Goal: Use online tool/utility: Utilize a website feature to perform a specific function

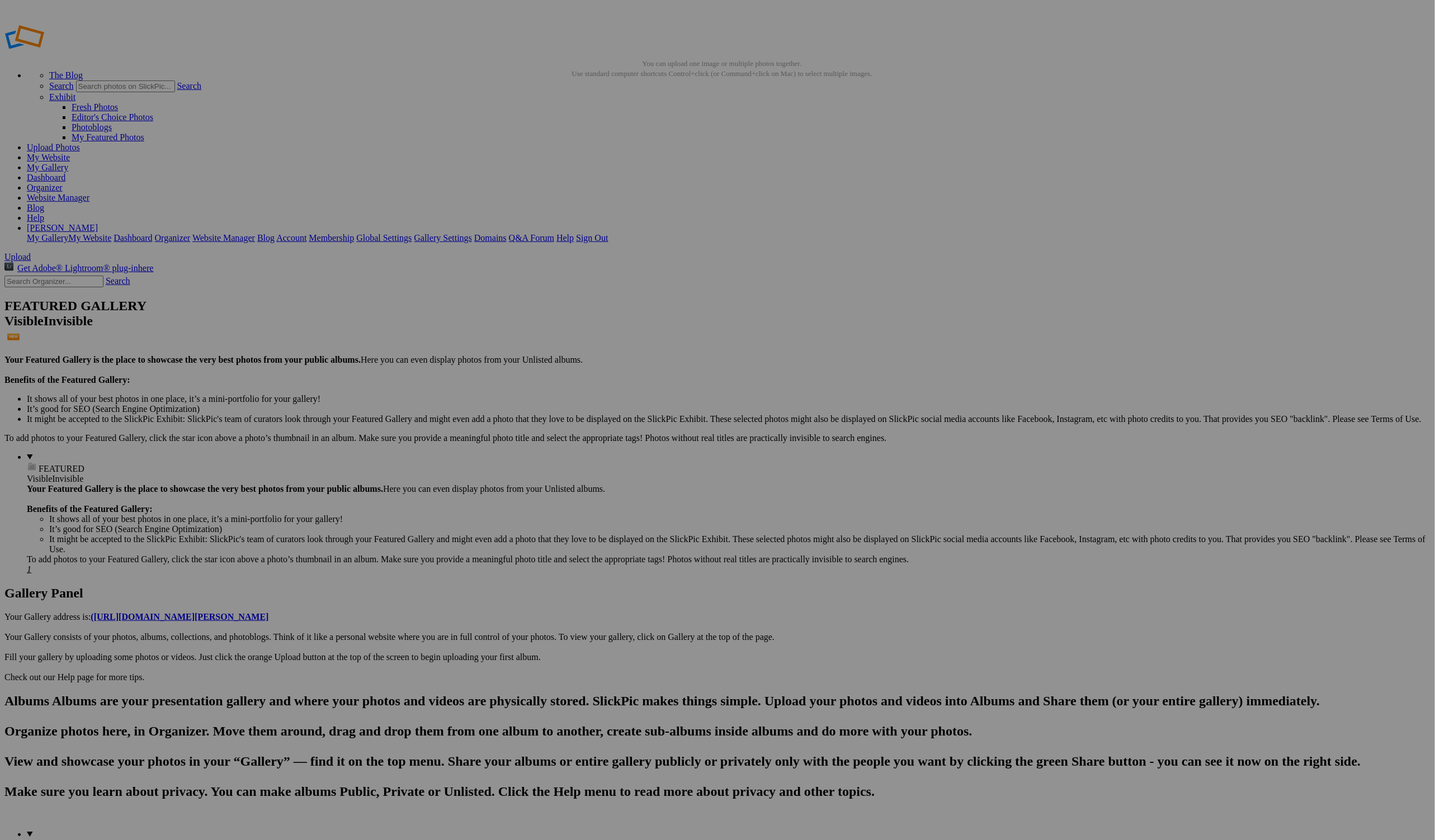
drag, startPoint x: 520, startPoint y: 216, endPoint x: 561, endPoint y: 170, distance: 61.6
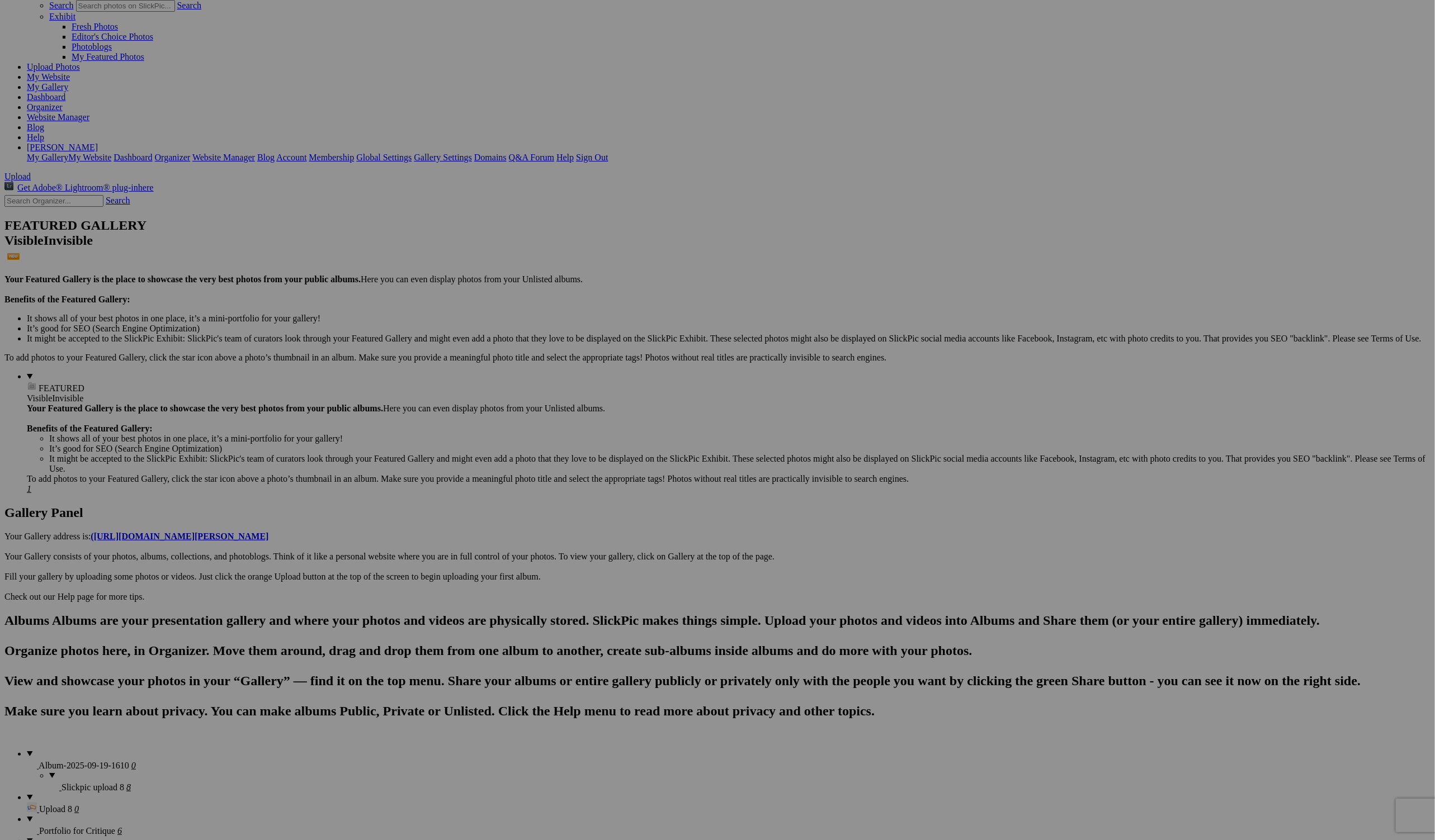
scroll to position [81, 0]
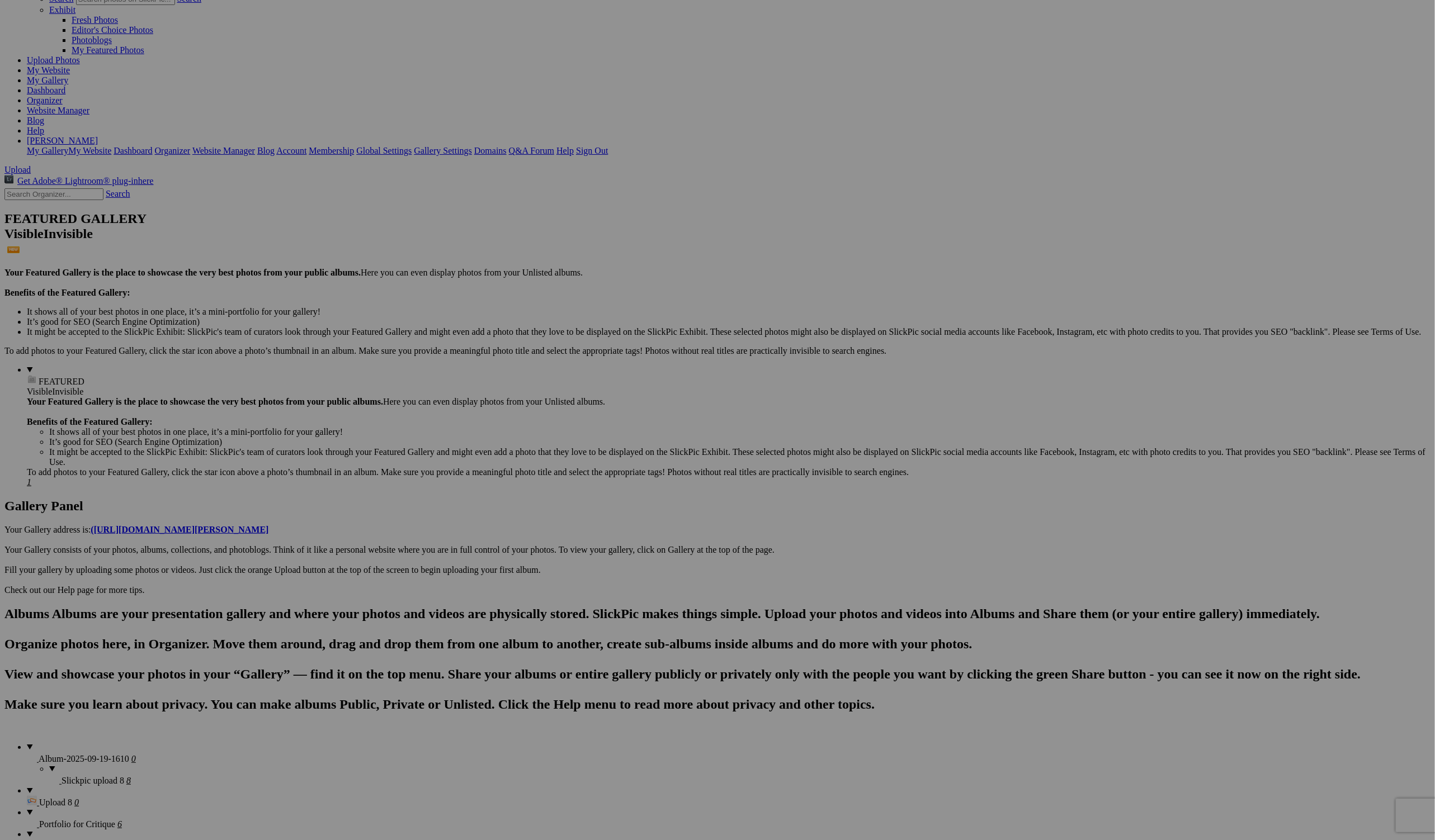
scroll to position [91, 0]
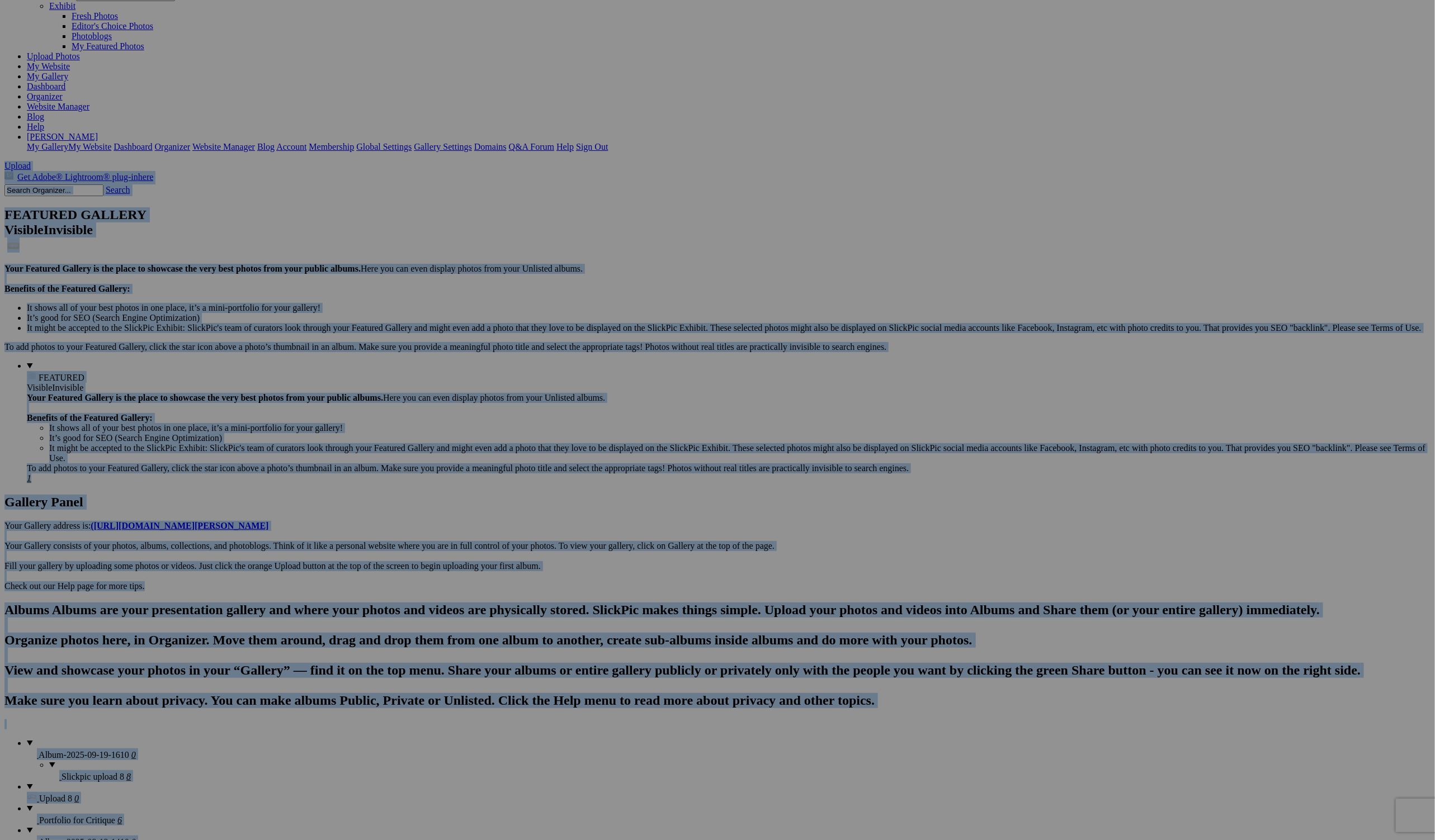
drag, startPoint x: 796, startPoint y: 626, endPoint x: 787, endPoint y: 610, distance: 18.4
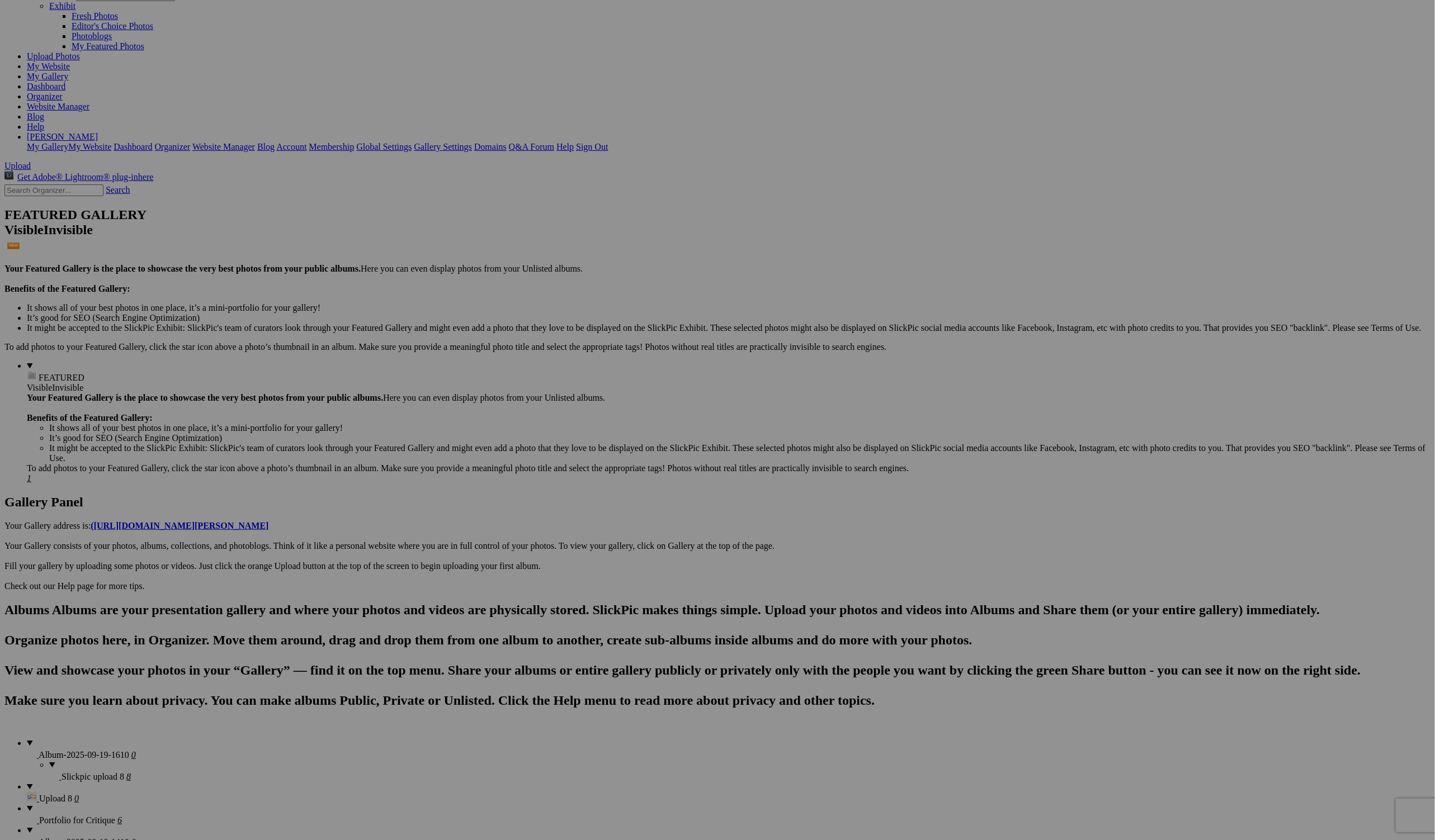
drag, startPoint x: 793, startPoint y: 612, endPoint x: 788, endPoint y: 583, distance: 29.4
drag, startPoint x: 803, startPoint y: 606, endPoint x: 808, endPoint y: 616, distance: 11.2
drag, startPoint x: 808, startPoint y: 624, endPoint x: 799, endPoint y: 600, distance: 25.6
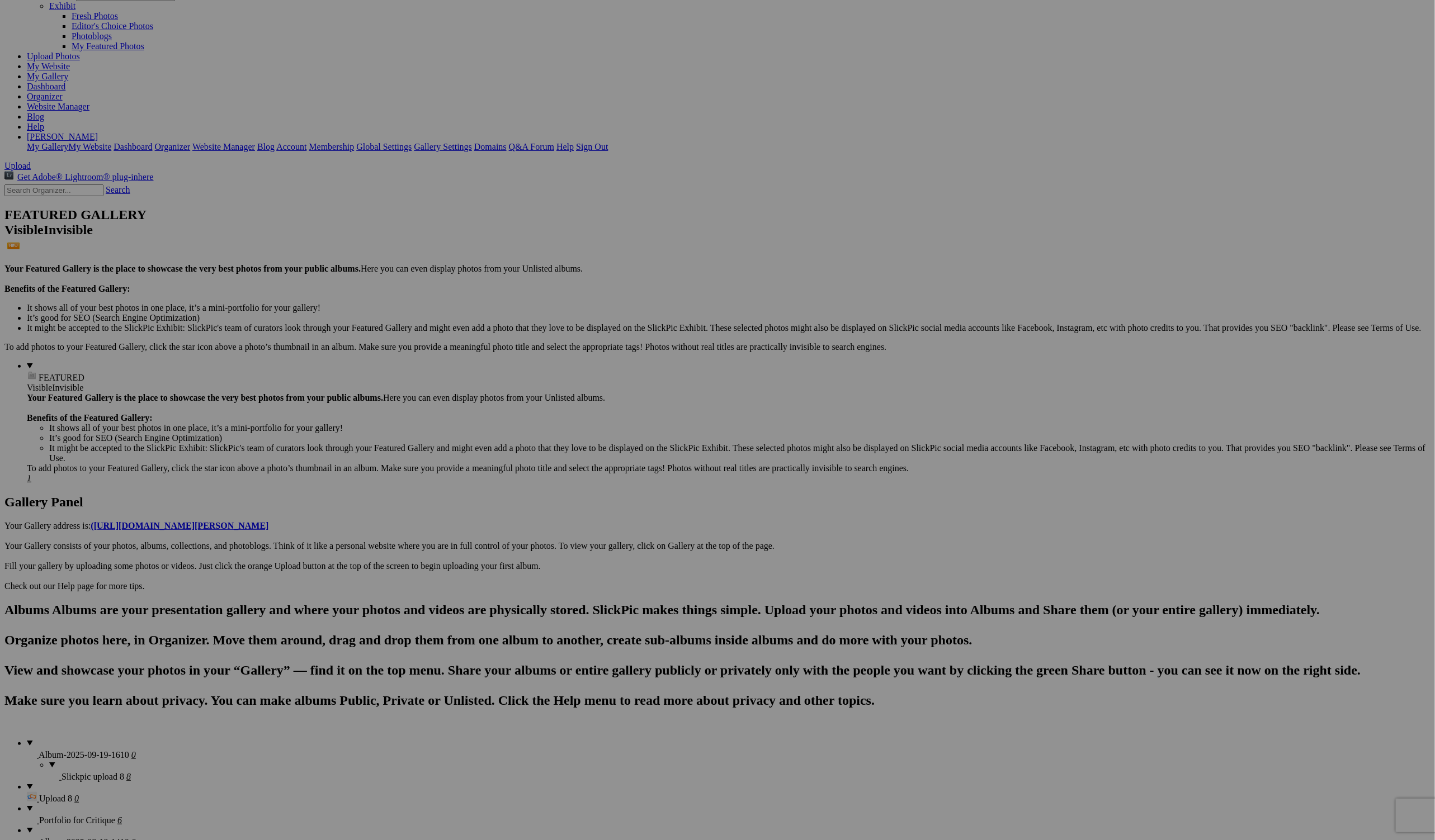
drag, startPoint x: 806, startPoint y: 623, endPoint x: 807, endPoint y: 612, distance: 11.0
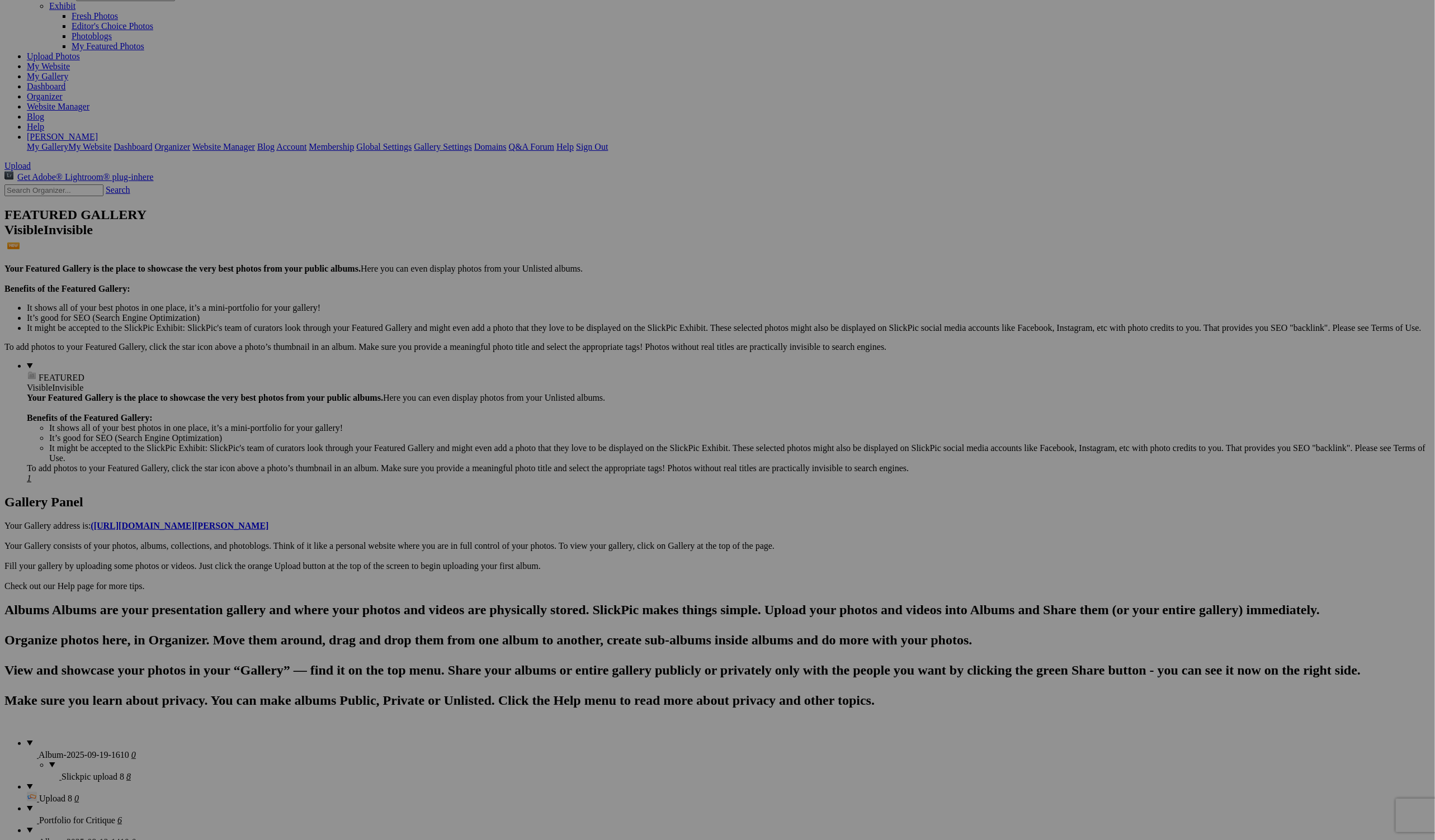
drag, startPoint x: 807, startPoint y: 610, endPoint x: 797, endPoint y: 592, distance: 20.6
drag, startPoint x: 797, startPoint y: 592, endPoint x: 805, endPoint y: 596, distance: 8.9
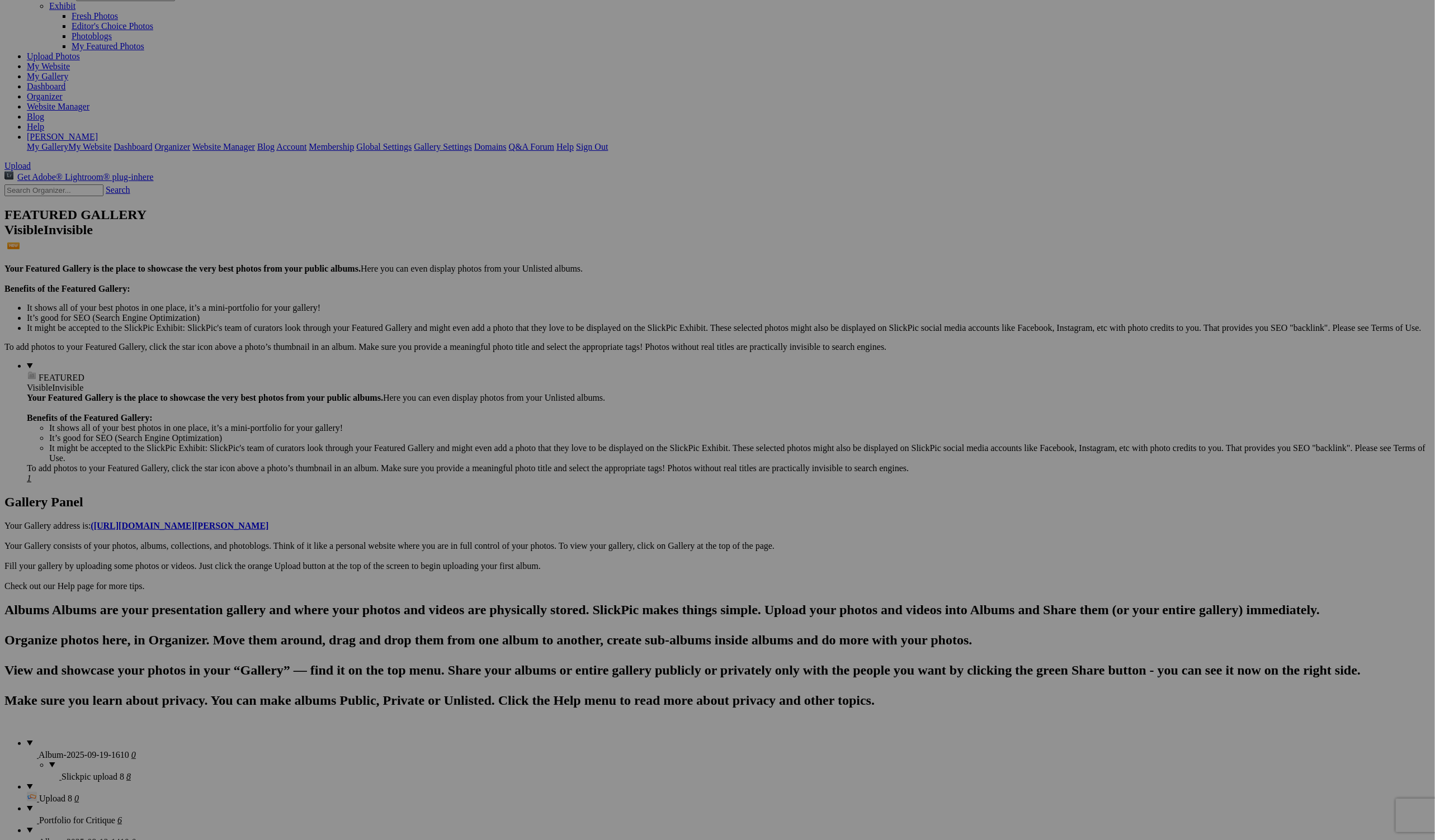
drag, startPoint x: 818, startPoint y: 584, endPoint x: 798, endPoint y: 596, distance: 23.3
drag, startPoint x: 798, startPoint y: 596, endPoint x: 798, endPoint y: 605, distance: 9.0
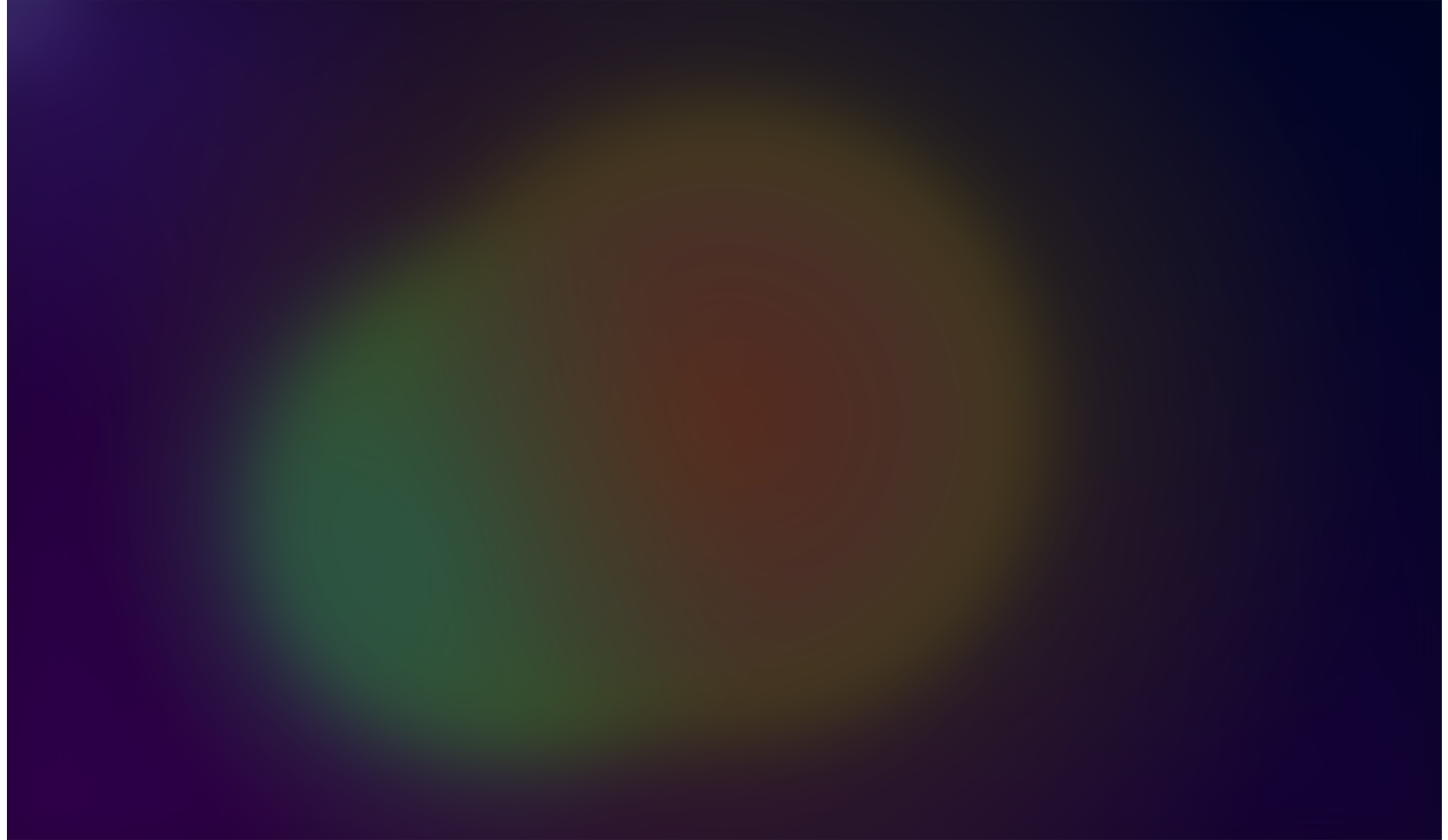
scroll to position [0, 0]
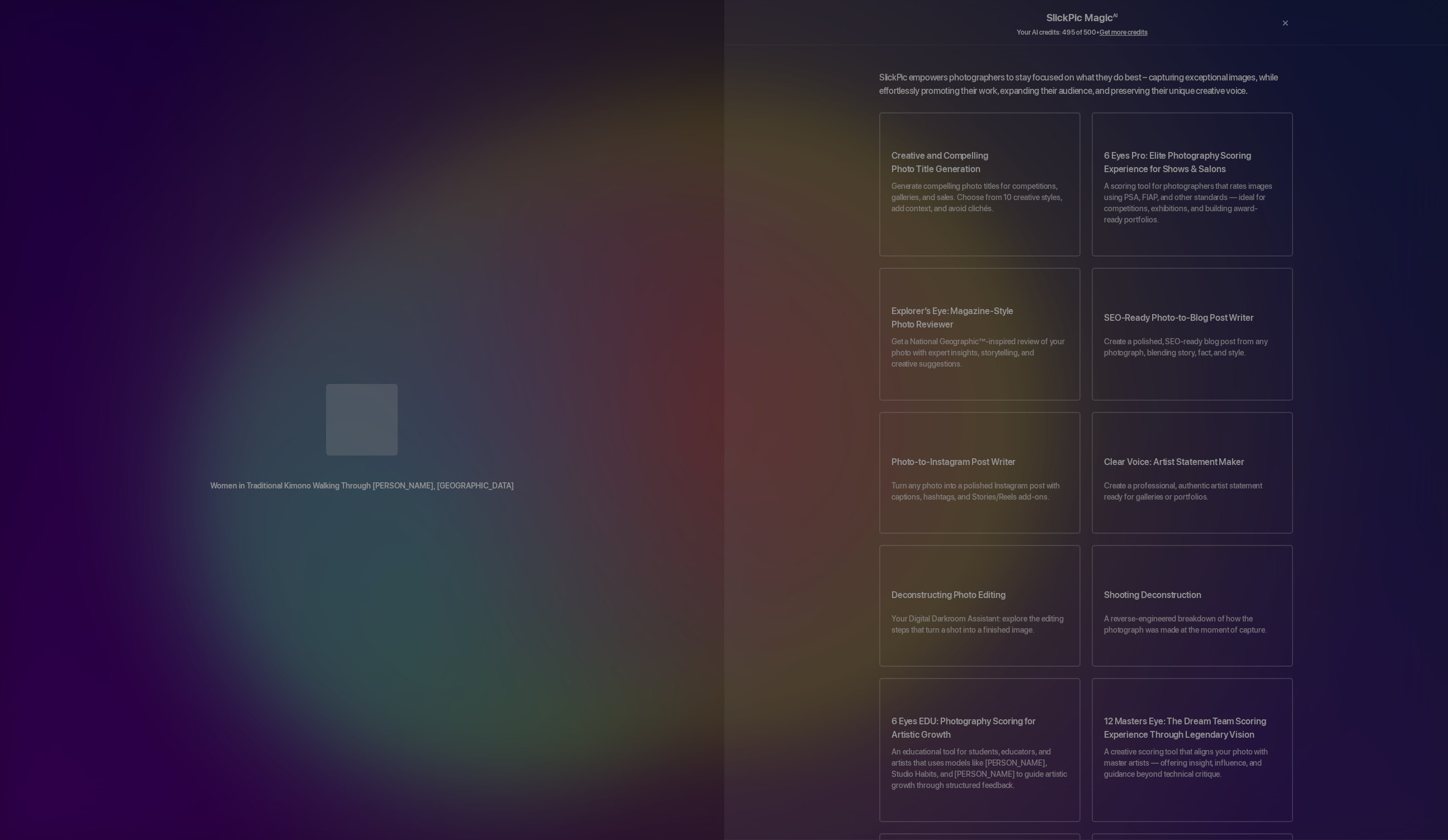
click at [809, 772] on app-photo-ai-reviewer-standalone-block-topic-selector "SlickPic empowers photographers to stay focused on what they do best – capturin…" at bounding box center [1086, 683] width 724 height 1223
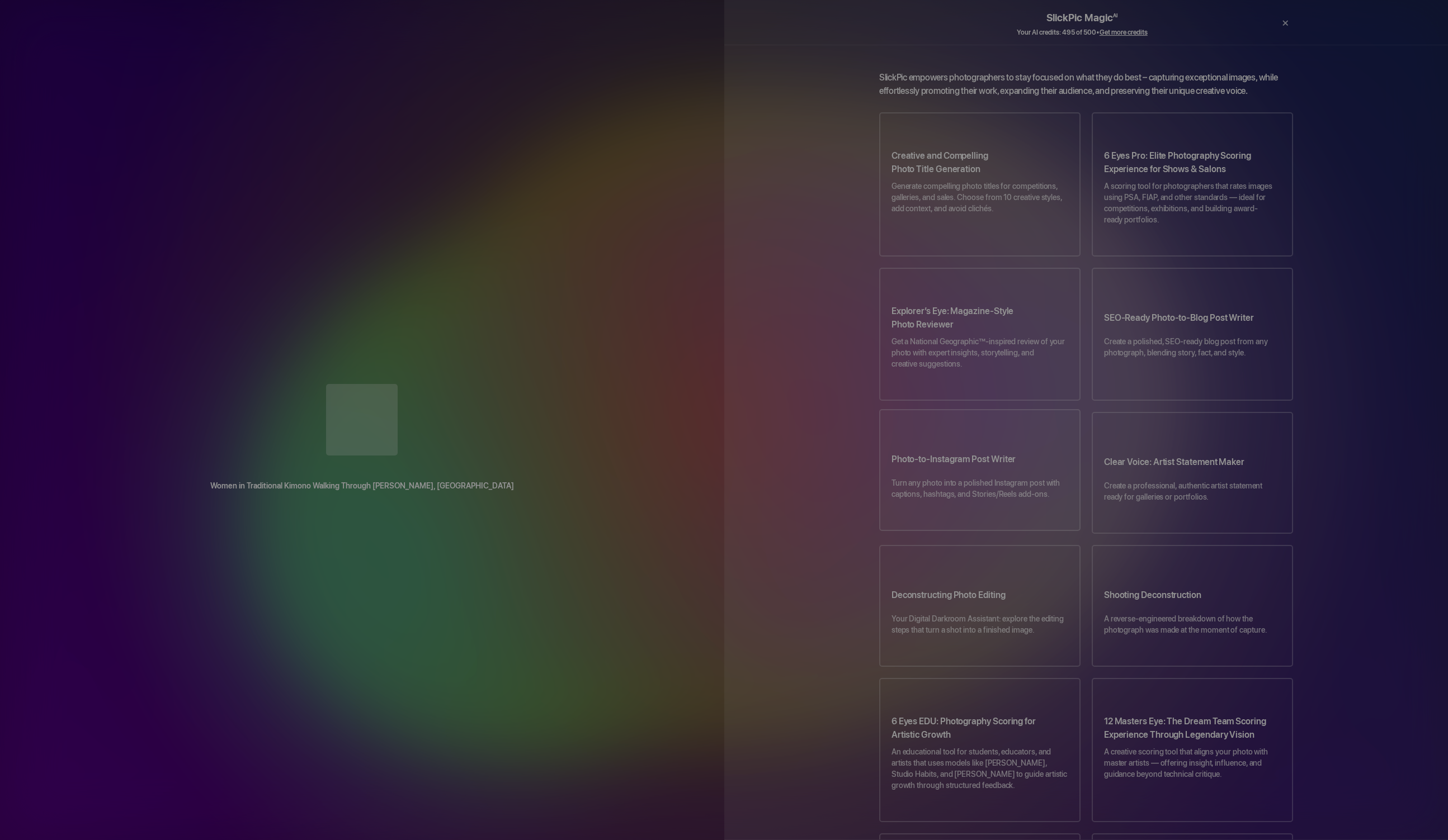
click at [990, 410] on div "Photo-to-Instagram Post Writer Turn any photo into a polished Instagram post wi…" at bounding box center [980, 470] width 199 height 120
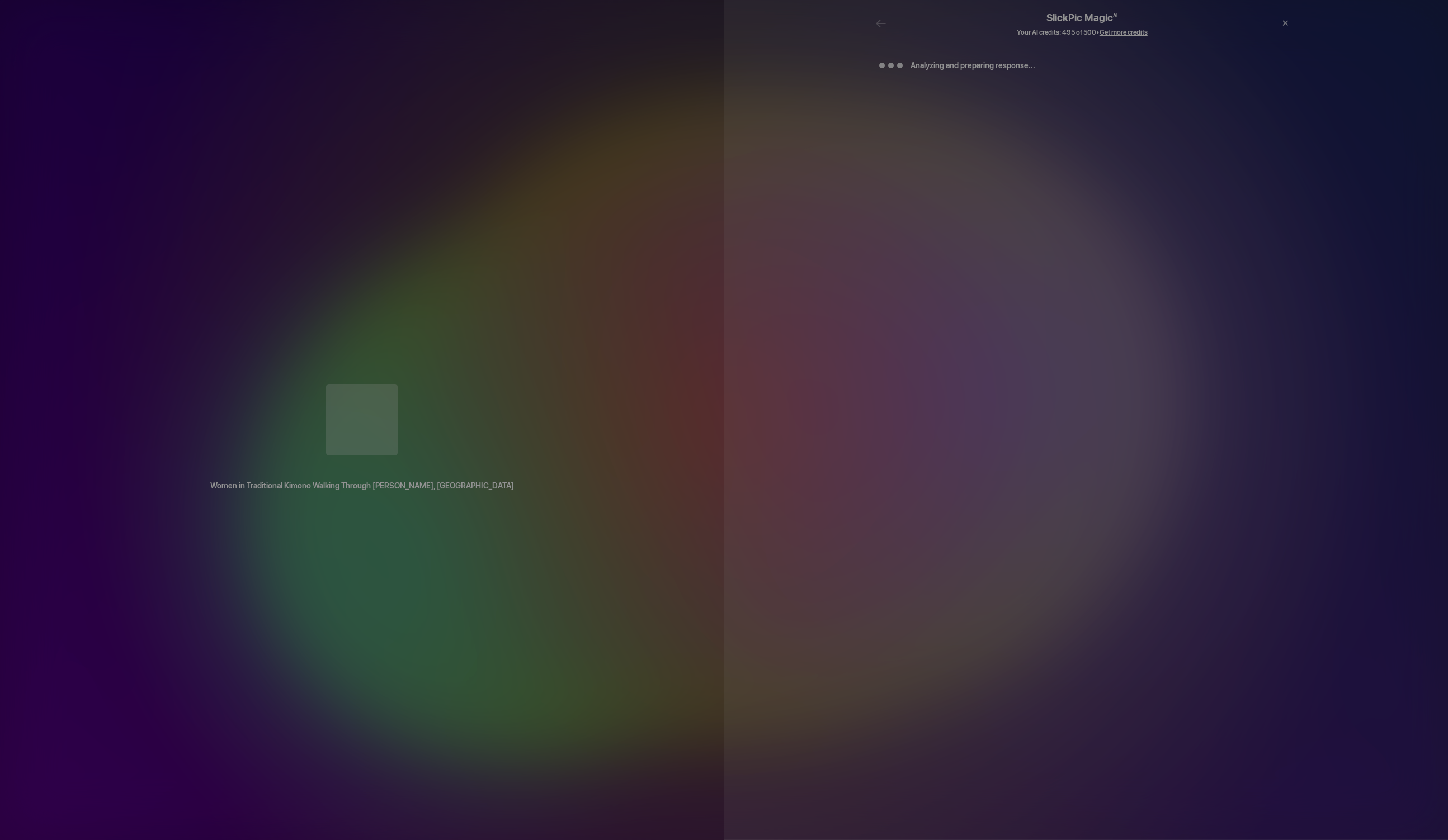
click at [990, 387] on div "Analyzing and preparing response..." at bounding box center [1086, 442] width 724 height 796
click at [990, 450] on div "Analyzing and preparing response..." at bounding box center [1086, 442] width 724 height 796
click at [992, 451] on div "Analyzing and preparing response..." at bounding box center [1086, 442] width 724 height 796
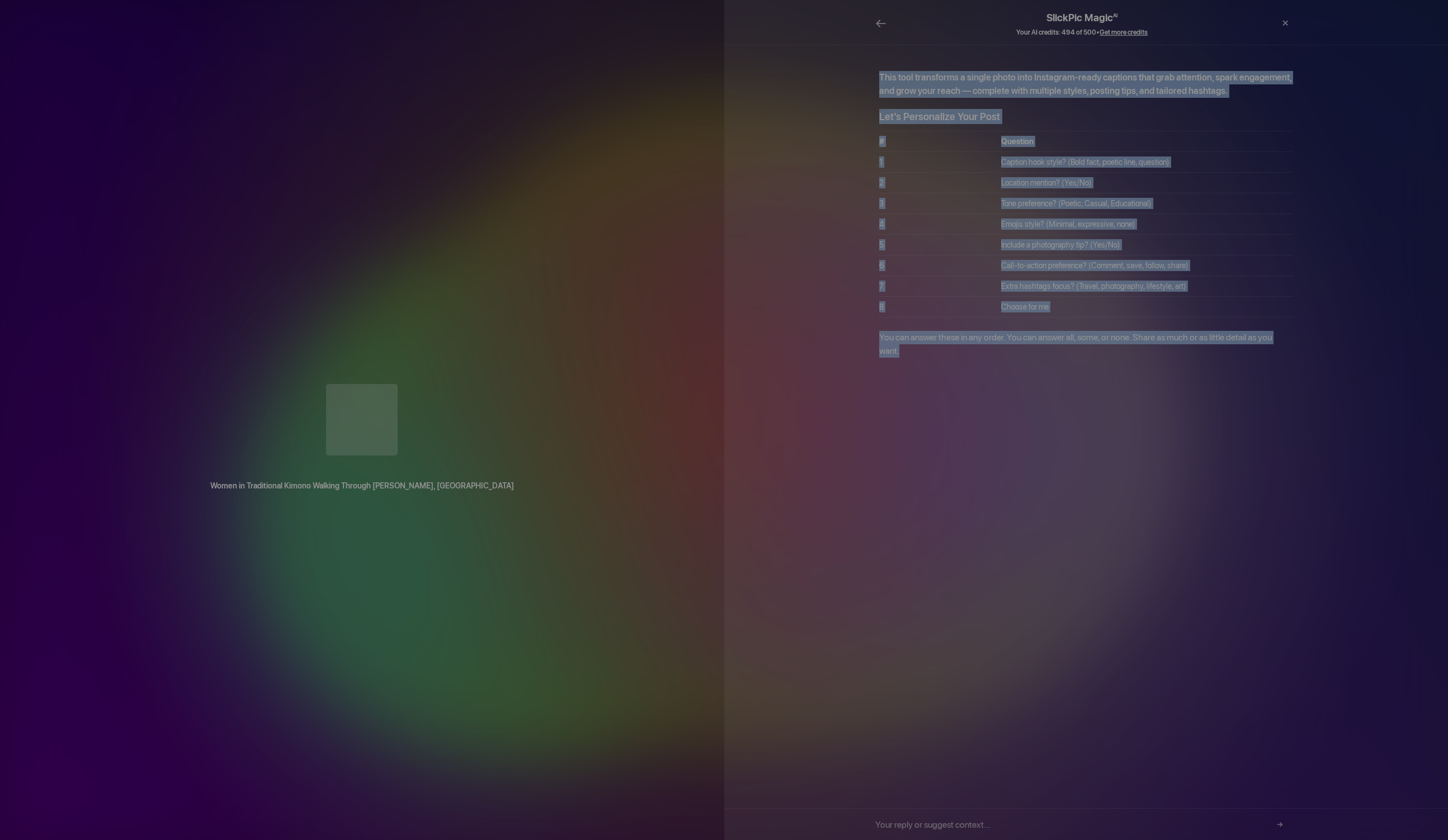
click at [991, 446] on div "This tool transforms a single photo into Instagram-ready captions that grab att…" at bounding box center [1086, 426] width 724 height 764
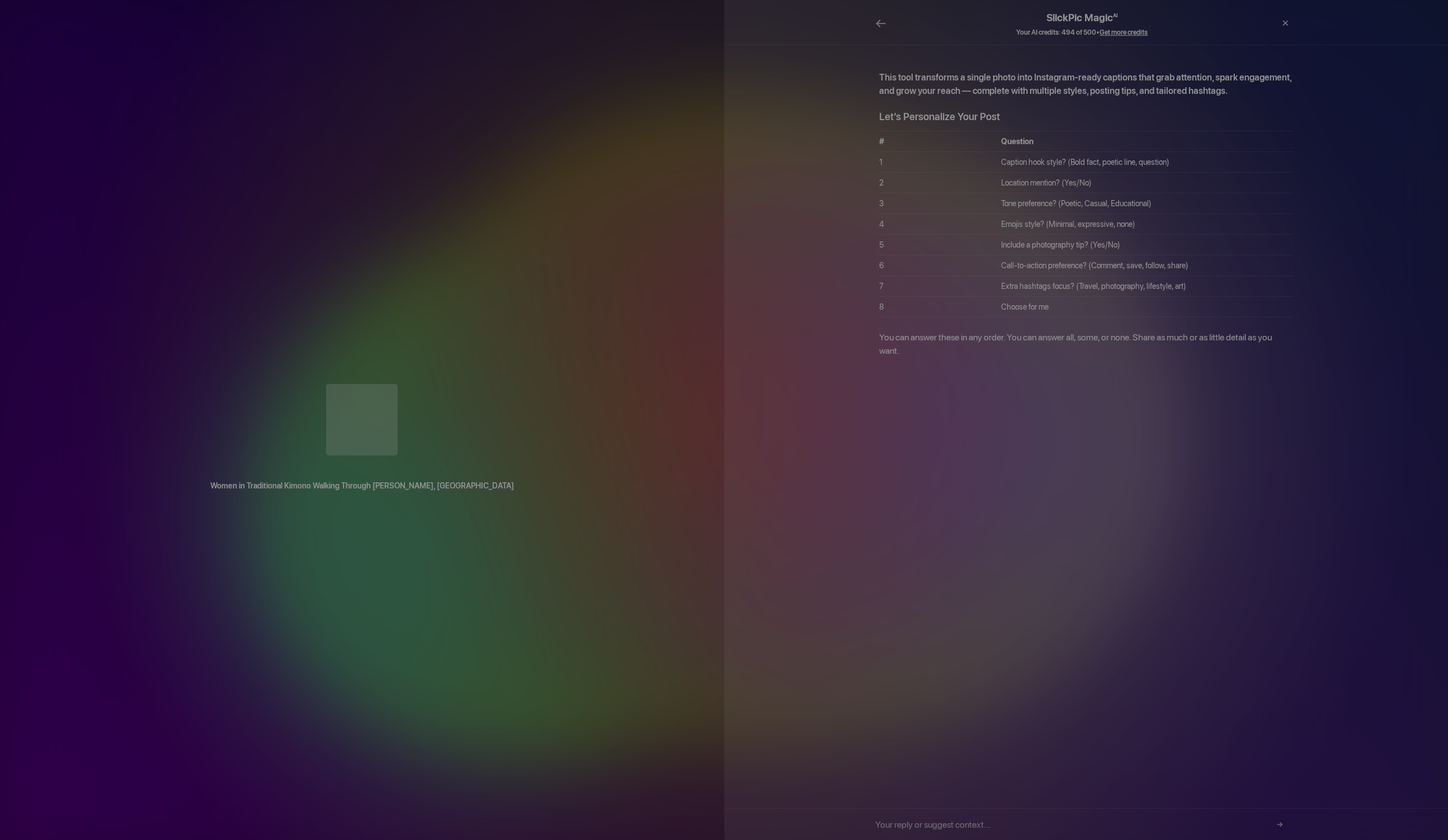
click at [989, 446] on div "This tool transforms a single photo into Instagram-ready captions that grab att…" at bounding box center [1086, 426] width 724 height 764
drag, startPoint x: 989, startPoint y: 536, endPoint x: 989, endPoint y: 801, distance: 265.0
click at [989, 535] on div "This tool transforms a single photo into Instagram-ready captions that grab att…" at bounding box center [1086, 426] width 724 height 764
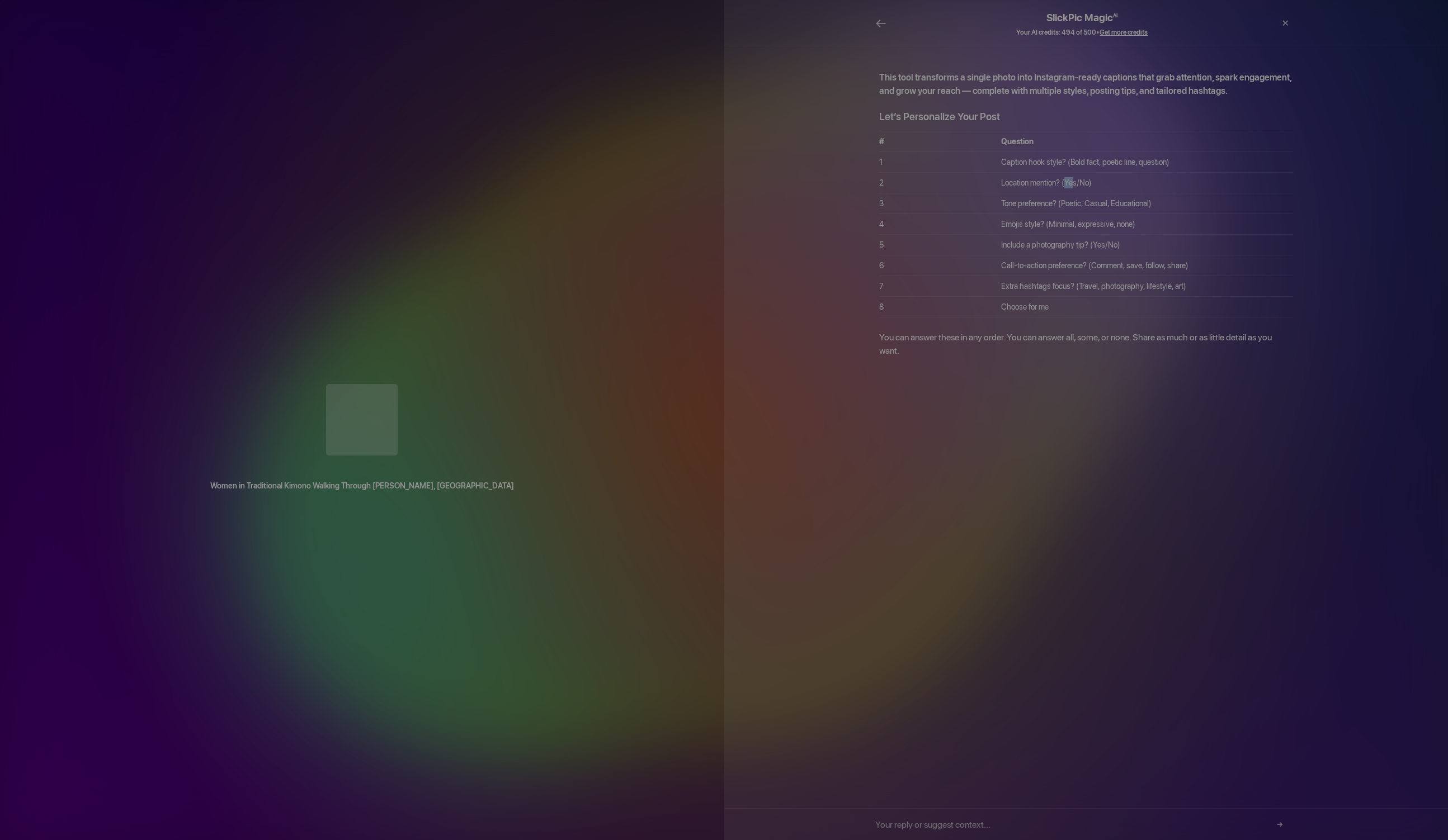
click at [1066, 173] on td "Location mention? (Yes/No)" at bounding box center [1146, 183] width 292 height 21
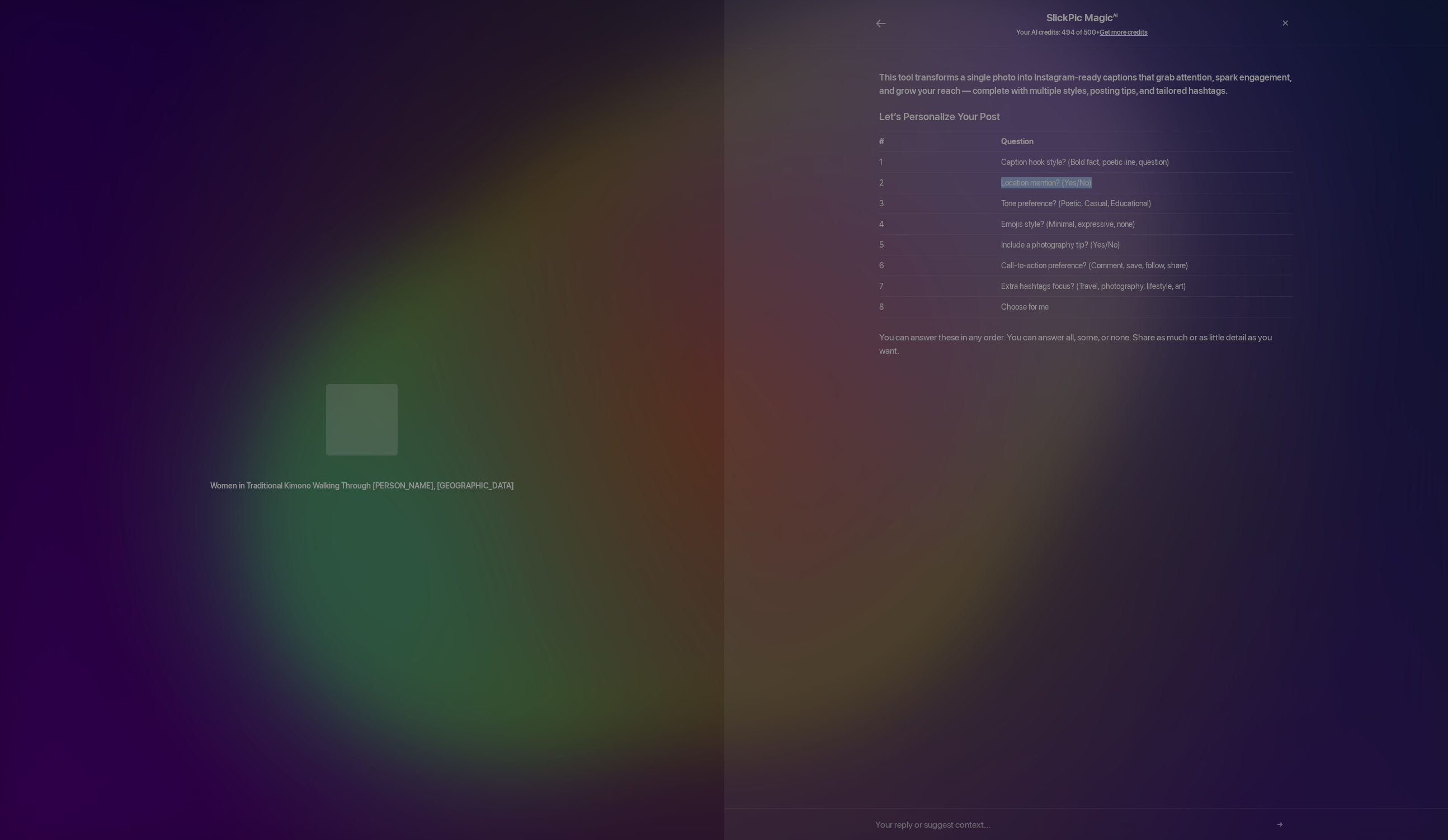
drag, startPoint x: 1091, startPoint y: 174, endPoint x: 1005, endPoint y: 159, distance: 87.3
click at [1001, 173] on td "Location mention? (Yes/No)" at bounding box center [1146, 183] width 292 height 21
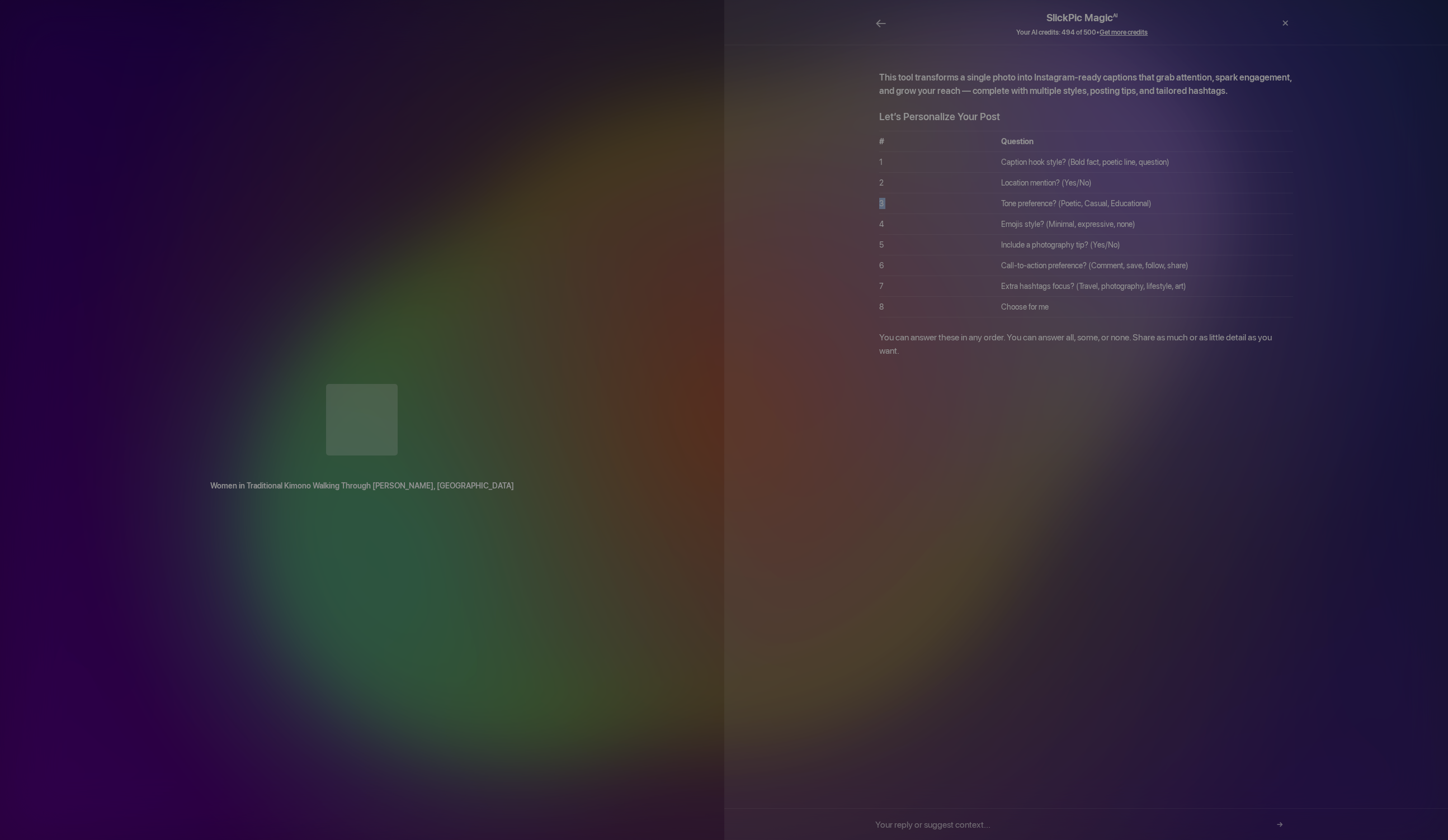
click at [1093, 177] on tbody "# Question 1 Caption hook style? (Bold fact, poetic line, question) 2 Location …" at bounding box center [1086, 224] width 414 height 186
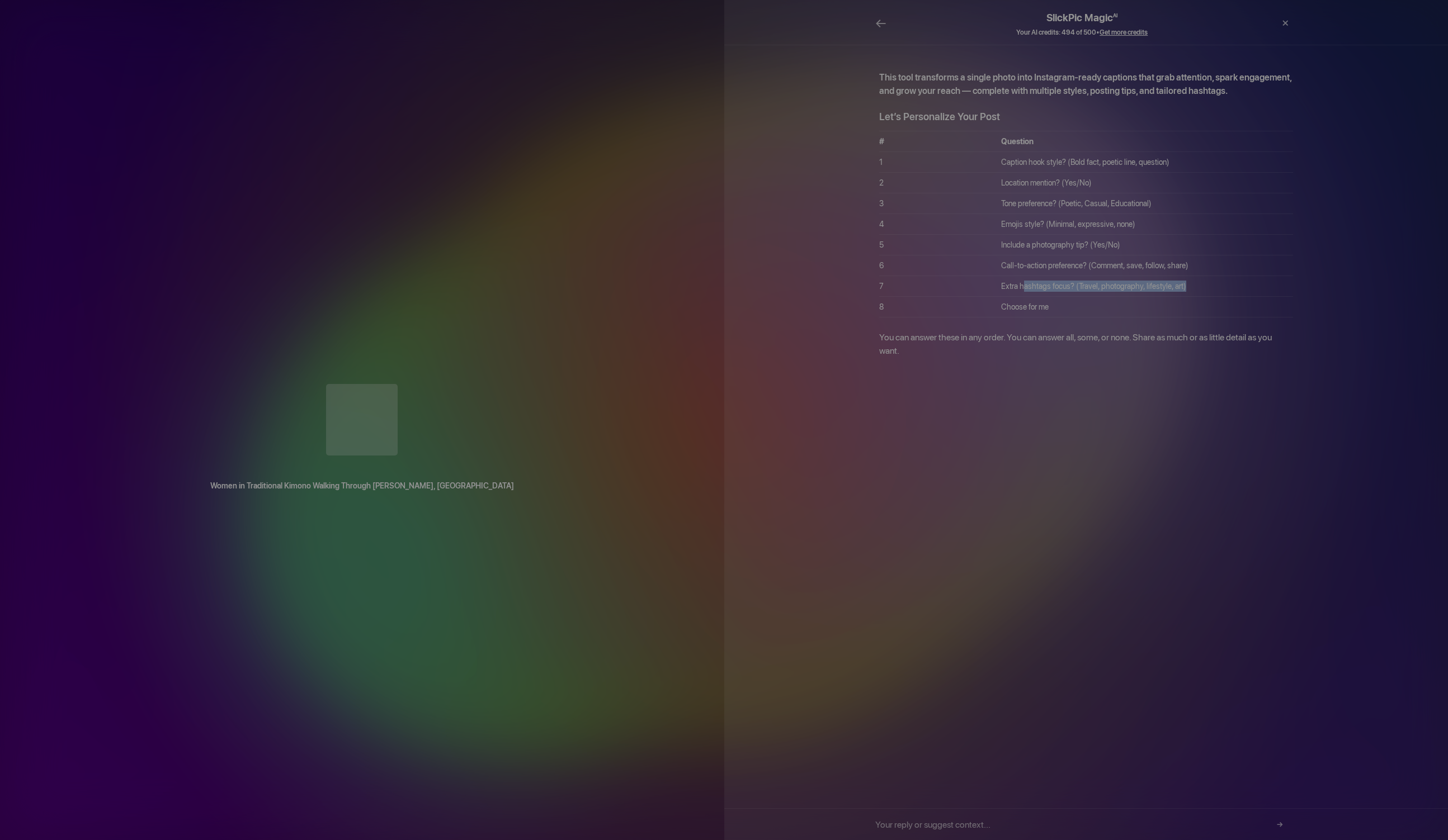
click at [1012, 284] on td "Extra hashtags focus? (Travel, photography, lifestyle, art)" at bounding box center [1146, 286] width 292 height 21
click at [1003, 277] on td "Extra hashtags focus? (Travel, photography, lifestyle, art)" at bounding box center [1146, 286] width 292 height 21
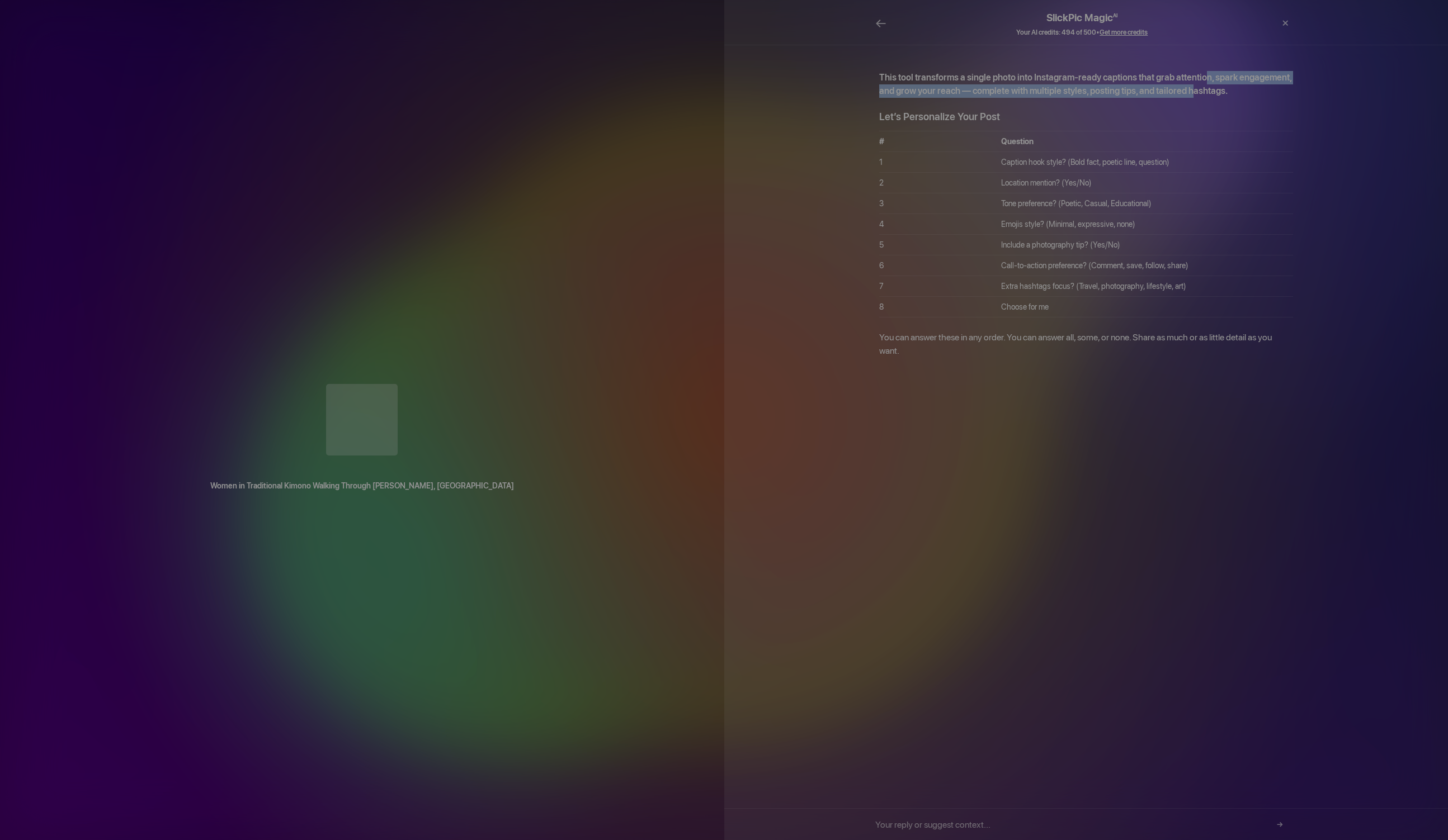
click at [1196, 72] on b "This tool transforms a single photo into Instagram-ready captions that grab att…" at bounding box center [1085, 84] width 412 height 24
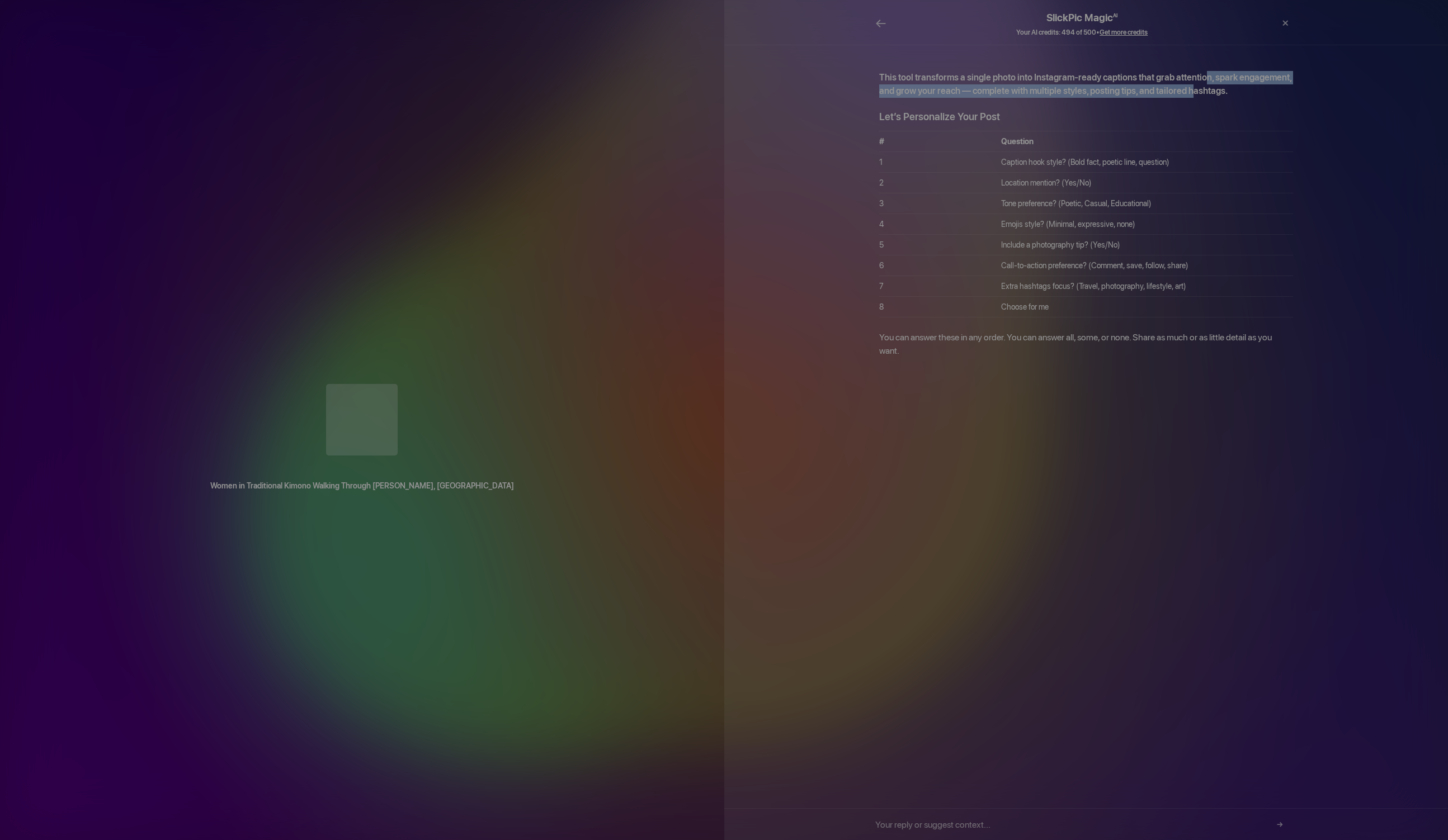
click at [890, 19] on div "←" at bounding box center [887, 23] width 23 height 34
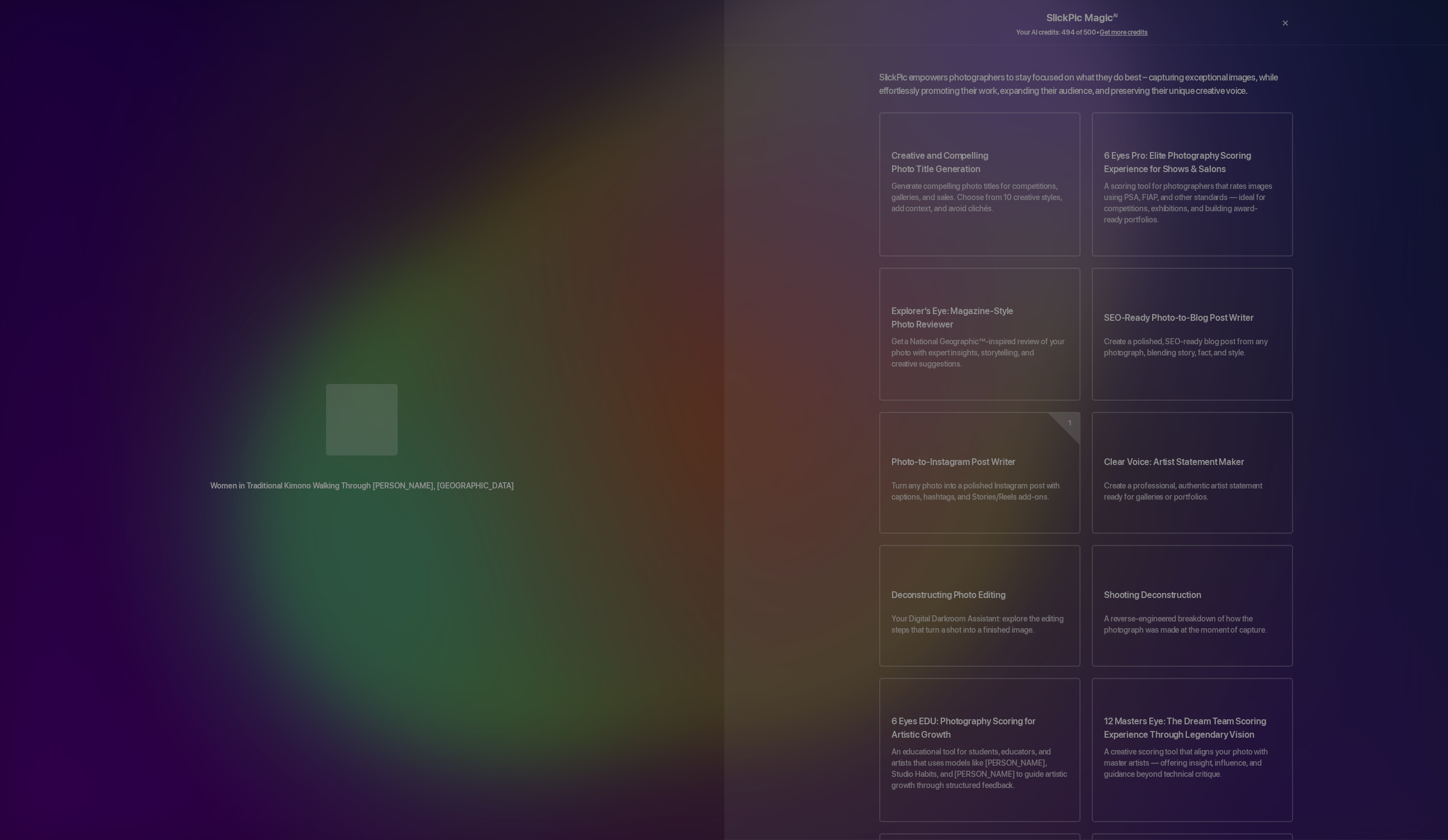
click at [980, 88] on div "SlickPic empowers photographers to stay focused on what they do best – capturin…" at bounding box center [1086, 683] width 448 height 1223
click at [984, 83] on p "SlickPic empowers photographers to stay focused on what they do best – capturin…" at bounding box center [1086, 84] width 414 height 27
drag, startPoint x: 989, startPoint y: 76, endPoint x: 984, endPoint y: 86, distance: 11.2
click at [978, 94] on div "SlickPic empowers photographers to stay focused on what they do best – capturin…" at bounding box center [1086, 683] width 448 height 1223
drag, startPoint x: 982, startPoint y: 89, endPoint x: 971, endPoint y: 72, distance: 20.2
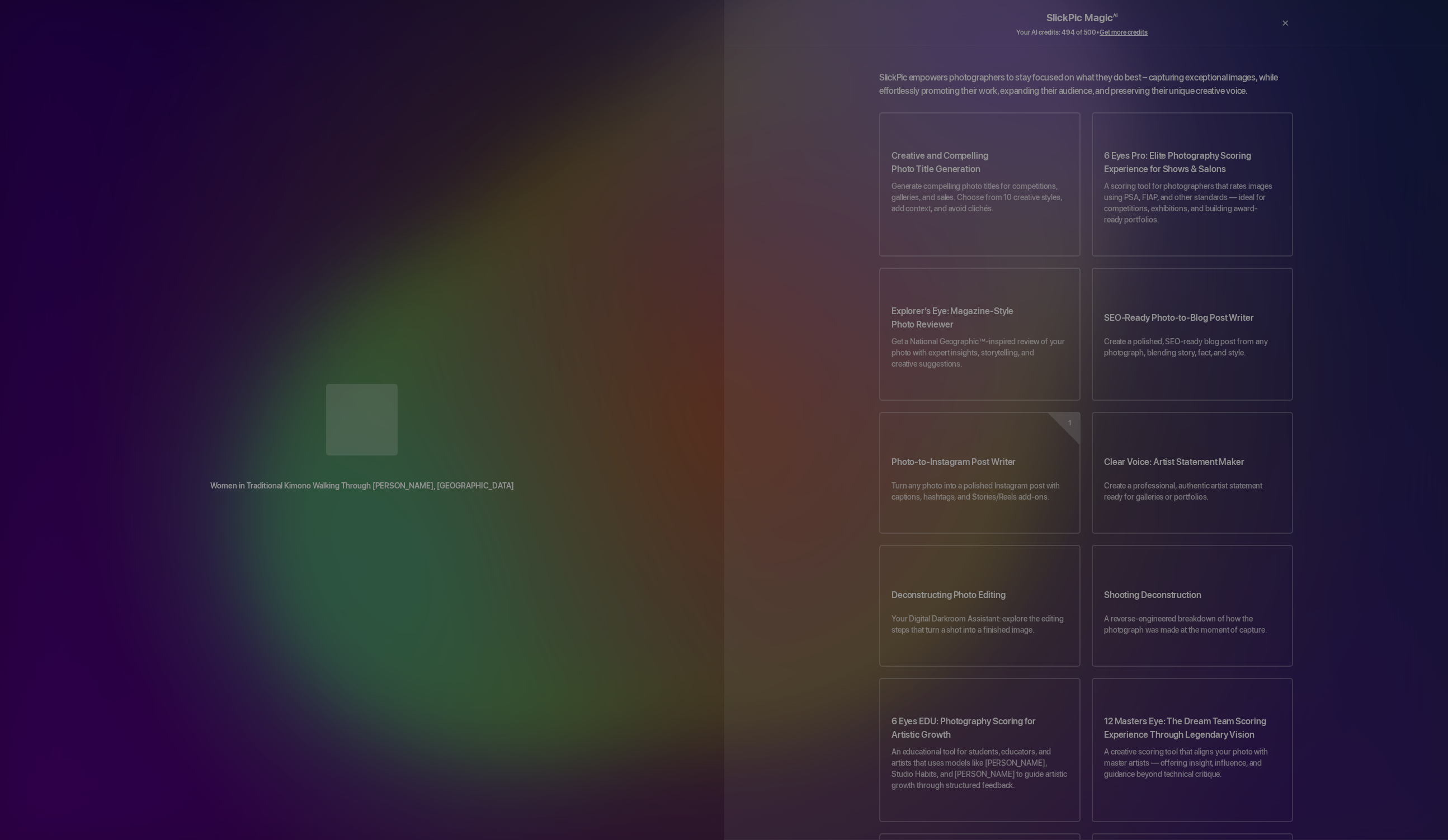
click at [966, 80] on div "SlickPic empowers photographers to stay focused on what they do best – capturin…" at bounding box center [1086, 683] width 448 height 1223
drag, startPoint x: 968, startPoint y: 66, endPoint x: 935, endPoint y: 87, distance: 39.1
click at [934, 89] on div "SlickPic empowers photographers to stay focused on what they do best – capturin…" at bounding box center [1086, 683] width 448 height 1223
drag, startPoint x: 934, startPoint y: 90, endPoint x: 944, endPoint y: 69, distance: 23.3
click at [947, 58] on div "SlickPic empowers photographers to stay focused on what they do best – capturin…" at bounding box center [1086, 442] width 724 height 796
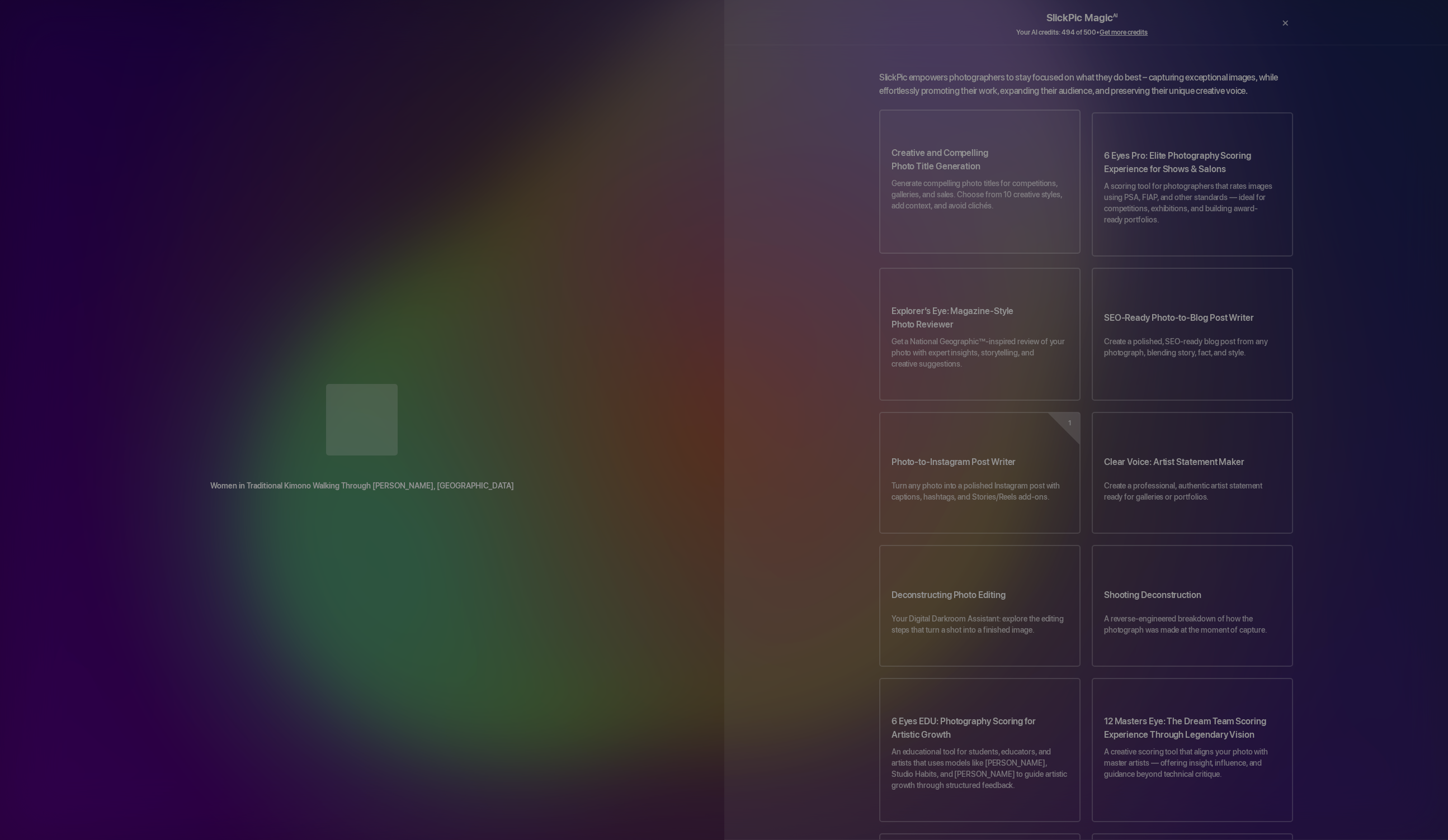
drag, startPoint x: 938, startPoint y: 85, endPoint x: 883, endPoint y: 108, distance: 59.6
click at [881, 113] on div "SlickPic empowers photographers to stay focused on what they do best – capturin…" at bounding box center [1086, 683] width 448 height 1223
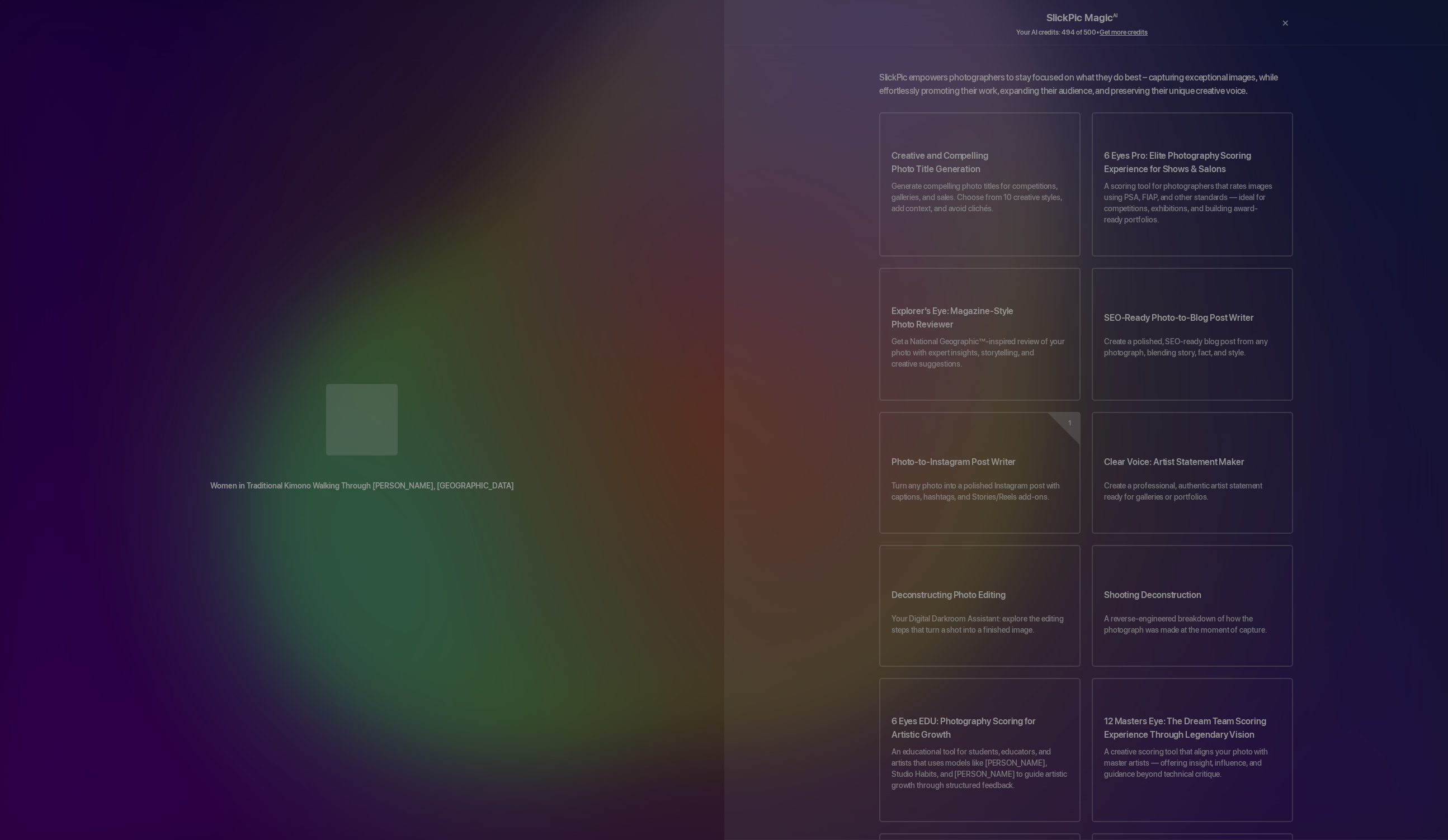
drag, startPoint x: 873, startPoint y: 112, endPoint x: 866, endPoint y: 86, distance: 26.9
click at [862, 79] on div "SlickPic empowers photographers to stay focused on what they do best – capturin…" at bounding box center [1086, 683] width 448 height 1223
drag, startPoint x: 862, startPoint y: 88, endPoint x: 832, endPoint y: 78, distance: 31.6
click at [828, 86] on app-photo-ai-reviewer-standalone-block-topic-selector "SlickPic empowers photographers to stay focused on what they do best – capturin…" at bounding box center [1086, 683] width 724 height 1223
click at [832, 86] on app-photo-ai-reviewer-standalone-block-topic-selector "SlickPic empowers photographers to stay focused on what they do best – capturin…" at bounding box center [1086, 683] width 724 height 1223
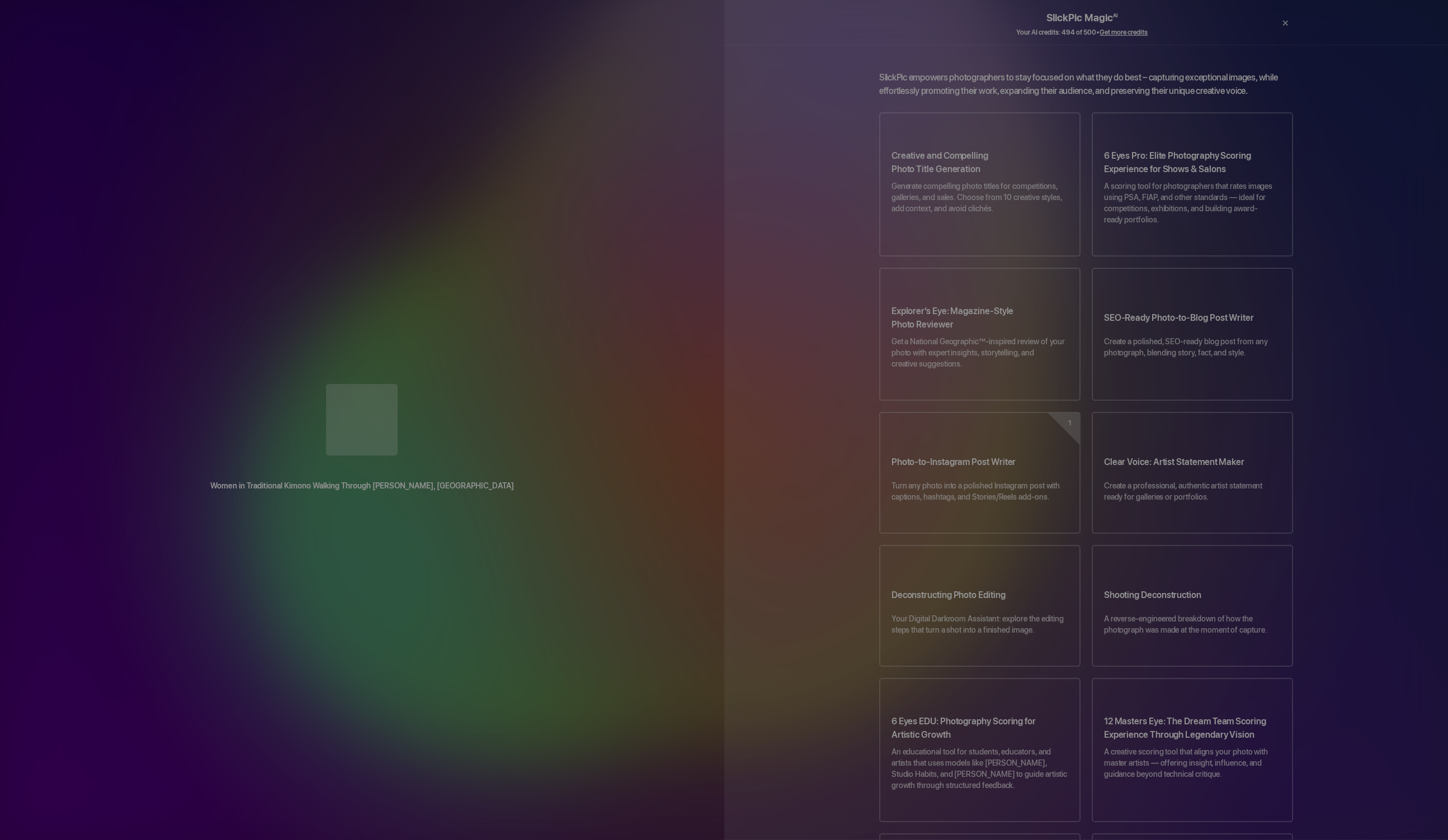
drag, startPoint x: 838, startPoint y: 80, endPoint x: 819, endPoint y: 92, distance: 22.5
click at [822, 92] on app-photo-ai-reviewer-standalone-block-topic-selector "SlickPic empowers photographers to stay focused on what they do best – capturin…" at bounding box center [1086, 683] width 724 height 1223
click at [814, 102] on app-photo-ai-reviewer-standalone-block-topic-selector "SlickPic empowers photographers to stay focused on what they do best – capturin…" at bounding box center [1086, 683] width 724 height 1223
click at [815, 102] on app-photo-ai-reviewer-standalone-block-topic-selector "SlickPic empowers photographers to stay focused on what they do best – capturin…" at bounding box center [1086, 683] width 724 height 1223
drag, startPoint x: 815, startPoint y: 100, endPoint x: 808, endPoint y: 143, distance: 43.6
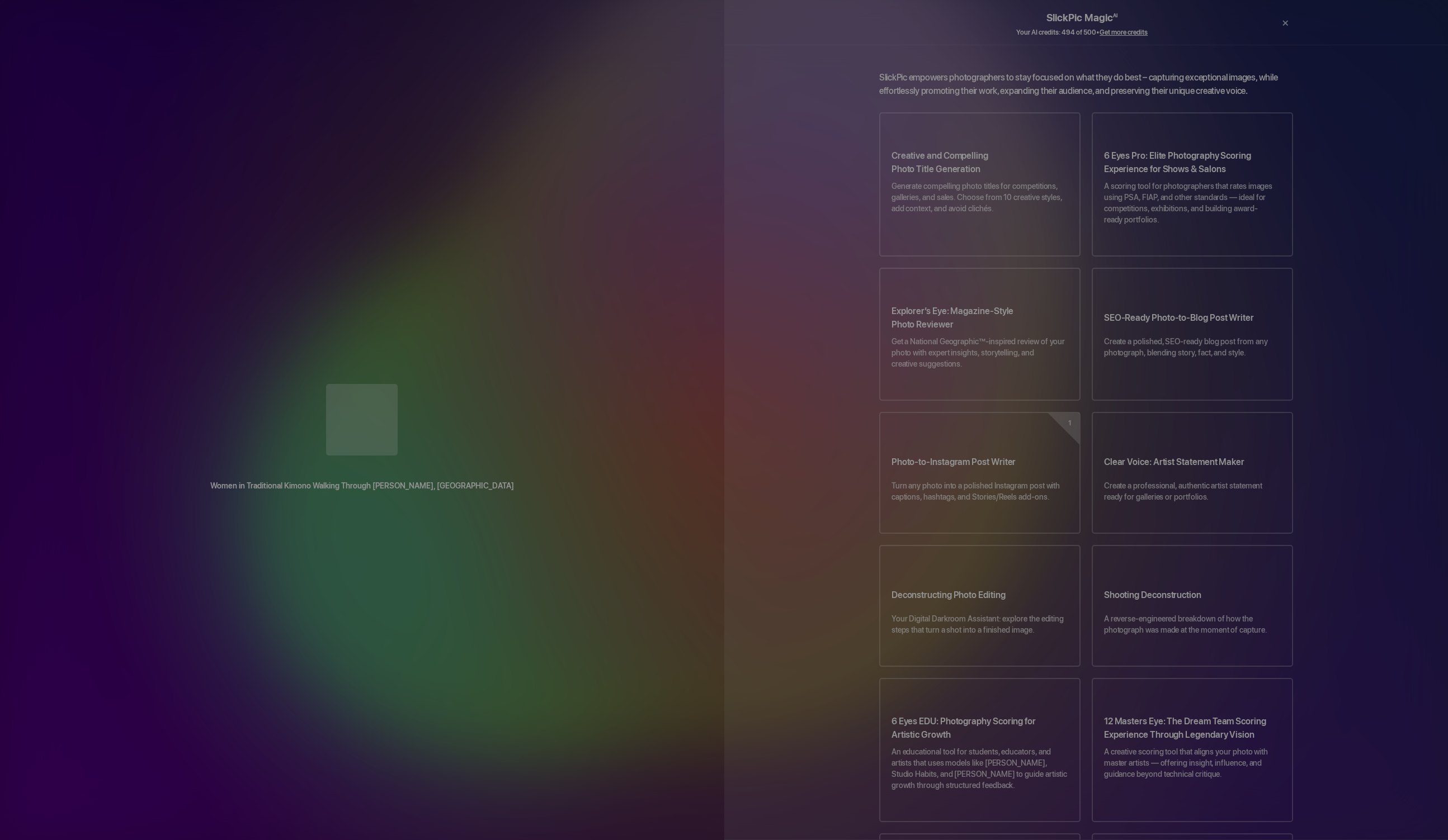
click at [822, 135] on app-photo-ai-reviewer-standalone-block-topic-selector "SlickPic empowers photographers to stay focused on what they do best – capturin…" at bounding box center [1086, 683] width 724 height 1223
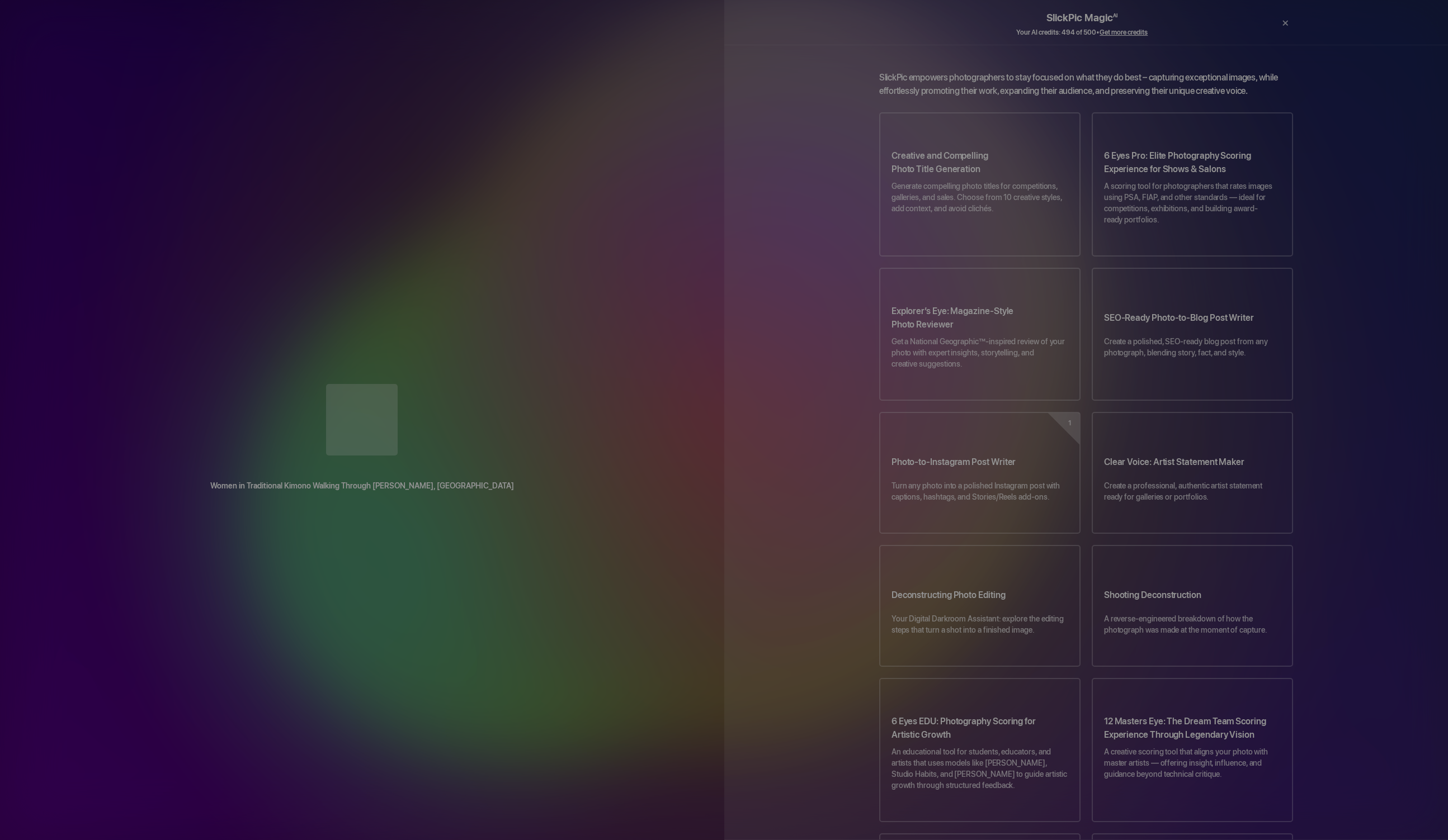
drag, startPoint x: 812, startPoint y: 153, endPoint x: 824, endPoint y: 297, distance: 144.5
click at [825, 280] on app-photo-ai-reviewer-standalone-block-topic-selector "SlickPic empowers photographers to stay focused on what they do best – capturin…" at bounding box center [1086, 683] width 724 height 1223
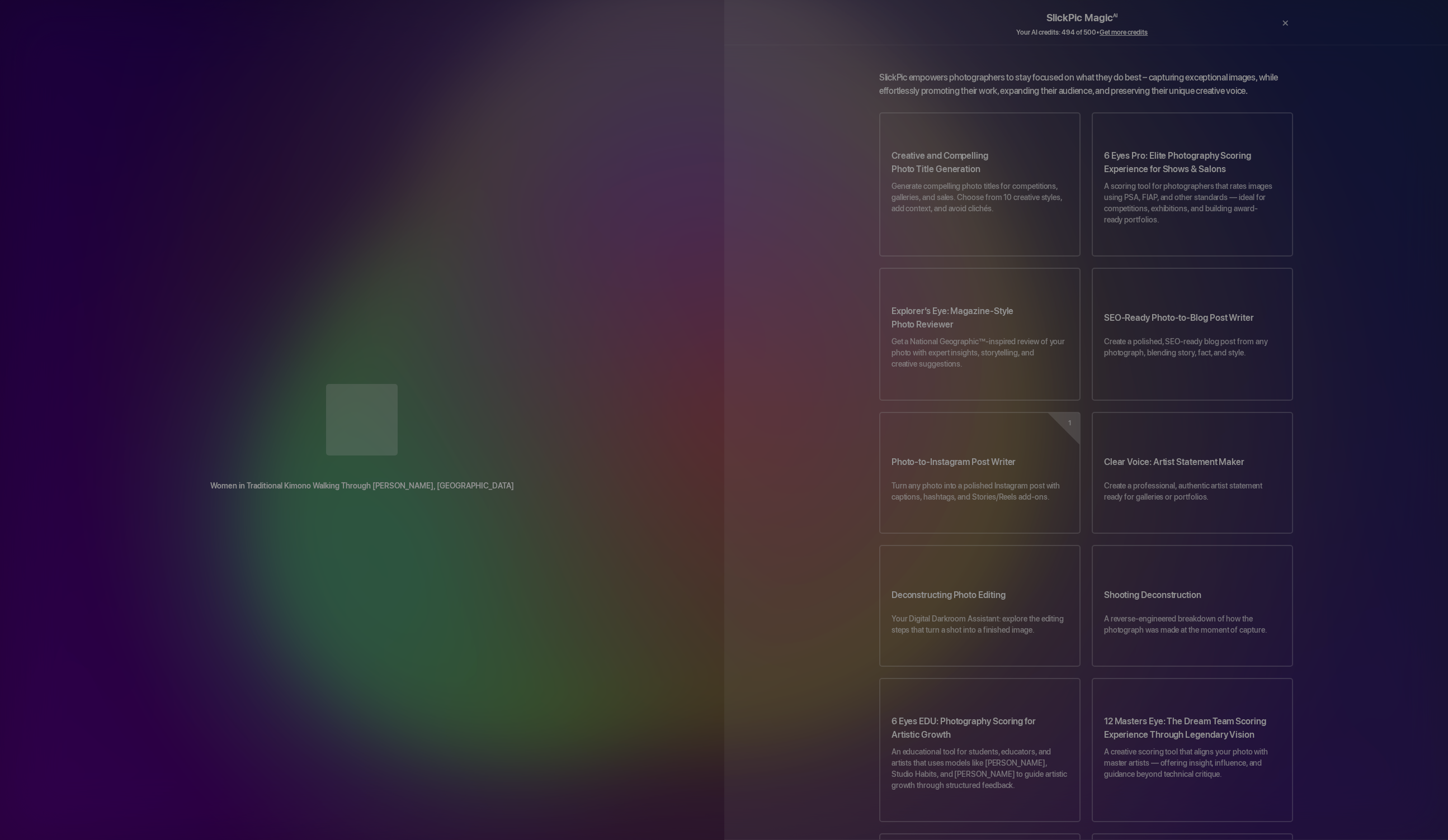
drag, startPoint x: 755, startPoint y: 268, endPoint x: 687, endPoint y: 198, distance: 97.6
click at [679, 193] on div "Women in Traditional Kimono Walking Through [PERSON_NAME], [GEOGRAPHIC_DATA] Dr…" at bounding box center [724, 420] width 1448 height 840
drag, startPoint x: 731, startPoint y: 176, endPoint x: 733, endPoint y: 169, distance: 7.3
click at [723, 180] on div "Women in Traditional Kimono Walking Through [PERSON_NAME], [GEOGRAPHIC_DATA] Dr…" at bounding box center [724, 420] width 1448 height 840
drag, startPoint x: 731, startPoint y: 176, endPoint x: 702, endPoint y: 202, distance: 38.9
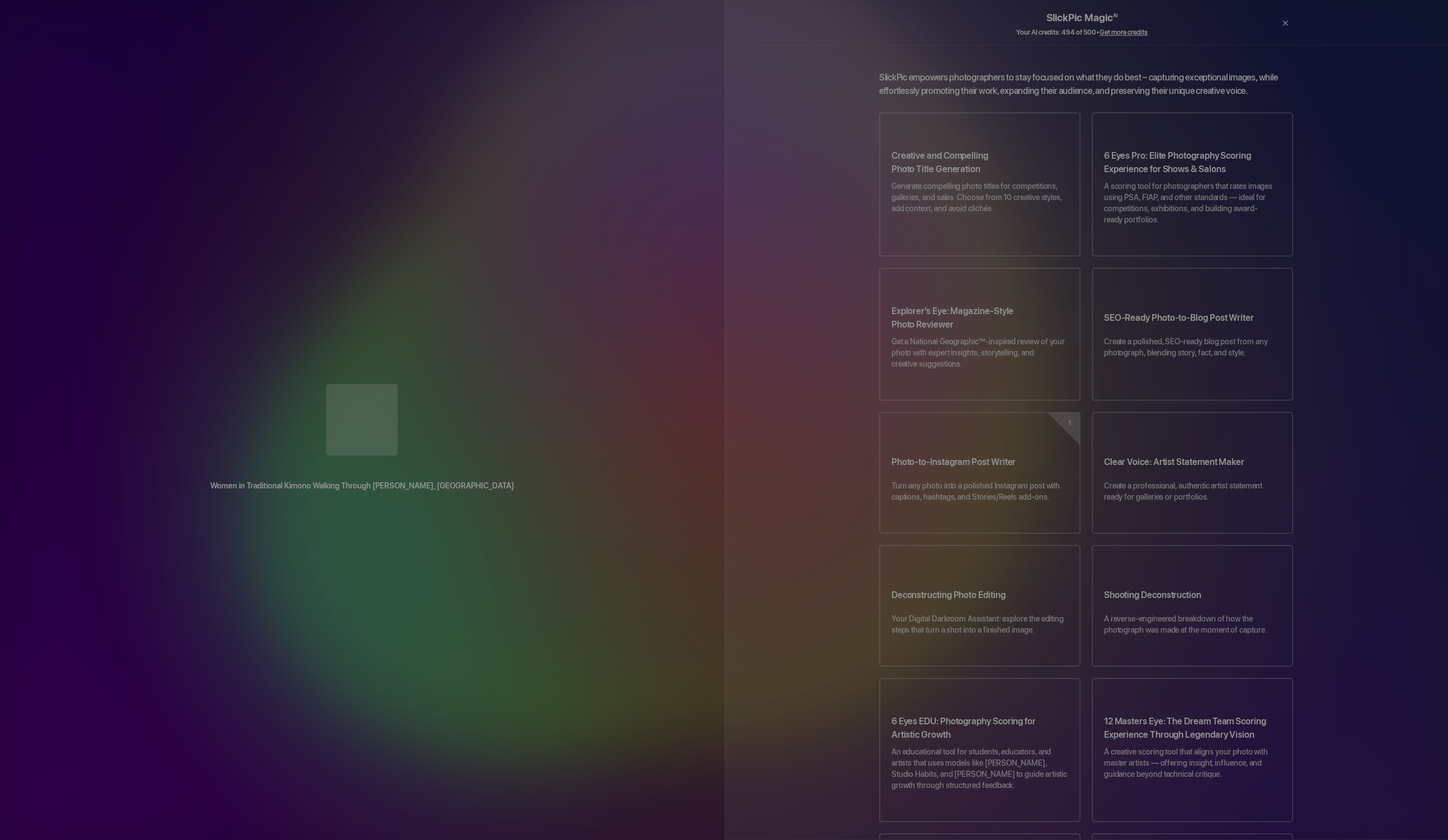
click at [702, 201] on div "Women in Traditional Kimono Walking Through [PERSON_NAME], [GEOGRAPHIC_DATA] Dr…" at bounding box center [724, 420] width 1448 height 840
drag, startPoint x: 699, startPoint y: 193, endPoint x: 717, endPoint y: 199, distance: 19.0
click at [715, 373] on div "Women in Traditional Kimono Walking Through [PERSON_NAME], [GEOGRAPHIC_DATA]" at bounding box center [362, 421] width 724 height 96
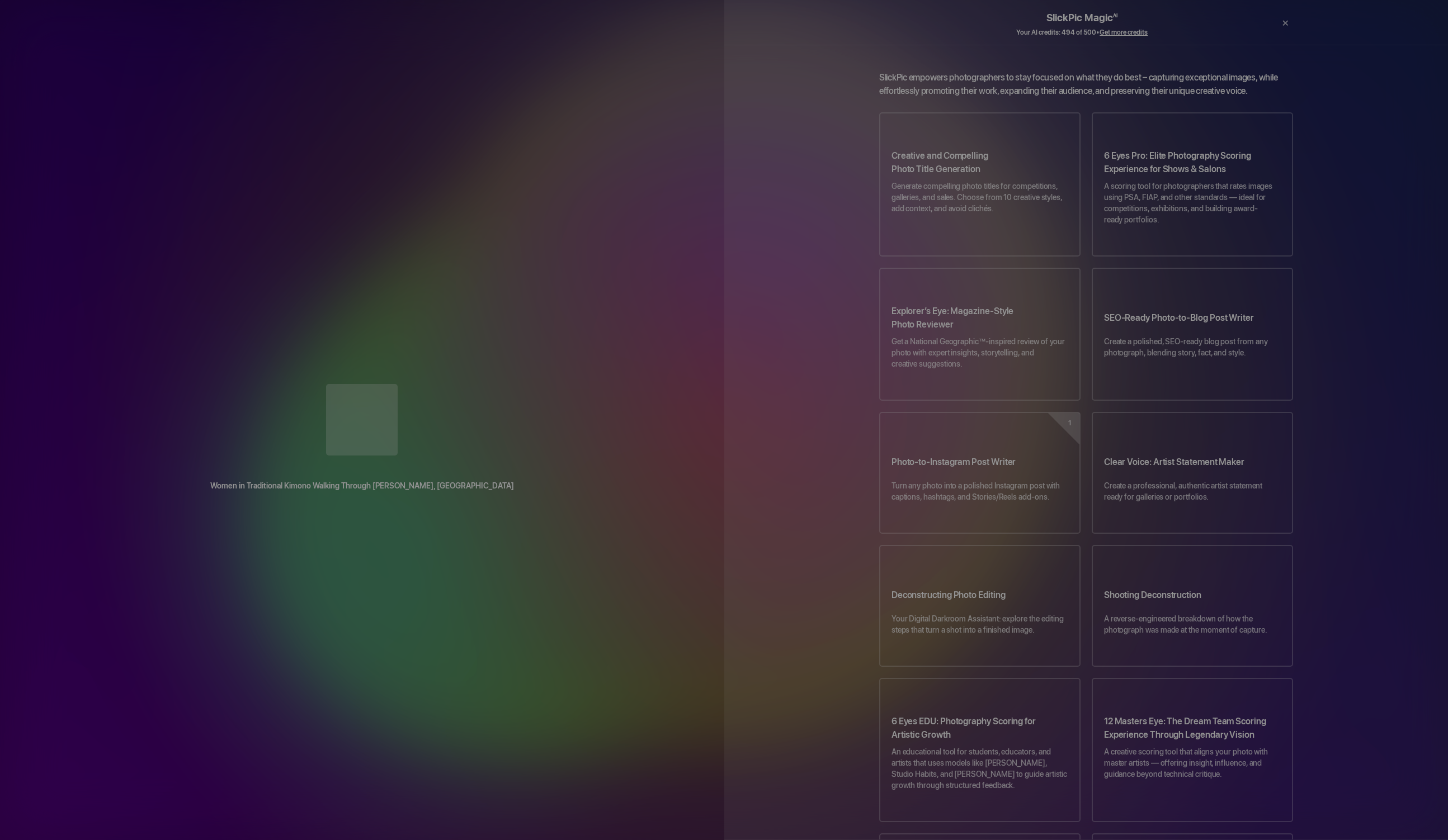
drag, startPoint x: 770, startPoint y: 264, endPoint x: 771, endPoint y: 258, distance: 6.1
click at [767, 264] on app-photo-ai-reviewer-standalone-block-topic-selector "SlickPic empowers photographers to stay focused on what they do best – capturin…" at bounding box center [1086, 683] width 724 height 1223
click at [769, 262] on app-photo-ai-reviewer-standalone-block-topic-selector "SlickPic empowers photographers to stay focused on what they do best – capturin…" at bounding box center [1086, 683] width 724 height 1223
drag, startPoint x: 772, startPoint y: 256, endPoint x: 736, endPoint y: 248, distance: 36.9
click at [769, 233] on app-photo-ai-reviewer-standalone-block-topic-selector "SlickPic empowers photographers to stay focused on what they do best – capturin…" at bounding box center [1086, 683] width 724 height 1223
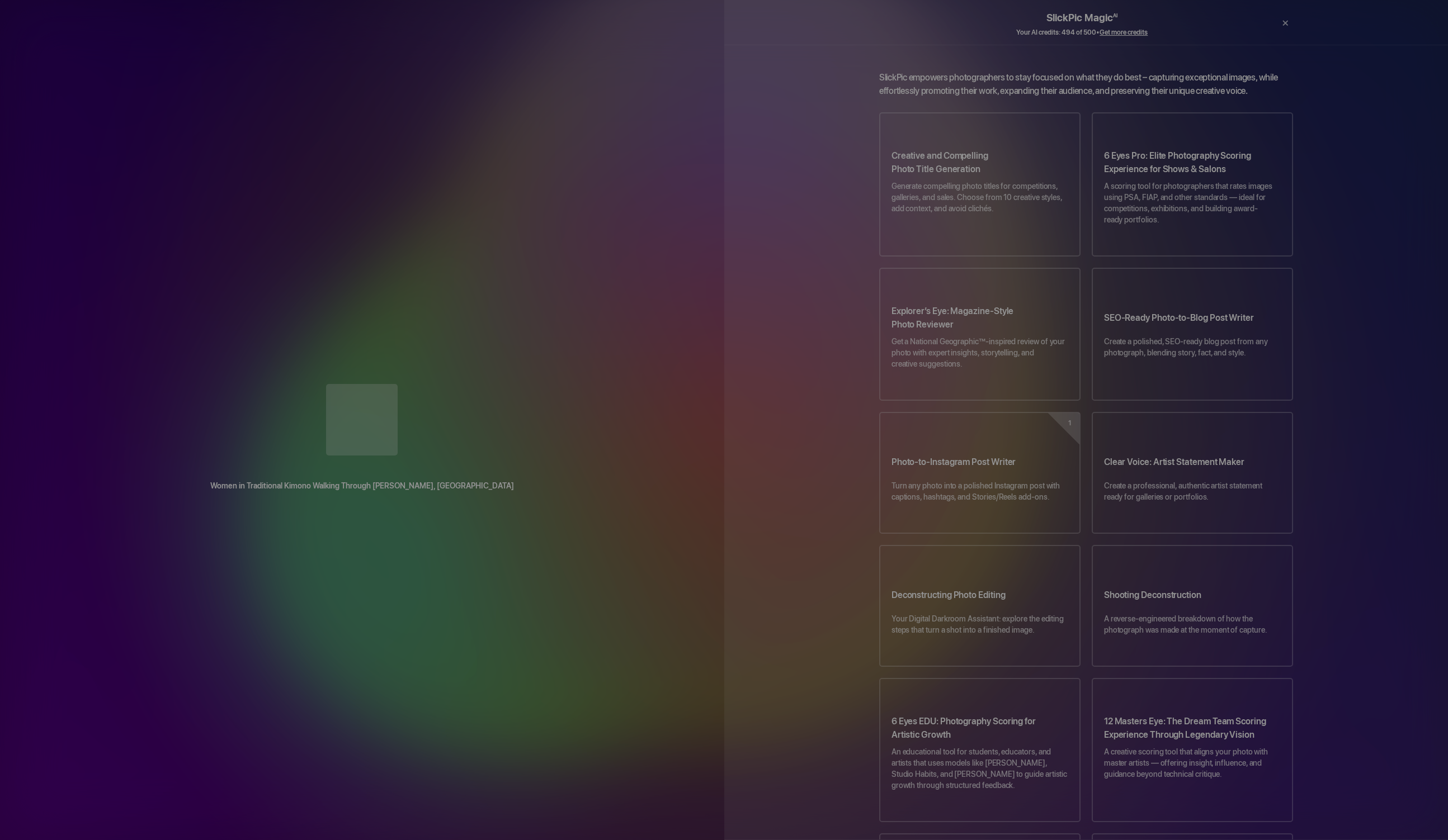
drag, startPoint x: 764, startPoint y: 236, endPoint x: 751, endPoint y: 154, distance: 83.0
click at [748, 161] on app-photo-ai-reviewer-standalone-block-topic-selector "SlickPic empowers photographers to stay focused on what they do best – capturin…" at bounding box center [1086, 683] width 724 height 1223
click at [743, 172] on app-photo-ai-reviewer-standalone-block-topic-selector "SlickPic empowers photographers to stay focused on what they do best – capturin…" at bounding box center [1086, 683] width 724 height 1223
drag, startPoint x: 746, startPoint y: 189, endPoint x: 736, endPoint y: 171, distance: 20.6
click at [733, 178] on app-photo-ai-reviewer-standalone-block-topic-selector "SlickPic empowers photographers to stay focused on what they do best – capturin…" at bounding box center [1086, 683] width 724 height 1223
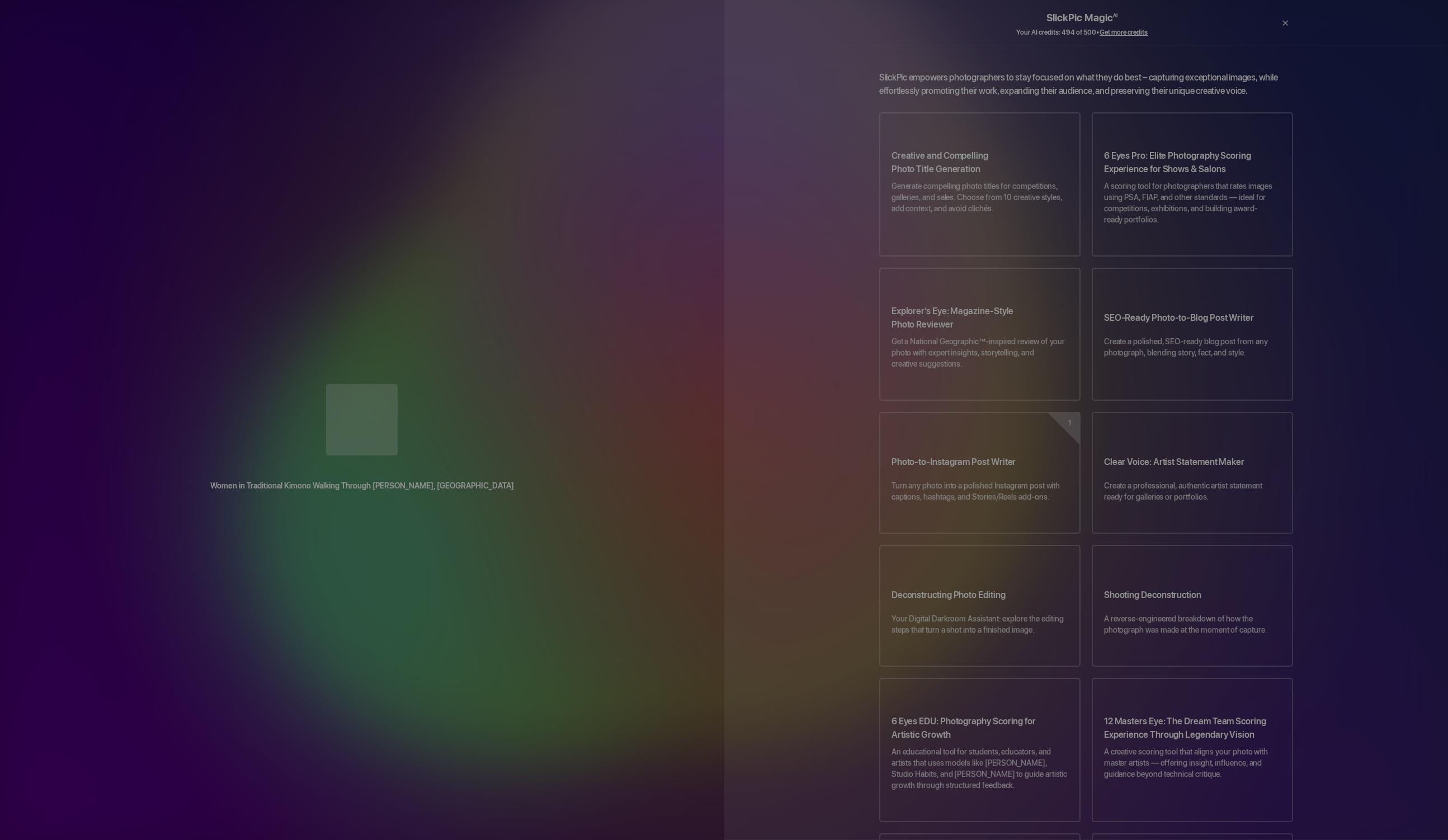
drag, startPoint x: 736, startPoint y: 173, endPoint x: 706, endPoint y: 193, distance: 36.1
click at [728, 175] on app-photo-ai-reviewer-standalone-block-topic-selector "SlickPic empowers photographers to stay focused on what they do best – capturin…" at bounding box center [1086, 683] width 724 height 1223
drag, startPoint x: 703, startPoint y: 197, endPoint x: 695, endPoint y: 155, distance: 42.8
click at [692, 161] on div "Women in Traditional Kimono Walking Through [PERSON_NAME], [GEOGRAPHIC_DATA] Dr…" at bounding box center [362, 420] width 724 height 840
drag, startPoint x: 747, startPoint y: 162, endPoint x: 738, endPoint y: 157, distance: 10.3
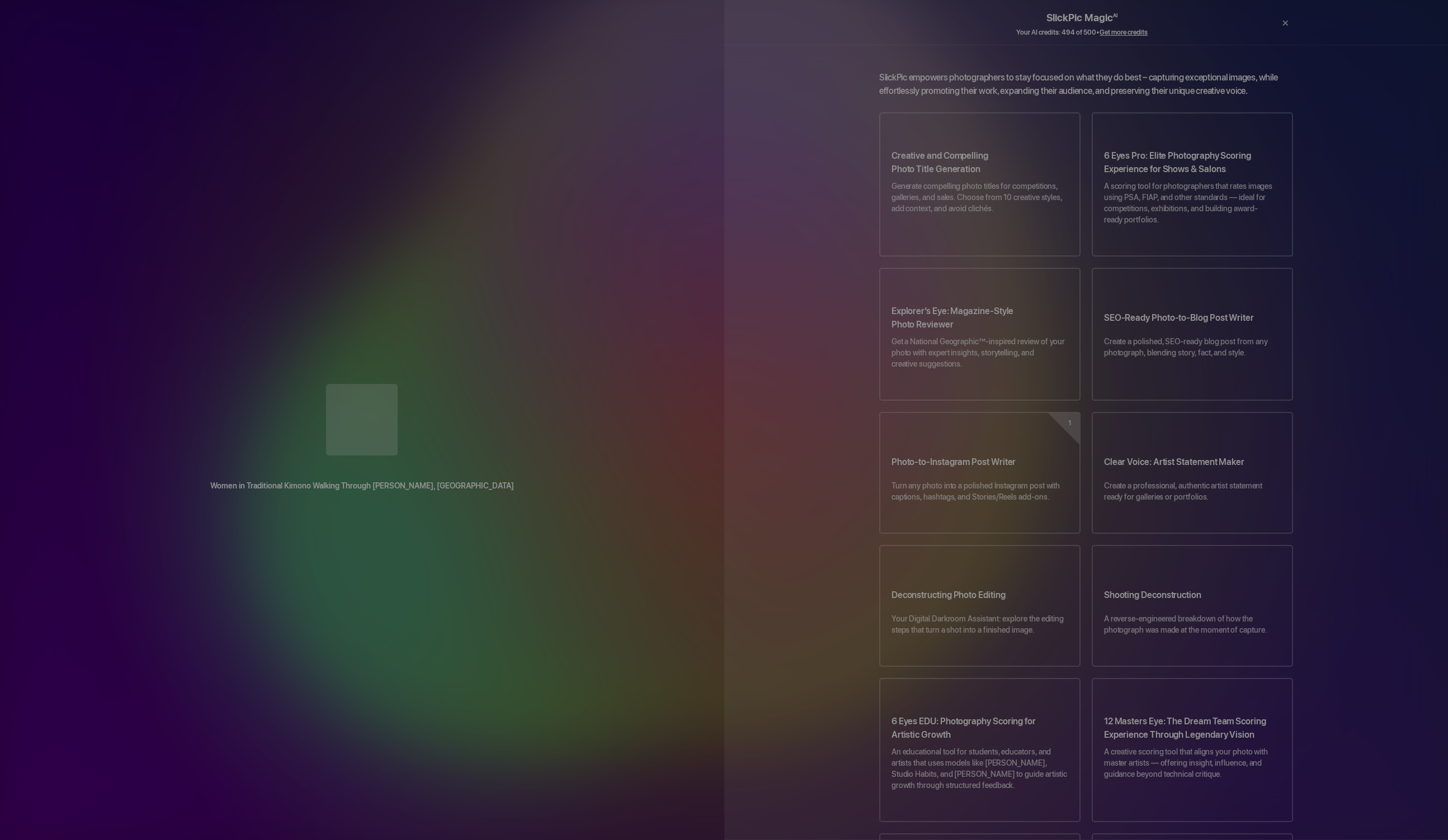
click at [735, 165] on app-photo-ai-reviewer-standalone-block-topic-selector "SlickPic empowers photographers to stay focused on what they do best – capturin…" at bounding box center [1086, 683] width 724 height 1223
drag, startPoint x: 737, startPoint y: 161, endPoint x: 708, endPoint y: 166, distance: 29.4
click at [706, 173] on div "Women in Traditional Kimono Walking Through [PERSON_NAME], [GEOGRAPHIC_DATA] Dr…" at bounding box center [724, 420] width 1448 height 840
click at [611, 384] on div at bounding box center [362, 420] width 679 height 74
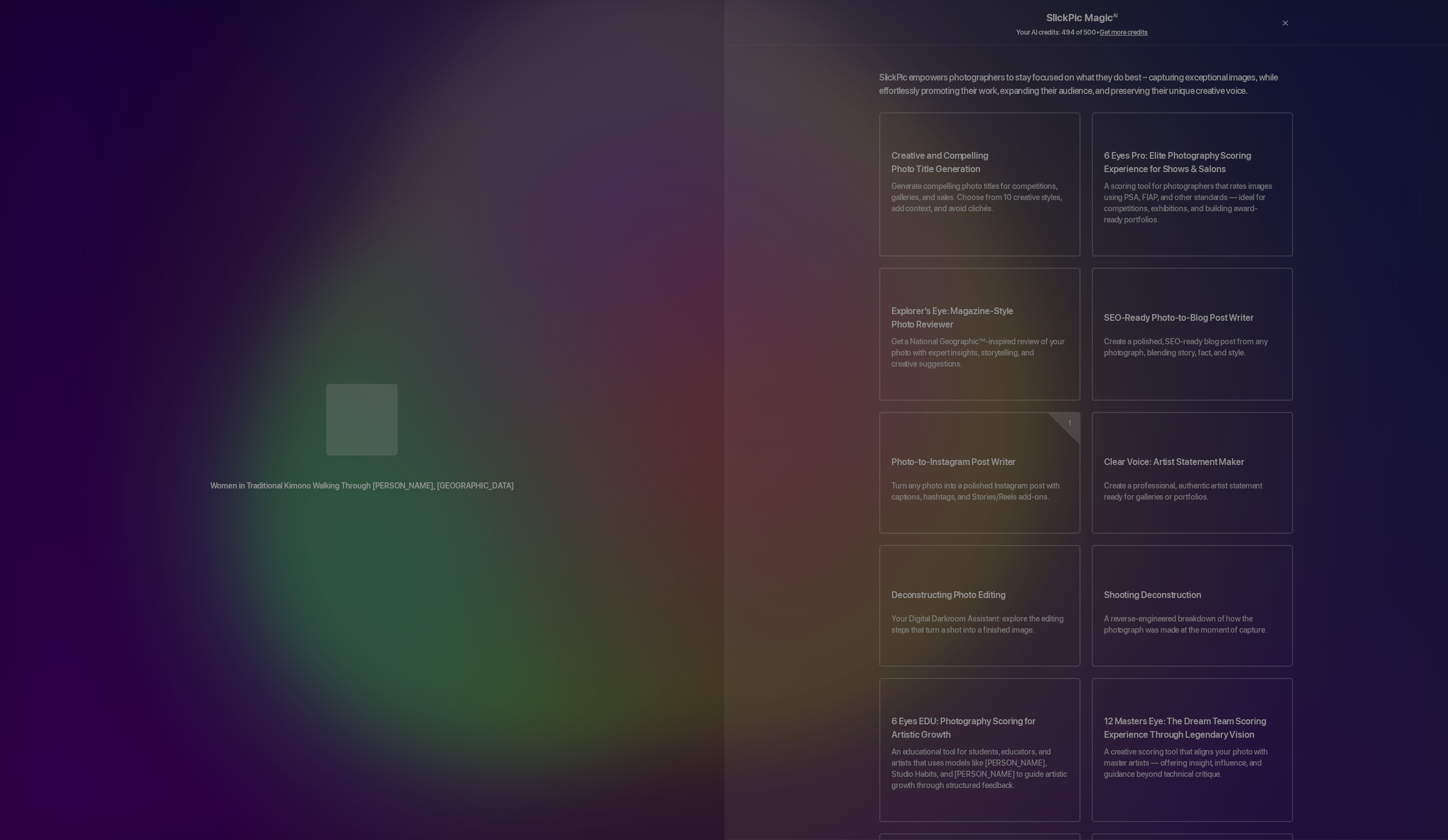
drag, startPoint x: 615, startPoint y: 205, endPoint x: 617, endPoint y: 199, distance: 6.3
click at [615, 384] on div at bounding box center [362, 420] width 679 height 74
click at [625, 373] on div "Women in Traditional Kimono Walking Through [PERSON_NAME], [GEOGRAPHIC_DATA]" at bounding box center [362, 421] width 724 height 96
drag, startPoint x: 624, startPoint y: 195, endPoint x: 660, endPoint y: 138, distance: 67.4
click at [652, 137] on div "Women in Traditional Kimono Walking Through [PERSON_NAME], [GEOGRAPHIC_DATA] Dr…" at bounding box center [362, 420] width 724 height 840
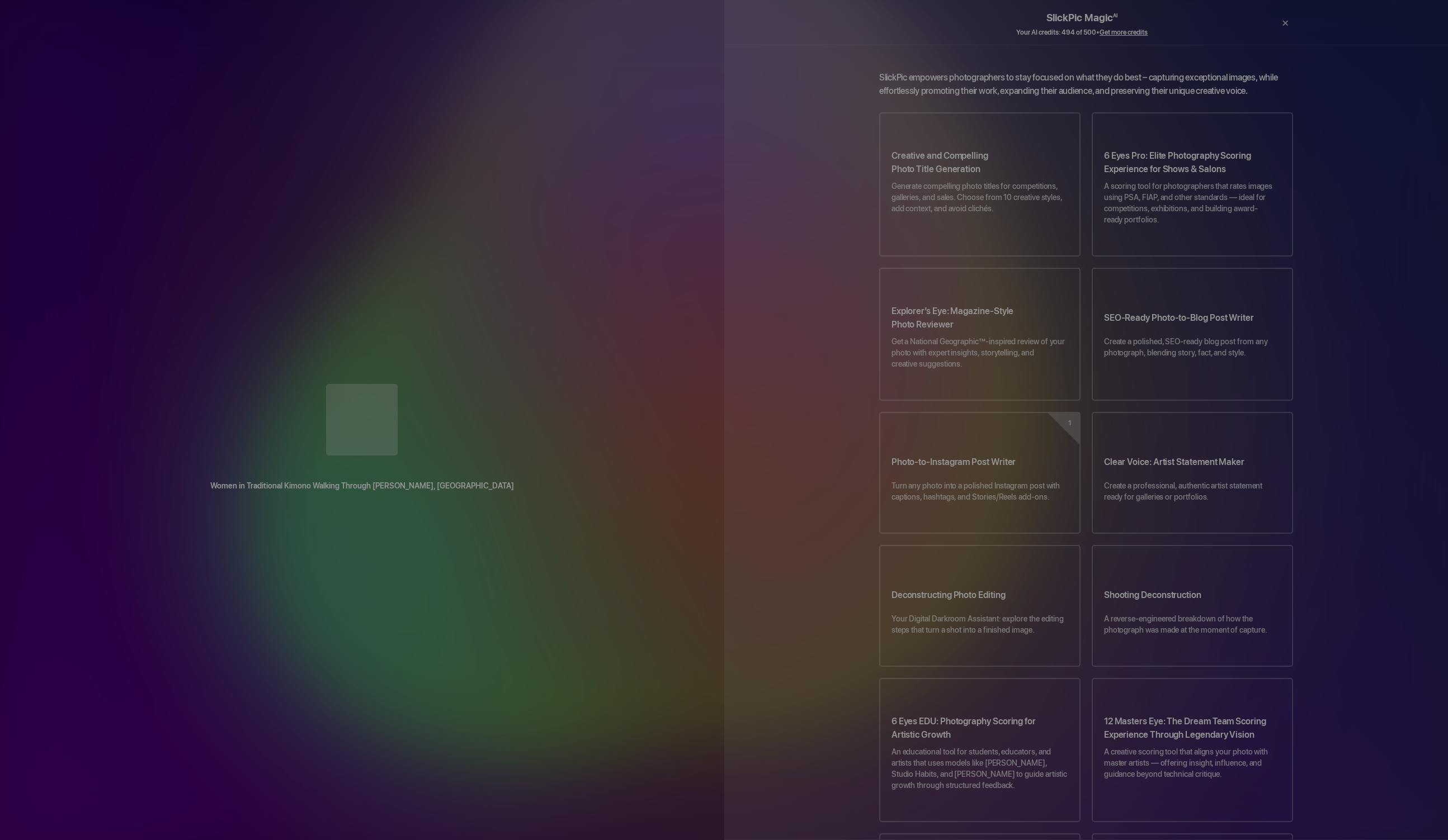
click at [667, 137] on div "Women in Traditional Kimono Walking Through [PERSON_NAME], [GEOGRAPHIC_DATA] Dr…" at bounding box center [362, 420] width 724 height 840
click at [671, 135] on div "Women in Traditional Kimono Walking Through [PERSON_NAME], [GEOGRAPHIC_DATA] Dr…" at bounding box center [362, 420] width 724 height 840
drag, startPoint x: 686, startPoint y: 136, endPoint x: 666, endPoint y: 143, distance: 21.2
click at [681, 133] on div "Women in Traditional Kimono Walking Through [PERSON_NAME], [GEOGRAPHIC_DATA] Dr…" at bounding box center [362, 420] width 724 height 840
click at [668, 146] on div "Women in Traditional Kimono Walking Through [PERSON_NAME], [GEOGRAPHIC_DATA] Dr…" at bounding box center [362, 420] width 724 height 840
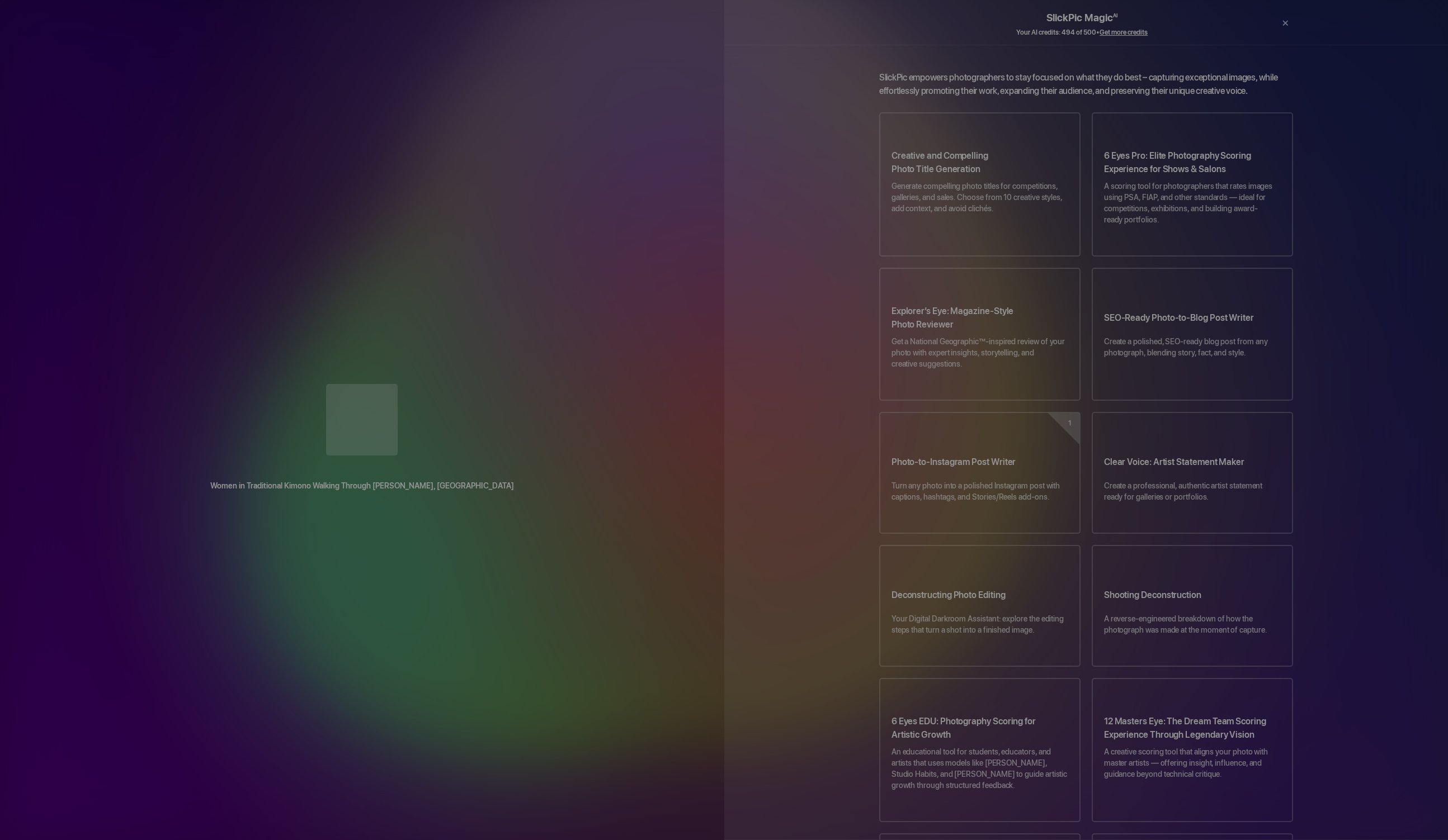
drag, startPoint x: 662, startPoint y: 150, endPoint x: 648, endPoint y: 148, distance: 14.1
click at [662, 150] on div "Women in Traditional Kimono Walking Through [PERSON_NAME], [GEOGRAPHIC_DATA] Dr…" at bounding box center [362, 420] width 724 height 840
click at [664, 159] on div "Women in Traditional Kimono Walking Through [PERSON_NAME], [GEOGRAPHIC_DATA] Dr…" at bounding box center [362, 420] width 724 height 840
click at [664, 158] on div "Women in Traditional Kimono Walking Through [PERSON_NAME], [GEOGRAPHIC_DATA] Dr…" at bounding box center [362, 420] width 724 height 840
click at [667, 161] on div "Women in Traditional Kimono Walking Through [PERSON_NAME], [GEOGRAPHIC_DATA] Dr…" at bounding box center [362, 420] width 724 height 840
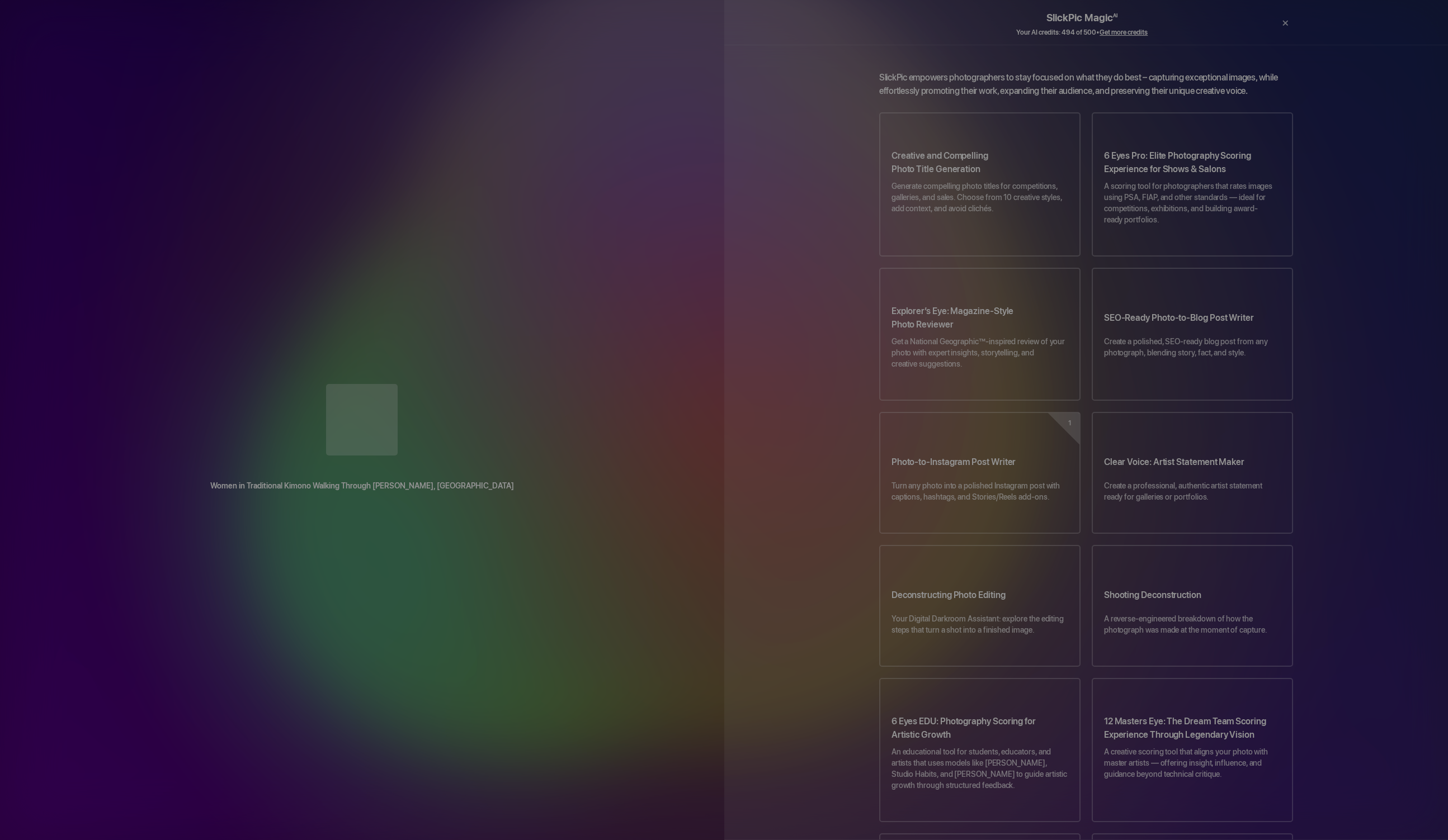
drag, startPoint x: 670, startPoint y: 154, endPoint x: 679, endPoint y: 154, distance: 9.0
click at [674, 161] on div "Women in Traditional Kimono Walking Through [PERSON_NAME], [GEOGRAPHIC_DATA] Dr…" at bounding box center [362, 420] width 724 height 840
drag, startPoint x: 678, startPoint y: 153, endPoint x: 663, endPoint y: 167, distance: 20.5
click at [668, 158] on div "Women in Traditional Kimono Walking Through [PERSON_NAME], [GEOGRAPHIC_DATA] Dr…" at bounding box center [362, 420] width 724 height 840
drag, startPoint x: 661, startPoint y: 168, endPoint x: 649, endPoint y: 181, distance: 17.7
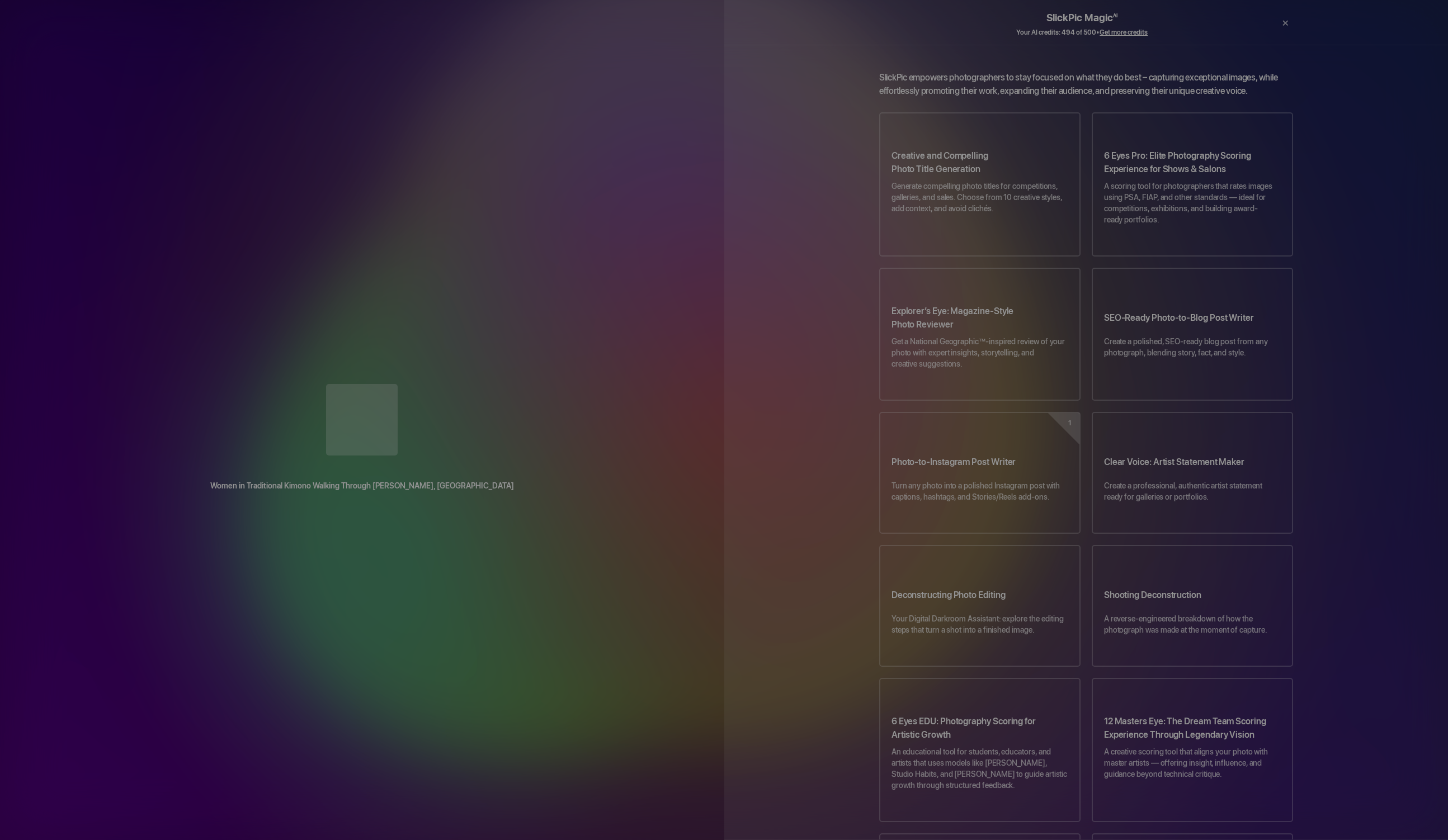
click at [646, 187] on div "Women in Traditional Kimono Walking Through [PERSON_NAME], [GEOGRAPHIC_DATA] Dr…" at bounding box center [362, 420] width 724 height 840
drag, startPoint x: 649, startPoint y: 183, endPoint x: 658, endPoint y: 165, distance: 20.1
click at [654, 175] on div "Women in Traditional Kimono Walking Through [PERSON_NAME], [GEOGRAPHIC_DATA] Dr…" at bounding box center [362, 420] width 724 height 840
click at [658, 177] on div "Women in Traditional Kimono Walking Through [PERSON_NAME], [GEOGRAPHIC_DATA] Dr…" at bounding box center [362, 420] width 724 height 840
click at [658, 177] on div "Women in Traditional Kimono Walking Through [PERSON_NAME], [GEOGRAPHIC_DATA] Dr…" at bounding box center [362, 420] width 724 height 840
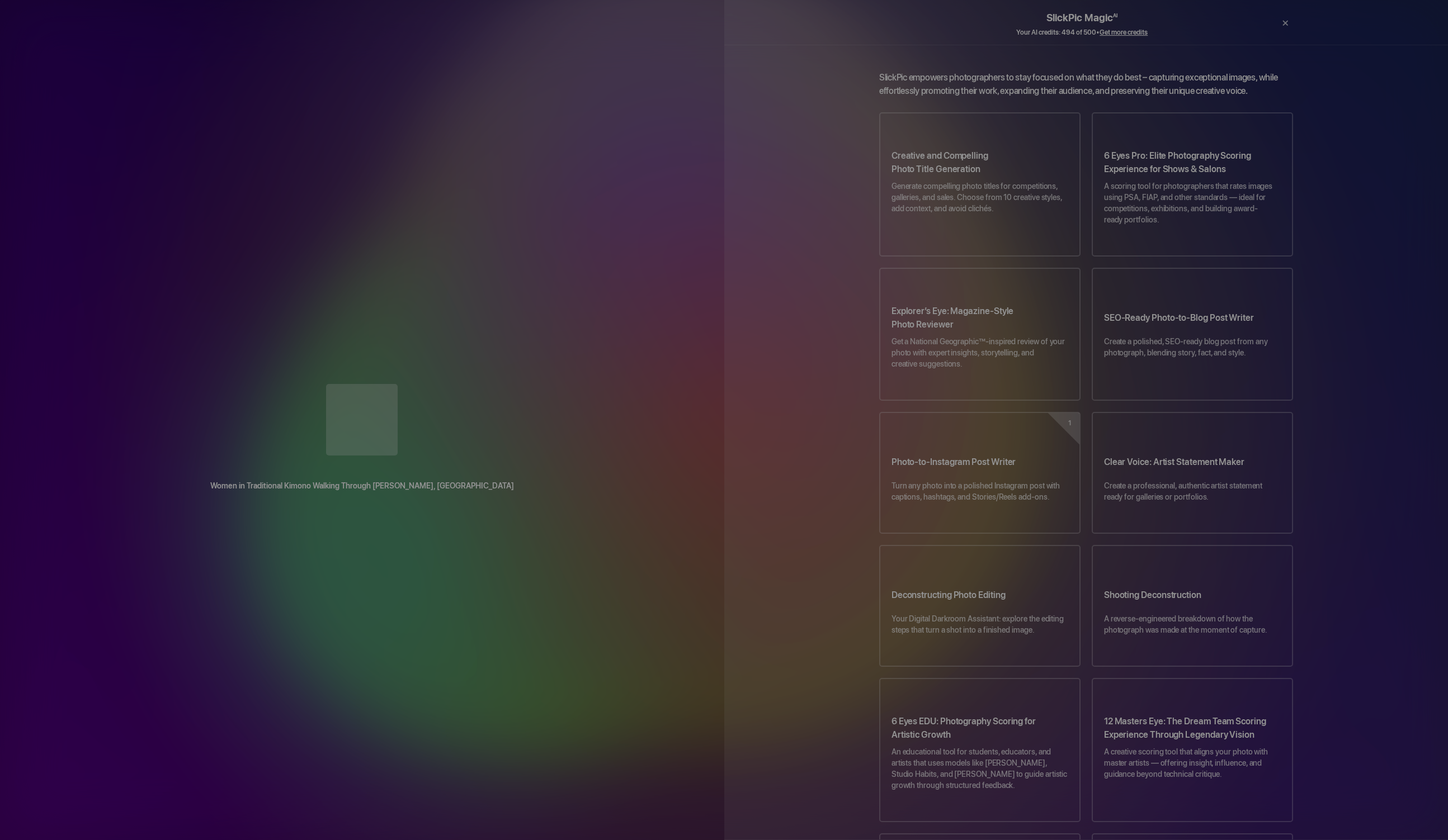
click at [657, 177] on div "Women in Traditional Kimono Walking Through [PERSON_NAME], [GEOGRAPHIC_DATA] Dr…" at bounding box center [362, 420] width 724 height 840
click at [660, 171] on div "Women in Traditional Kimono Walking Through [PERSON_NAME], [GEOGRAPHIC_DATA] Dr…" at bounding box center [362, 420] width 724 height 840
drag, startPoint x: 664, startPoint y: 172, endPoint x: 693, endPoint y: 137, distance: 45.5
click at [688, 139] on div "Women in Traditional Kimono Walking Through [PERSON_NAME], [GEOGRAPHIC_DATA] Dr…" at bounding box center [362, 420] width 724 height 840
drag, startPoint x: 688, startPoint y: 134, endPoint x: 702, endPoint y: 90, distance: 46.2
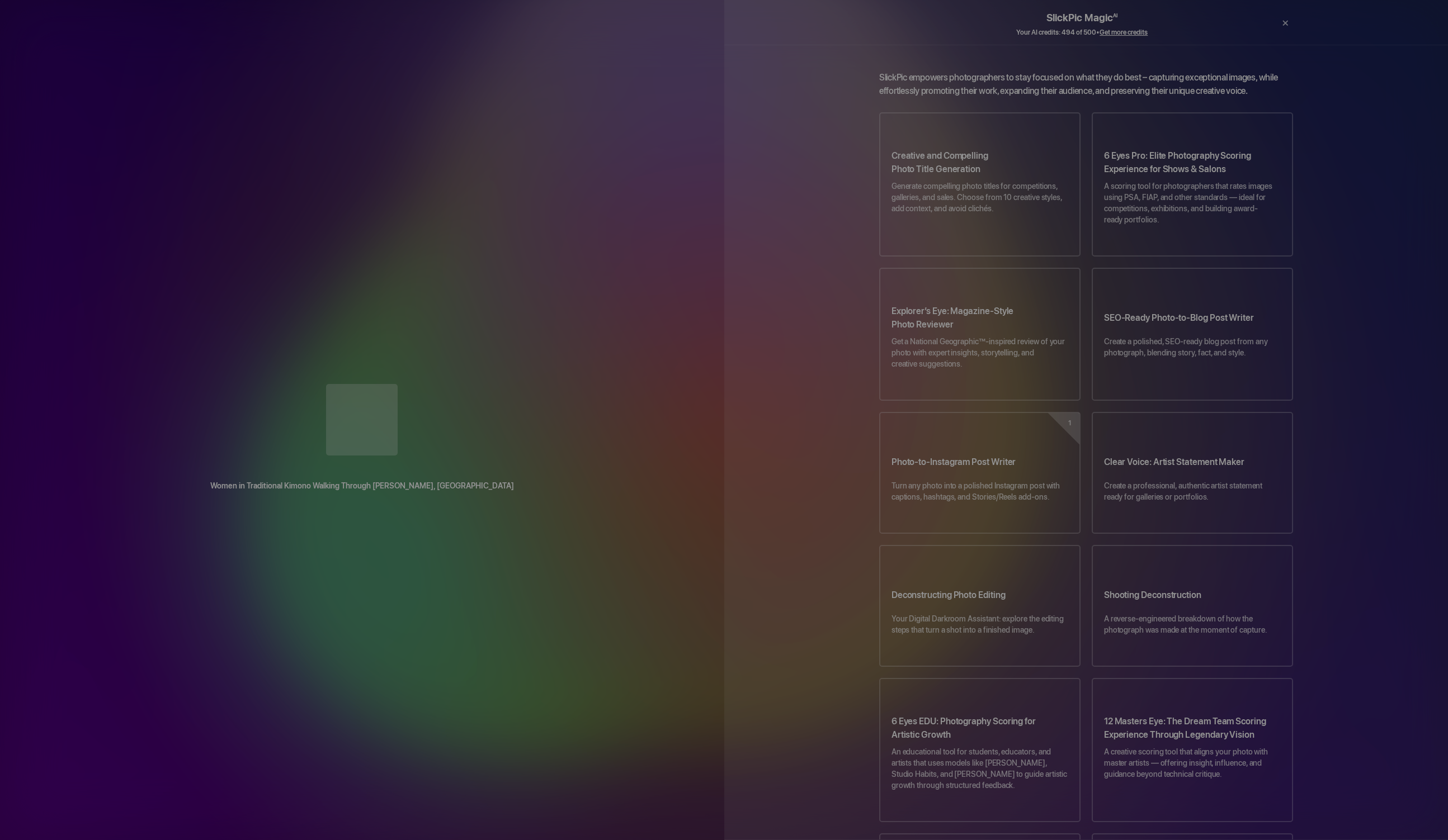
click at [695, 103] on div "Women in Traditional Kimono Walking Through [PERSON_NAME], [GEOGRAPHIC_DATA] Dr…" at bounding box center [362, 420] width 724 height 840
drag, startPoint x: 716, startPoint y: 62, endPoint x: 715, endPoint y: 72, distance: 10.0
click at [711, 78] on div "Women in Traditional Kimono Walking Through [PERSON_NAME], [GEOGRAPHIC_DATA] Dr…" at bounding box center [362, 420] width 724 height 840
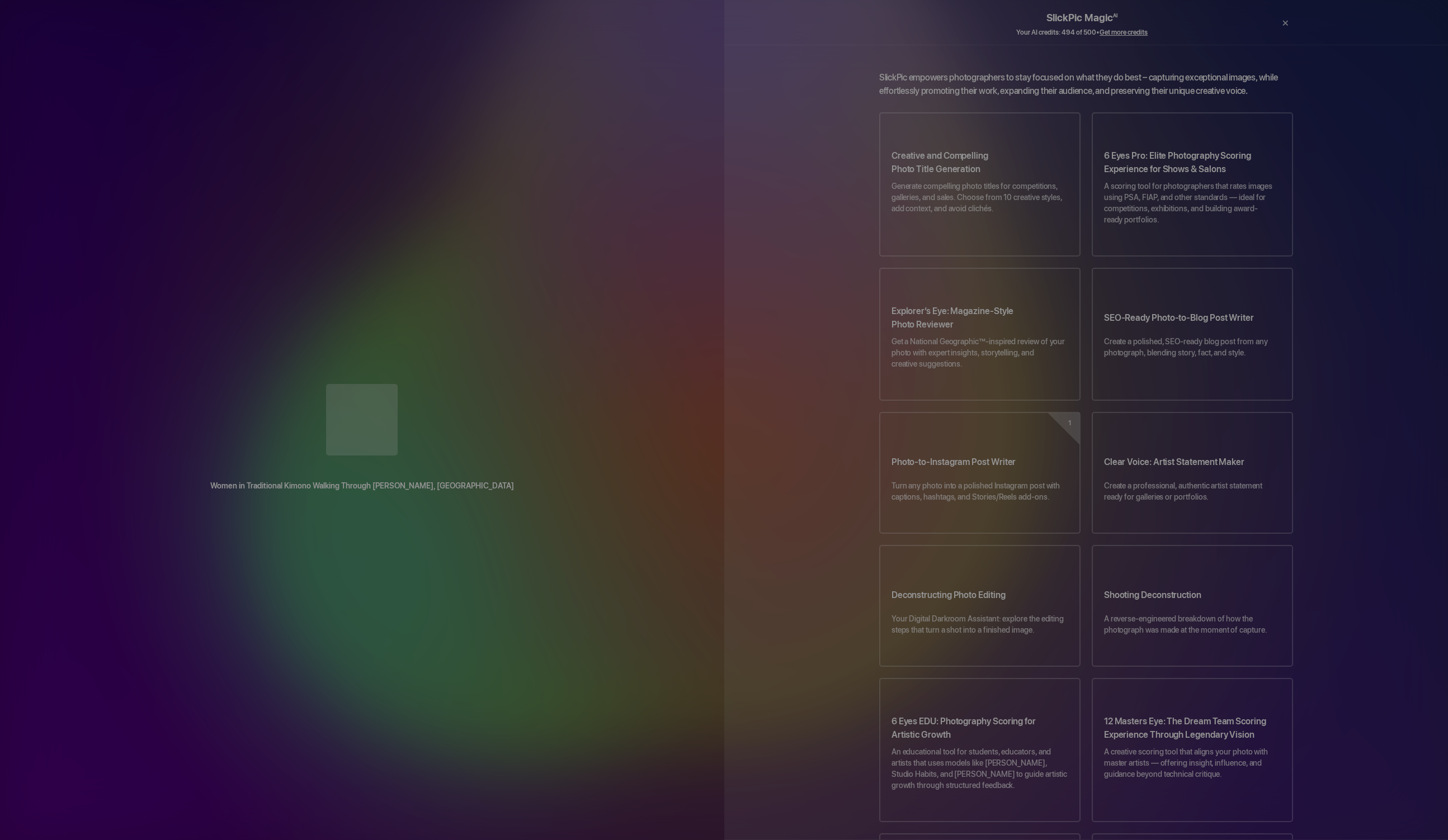
drag, startPoint x: 722, startPoint y: 70, endPoint x: 731, endPoint y: 48, distance: 23.8
click at [729, 56] on div "Women in Traditional Kimono Walking Through [PERSON_NAME], [GEOGRAPHIC_DATA] Dr…" at bounding box center [724, 420] width 1448 height 840
click at [737, 55] on div "SlickPic empowers photographers to stay focused on what they do best – capturin…" at bounding box center [1086, 442] width 724 height 796
drag, startPoint x: 741, startPoint y: 46, endPoint x: 739, endPoint y: 57, distance: 11.2
click at [737, 64] on div "SlickPic empowers photographers to stay focused on what they do best – capturin…" at bounding box center [1086, 442] width 724 height 796
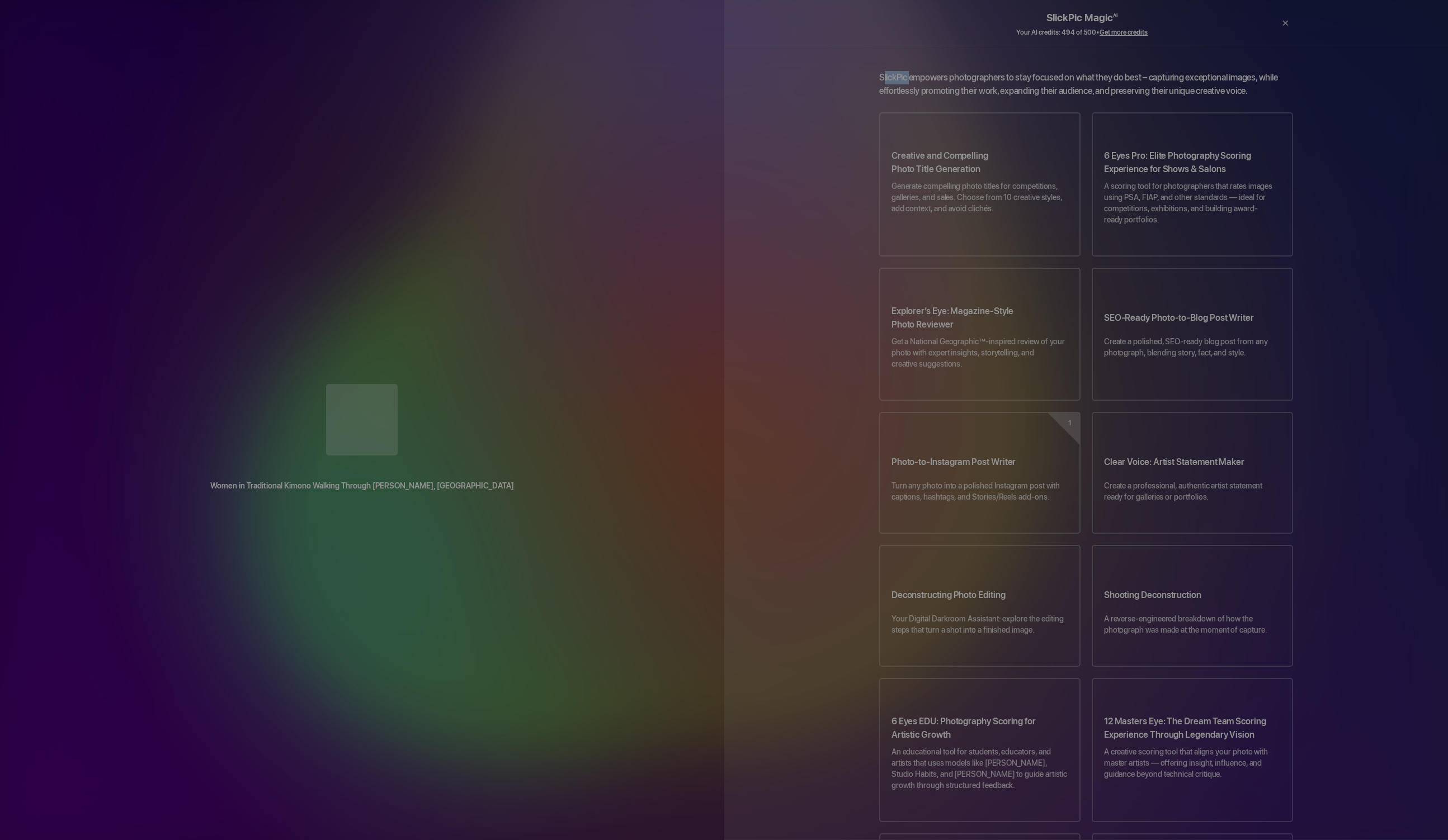
drag, startPoint x: 715, startPoint y: 78, endPoint x: 765, endPoint y: 9, distance: 85.2
click at [760, 19] on div "Women in Traditional Kimono Walking Through [PERSON_NAME], [GEOGRAPHIC_DATA] Dr…" at bounding box center [724, 420] width 1448 height 840
drag, startPoint x: 765, startPoint y: 9, endPoint x: 753, endPoint y: 25, distance: 20.0
click at [749, 34] on div "SlickPic Magic AI Your AI credits: 494 of 500 • Get more credits ← ×" at bounding box center [1086, 22] width 724 height 44
click at [750, 34] on div "SlickPic Magic AI Your AI credits: 494 of 500 • Get more credits ← ×" at bounding box center [1086, 22] width 724 height 44
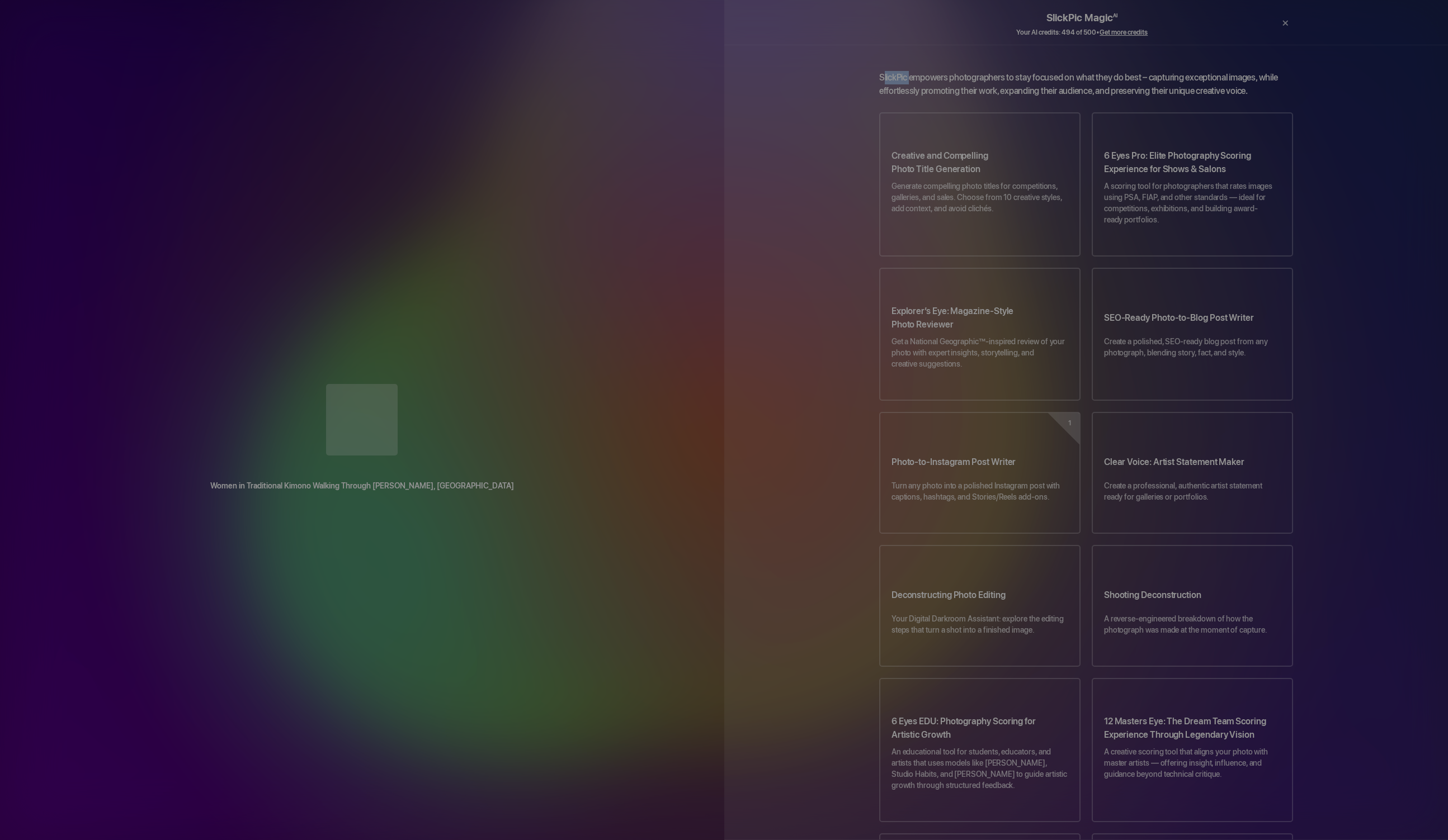
click at [749, 33] on div "SlickPic Magic AI Your AI credits: 494 of 500 • Get more credits ← ×" at bounding box center [1086, 22] width 724 height 44
drag, startPoint x: 751, startPoint y: 33, endPoint x: 753, endPoint y: 27, distance: 6.3
click at [751, 37] on div "SlickPic Magic AI Your AI credits: 494 of 500 • Get more credits ← ×" at bounding box center [1086, 22] width 724 height 44
drag, startPoint x: 752, startPoint y: 29, endPoint x: 763, endPoint y: 15, distance: 17.8
click at [760, 23] on div "SlickPic Magic AI Your AI credits: 494 of 500 • Get more credits ← ×" at bounding box center [1086, 22] width 724 height 44
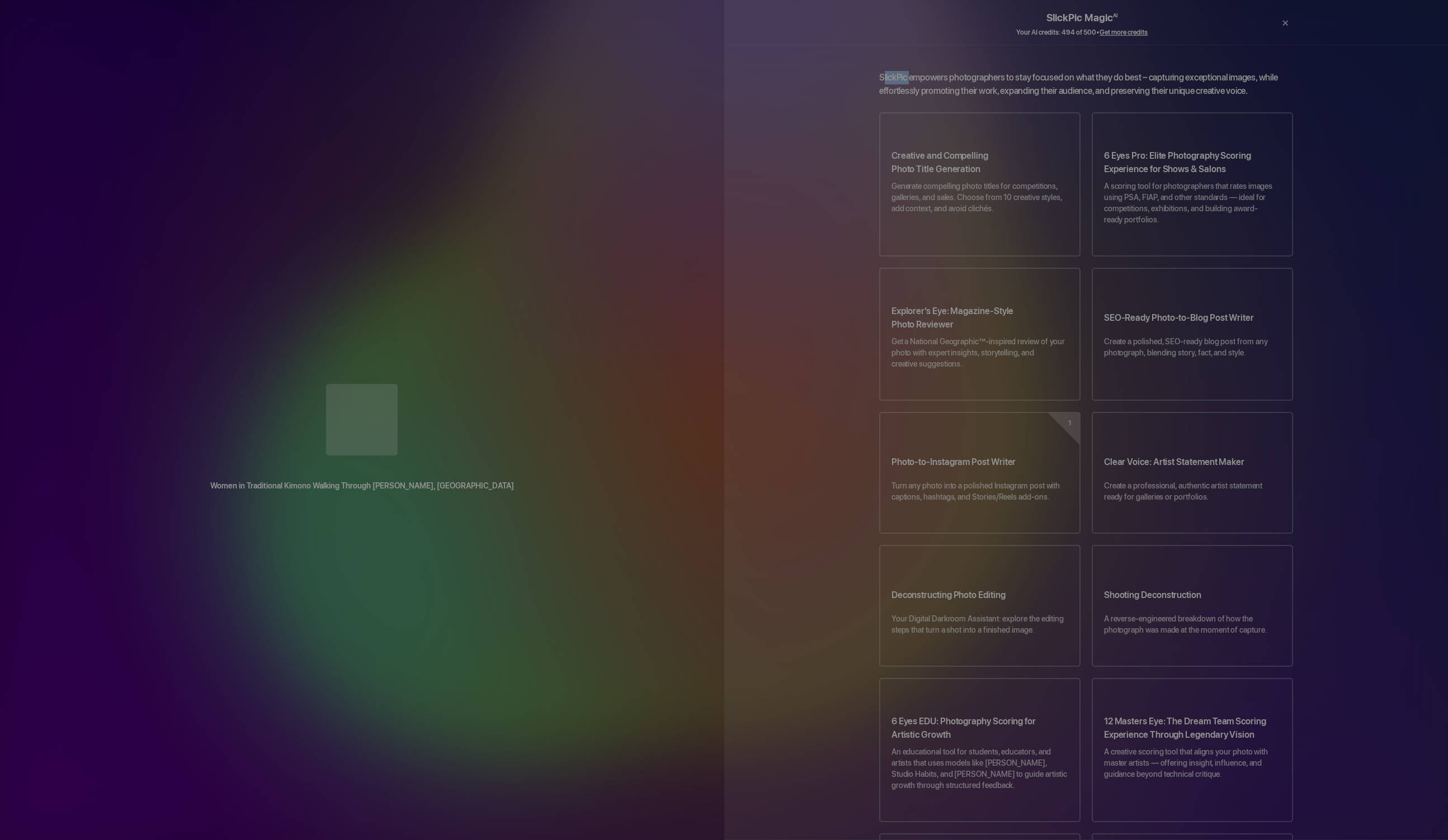
click at [759, 23] on div "SlickPic Magic AI Your AI credits: 494 of 500 • Get more credits ← ×" at bounding box center [1086, 22] width 724 height 44
drag, startPoint x: 762, startPoint y: 19, endPoint x: 784, endPoint y: 13, distance: 22.8
click at [763, 29] on div "SlickPic Magic AI Your AI credits: 494 of 500 • Get more credits ← ×" at bounding box center [1086, 22] width 724 height 44
click at [768, 25] on div "SlickPic Magic AI Your AI credits: 494 of 500 • Get more credits ← ×" at bounding box center [1086, 22] width 724 height 44
drag, startPoint x: 771, startPoint y: 5, endPoint x: 766, endPoint y: 14, distance: 10.3
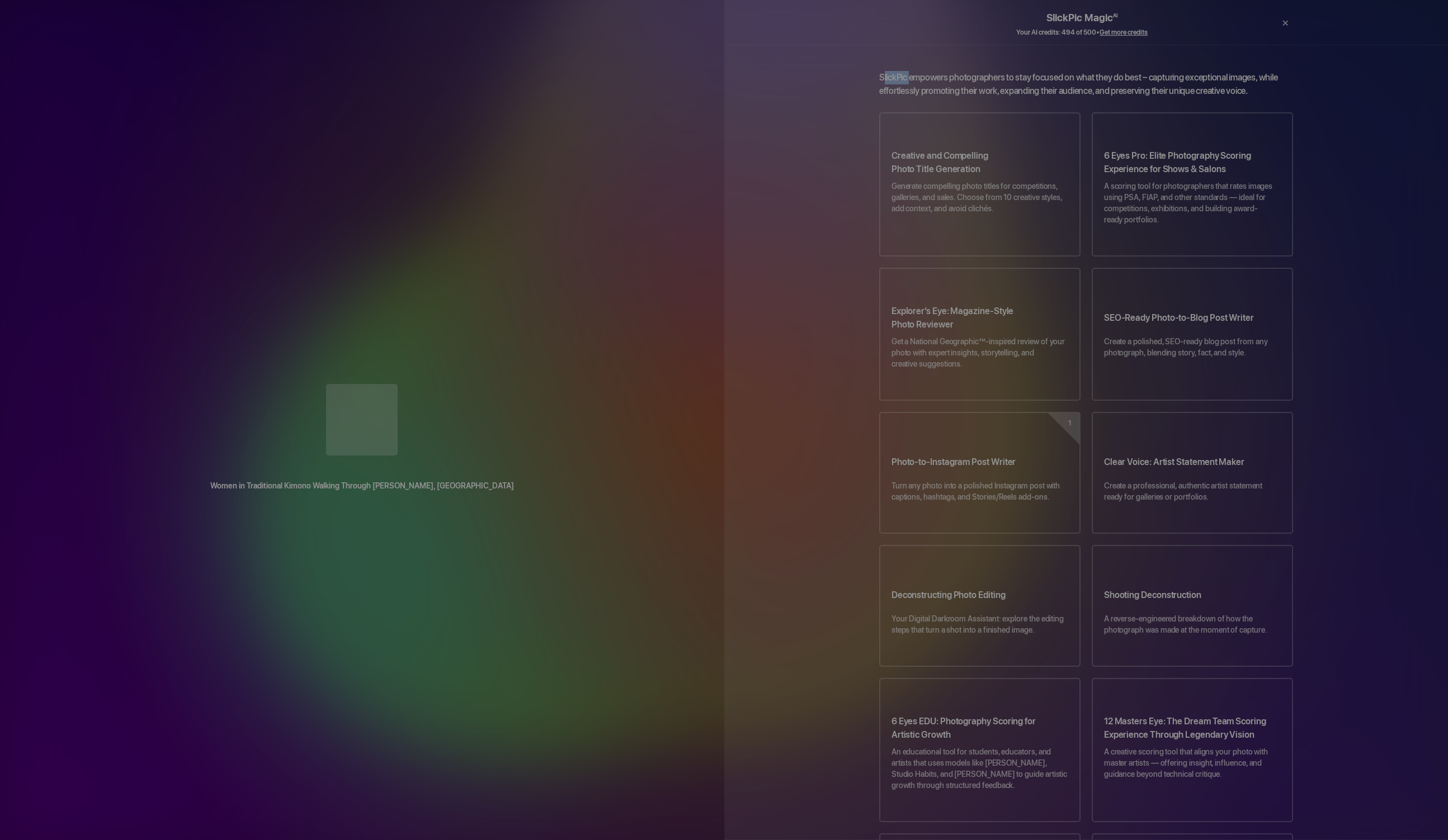
click at [770, 10] on div "SlickPic Magic AI Your AI credits: 494 of 500 • Get more credits ← ×" at bounding box center [1086, 22] width 724 height 44
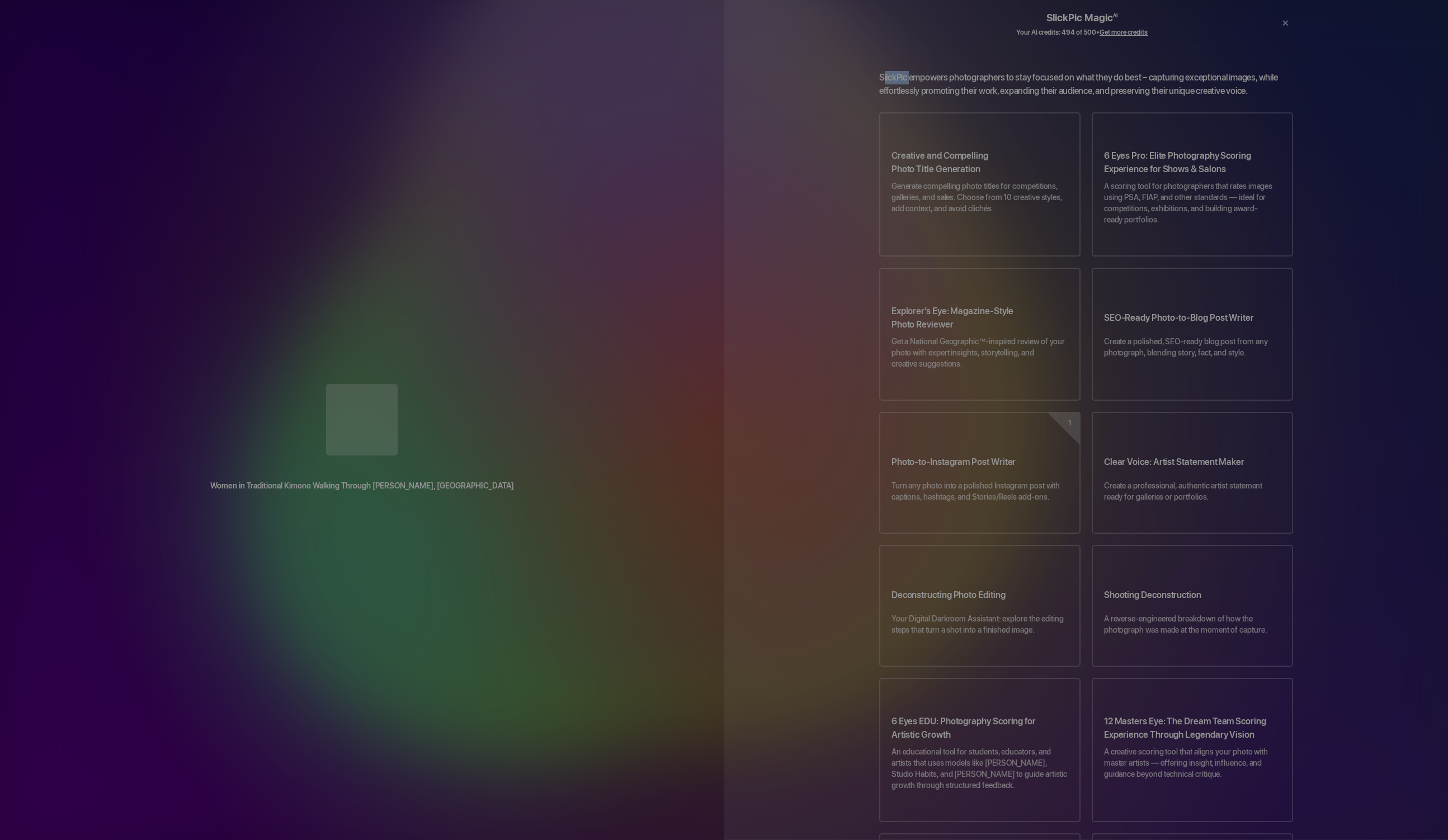
drag, startPoint x: 490, startPoint y: 200, endPoint x: 448, endPoint y: 214, distance: 44.3
click at [448, 384] on div at bounding box center [362, 420] width 679 height 74
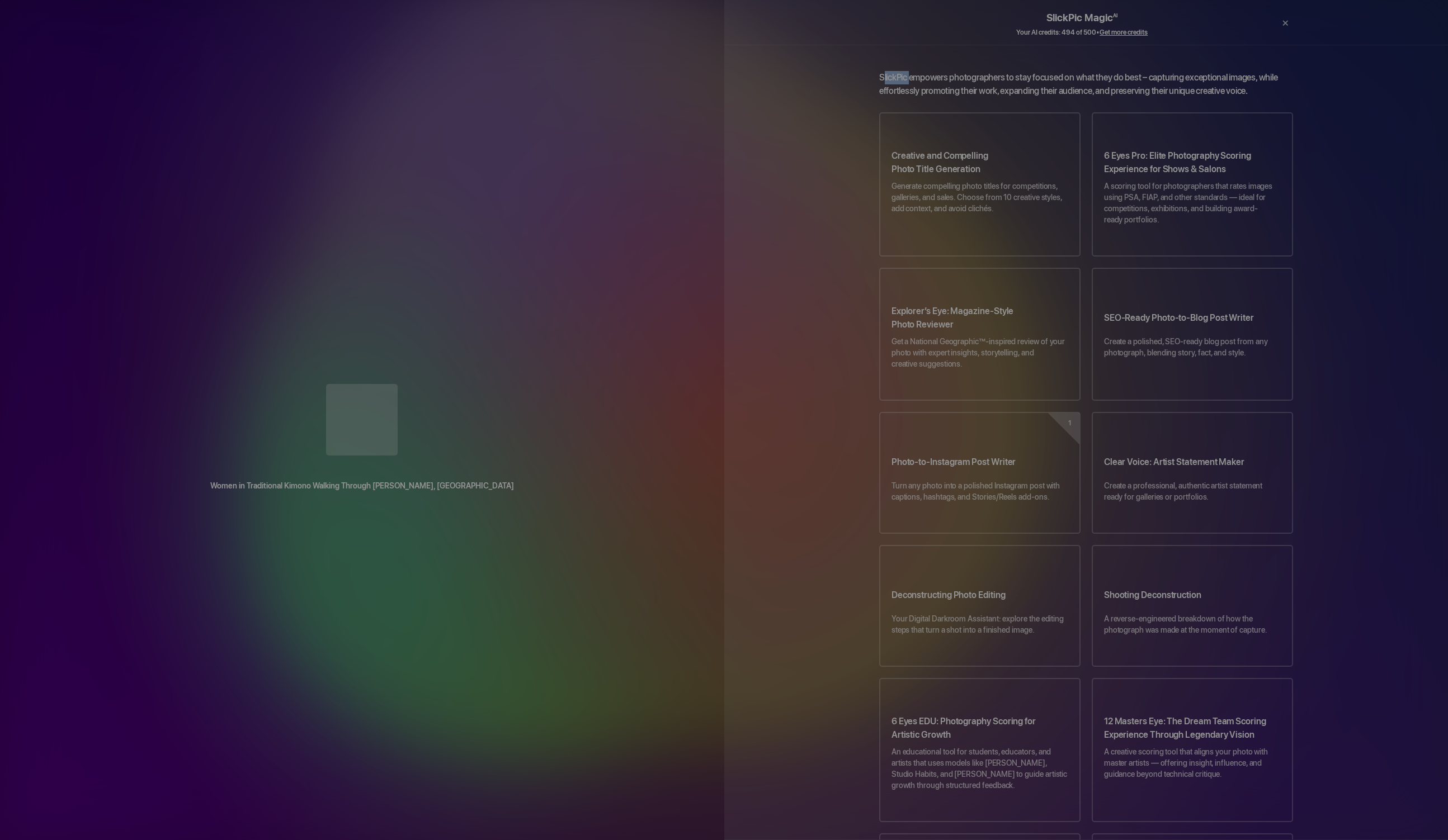
click at [465, 384] on div at bounding box center [362, 420] width 679 height 74
drag, startPoint x: 454, startPoint y: 202, endPoint x: 464, endPoint y: 187, distance: 18.0
click at [464, 373] on div "Women in Traditional Kimono Walking Through [PERSON_NAME], [GEOGRAPHIC_DATA]" at bounding box center [362, 421] width 724 height 96
drag, startPoint x: 464, startPoint y: 175, endPoint x: 480, endPoint y: 165, distance: 18.9
click at [480, 171] on div "Women in Traditional Kimono Walking Through [PERSON_NAME], [GEOGRAPHIC_DATA] Dr…" at bounding box center [362, 420] width 724 height 840
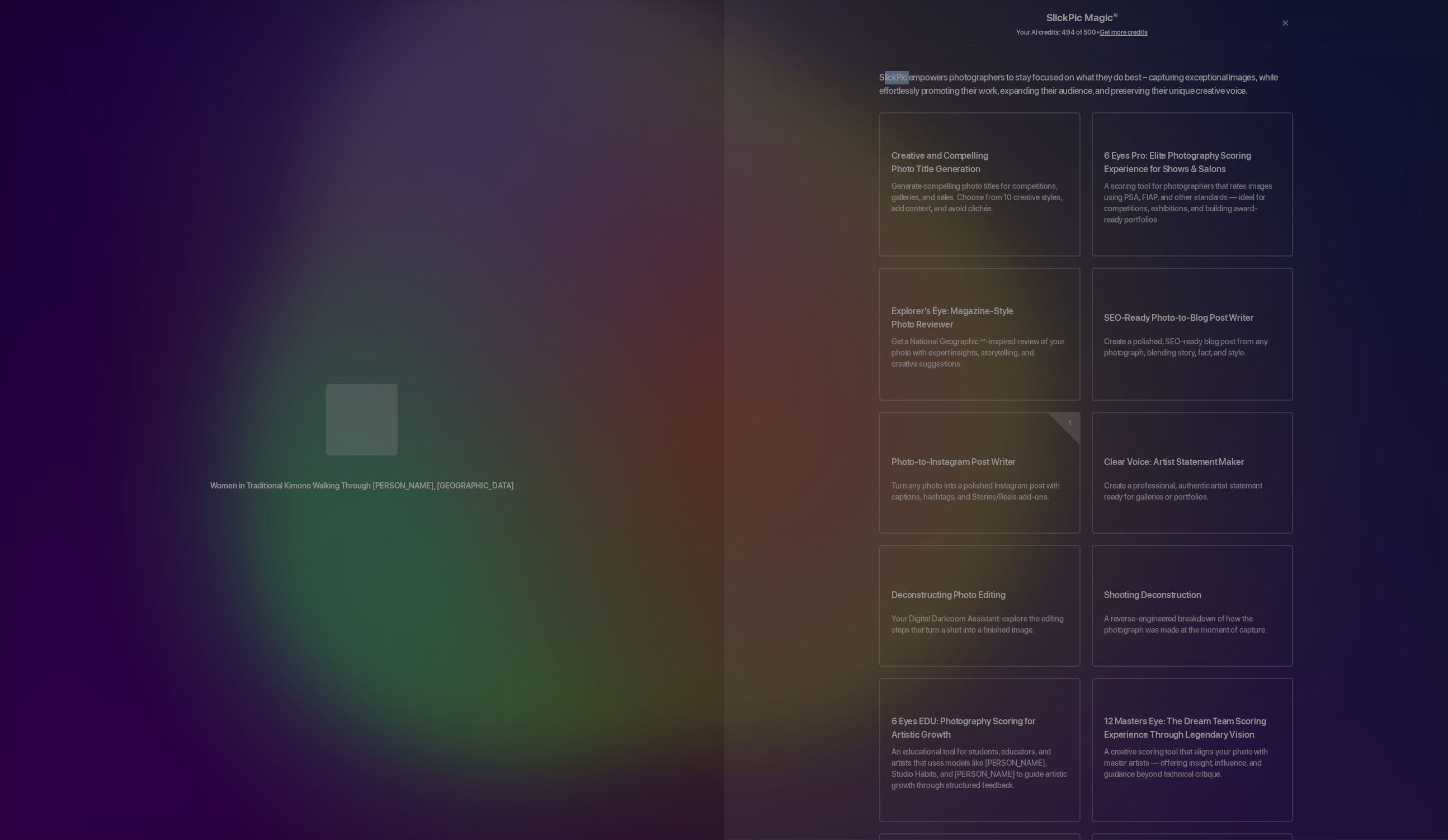
click at [477, 181] on div "Women in Traditional Kimono Walking Through [PERSON_NAME], [GEOGRAPHIC_DATA] Dr…" at bounding box center [362, 420] width 724 height 840
drag, startPoint x: 476, startPoint y: 177, endPoint x: 482, endPoint y: 151, distance: 26.7
click at [482, 159] on div "Women in Traditional Kimono Walking Through [PERSON_NAME], [GEOGRAPHIC_DATA] Dr…" at bounding box center [362, 420] width 724 height 840
click at [482, 157] on div "Women in Traditional Kimono Walking Through [PERSON_NAME], [GEOGRAPHIC_DATA] Dr…" at bounding box center [362, 420] width 724 height 840
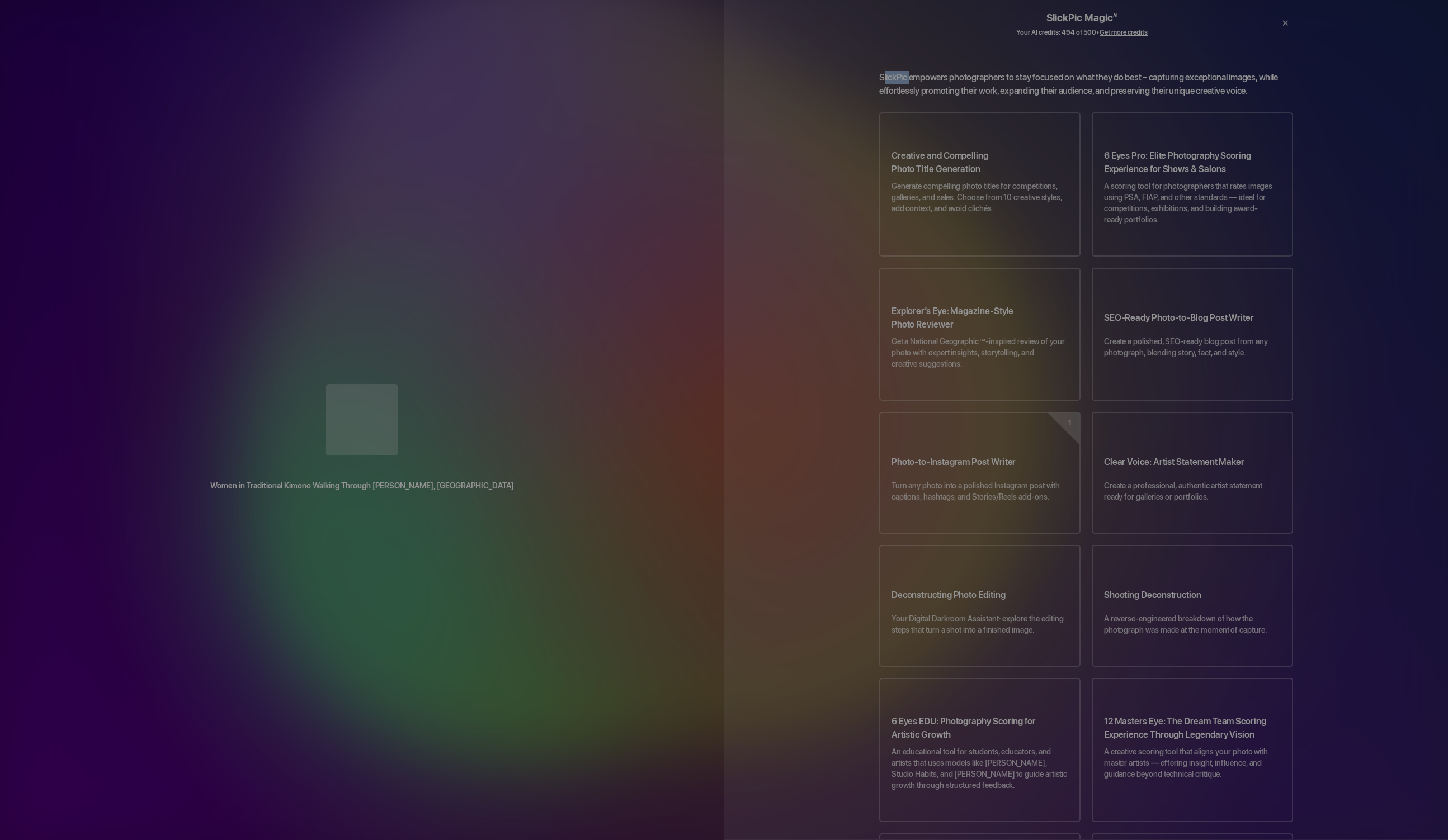
drag, startPoint x: 482, startPoint y: 150, endPoint x: 483, endPoint y: 157, distance: 7.1
click at [483, 165] on div "Women in Traditional Kimono Walking Through [PERSON_NAME], [GEOGRAPHIC_DATA] Dr…" at bounding box center [362, 420] width 724 height 840
drag, startPoint x: 485, startPoint y: 161, endPoint x: 474, endPoint y: 165, distance: 11.7
click at [477, 167] on div "Women in Traditional Kimono Walking Through [PERSON_NAME], [GEOGRAPHIC_DATA] Dr…" at bounding box center [362, 420] width 724 height 840
drag, startPoint x: 472, startPoint y: 160, endPoint x: 465, endPoint y: 161, distance: 7.1
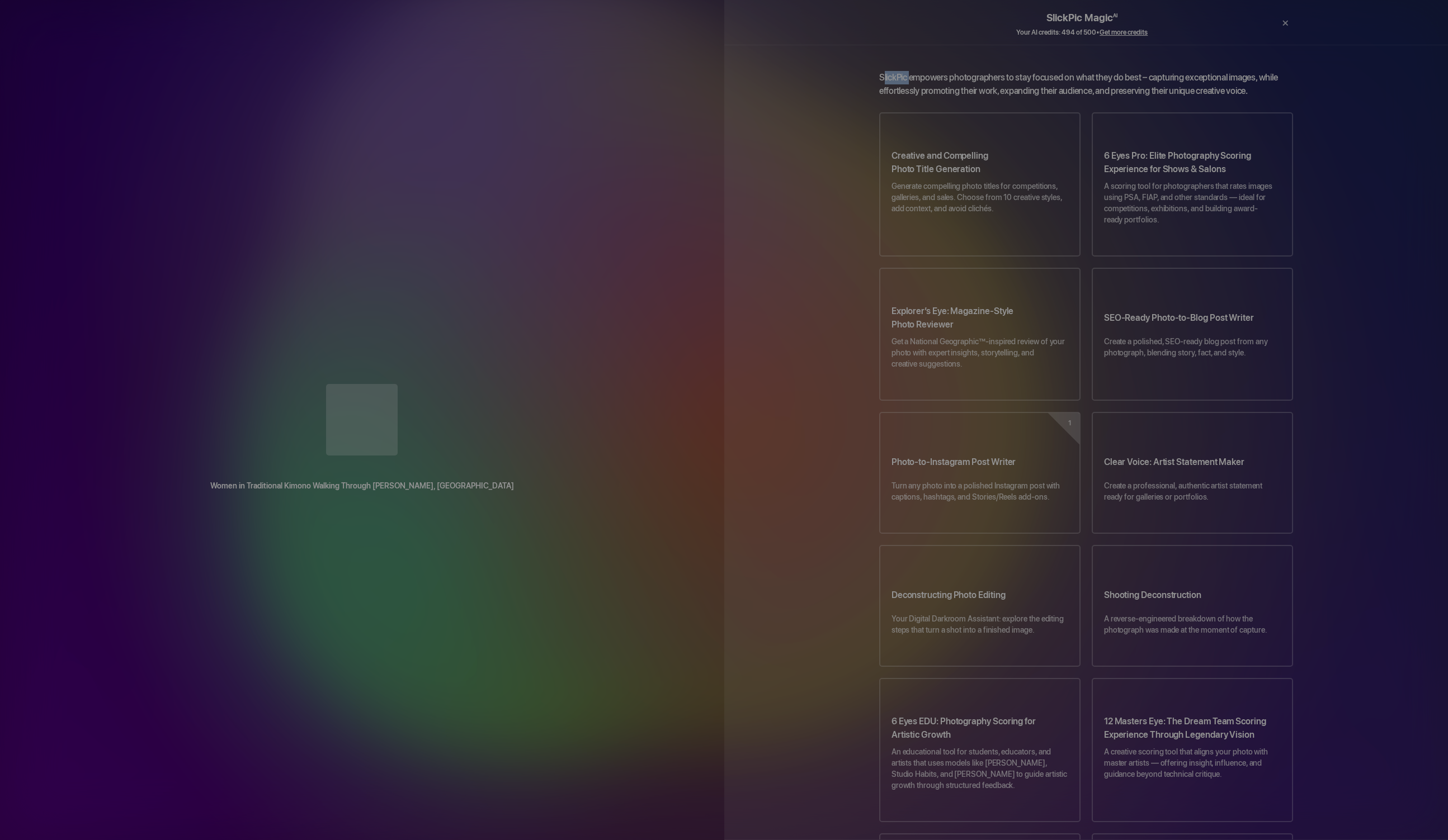
click at [465, 168] on div "Women in Traditional Kimono Walking Through [PERSON_NAME], [GEOGRAPHIC_DATA] Dr…" at bounding box center [362, 420] width 724 height 840
click at [465, 166] on div "Women in Traditional Kimono Walking Through [PERSON_NAME], [GEOGRAPHIC_DATA] Dr…" at bounding box center [362, 420] width 724 height 840
drag, startPoint x: 460, startPoint y: 157, endPoint x: 462, endPoint y: 168, distance: 11.2
click at [458, 175] on div "Women in Traditional Kimono Walking Through [PERSON_NAME], [GEOGRAPHIC_DATA] Dr…" at bounding box center [362, 420] width 724 height 840
click at [466, 173] on div "Women in Traditional Kimono Walking Through [PERSON_NAME], [GEOGRAPHIC_DATA] Dr…" at bounding box center [362, 420] width 724 height 840
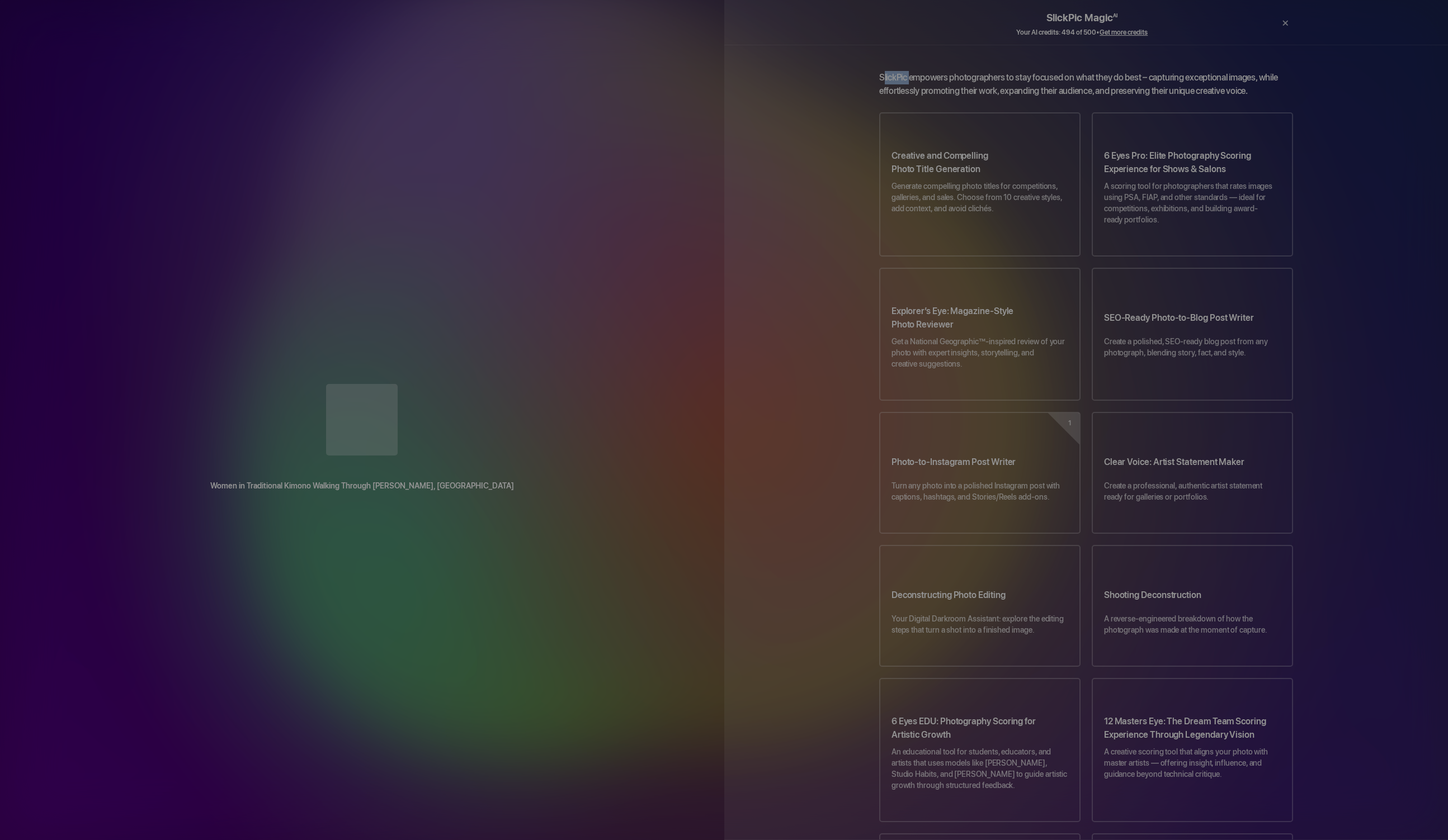
click at [466, 173] on div "Women in Traditional Kimono Walking Through [PERSON_NAME], [GEOGRAPHIC_DATA] Dr…" at bounding box center [362, 420] width 724 height 840
drag, startPoint x: 468, startPoint y: 169, endPoint x: 466, endPoint y: 179, distance: 10.2
click at [466, 185] on div "Women in Traditional Kimono Walking Through [PERSON_NAME], [GEOGRAPHIC_DATA] Dr…" at bounding box center [362, 420] width 724 height 840
click at [466, 384] on div at bounding box center [362, 420] width 679 height 74
click at [462, 384] on div at bounding box center [362, 420] width 679 height 74
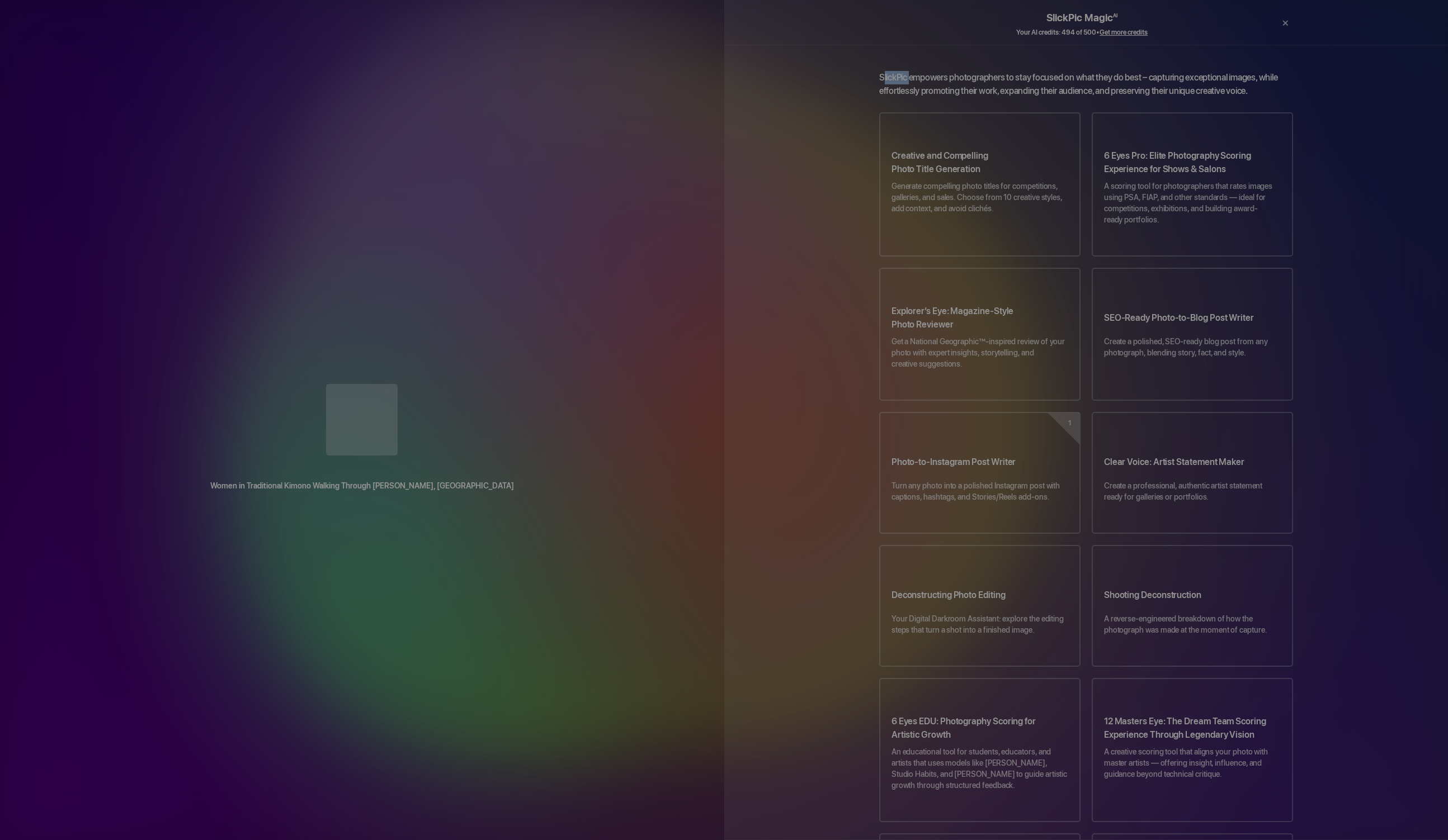
click at [465, 384] on div at bounding box center [362, 420] width 679 height 74
drag, startPoint x: 464, startPoint y: 210, endPoint x: 466, endPoint y: 226, distance: 16.1
click at [467, 384] on div at bounding box center [362, 420] width 679 height 74
click at [466, 384] on div at bounding box center [362, 420] width 679 height 74
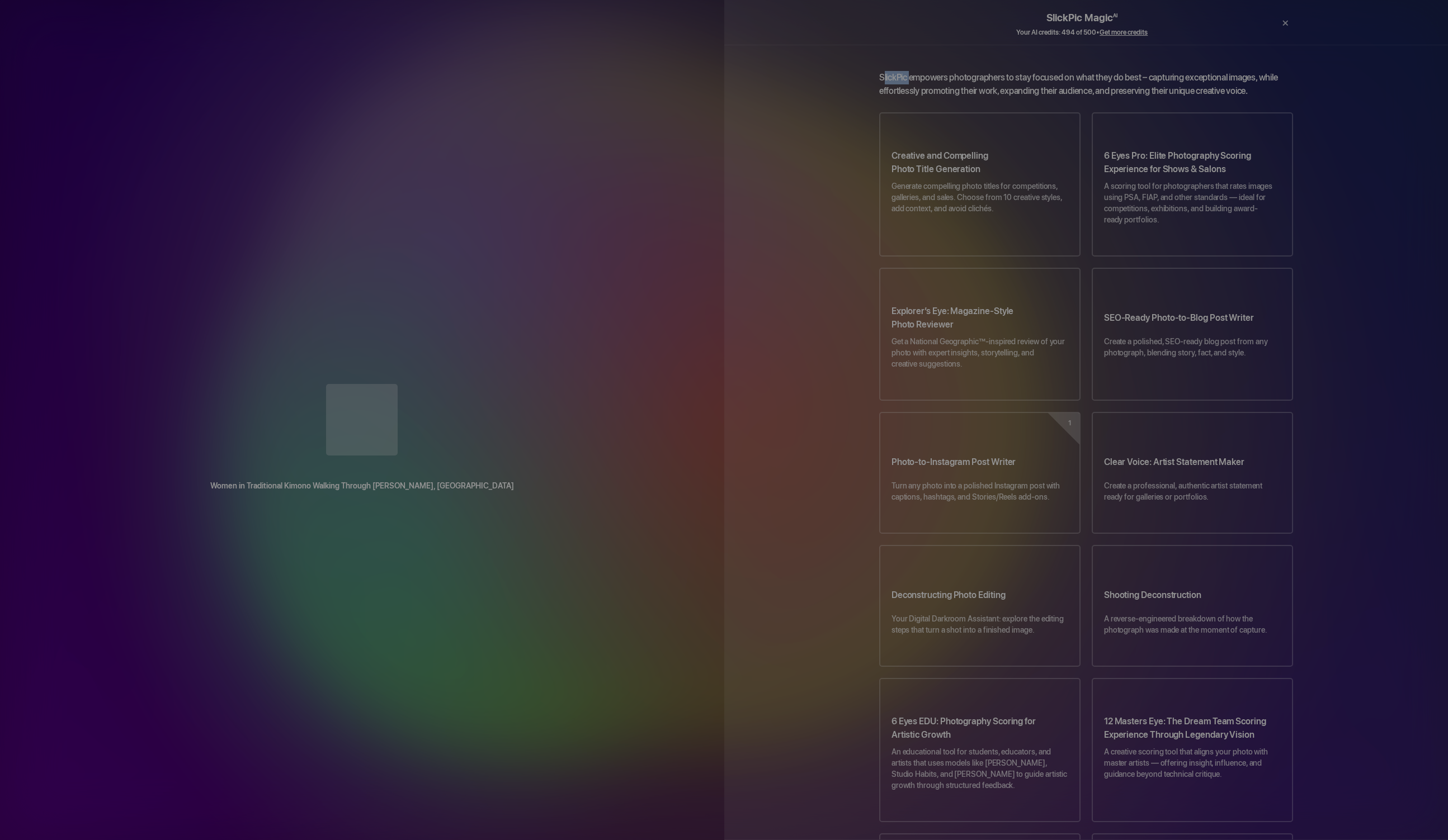
click at [465, 384] on div at bounding box center [362, 420] width 679 height 74
drag, startPoint x: 465, startPoint y: 253, endPoint x: 464, endPoint y: 270, distance: 17.0
click at [464, 384] on div at bounding box center [362, 420] width 679 height 74
drag, startPoint x: 470, startPoint y: 254, endPoint x: 465, endPoint y: 260, distance: 7.8
click at [466, 384] on div at bounding box center [362, 420] width 679 height 74
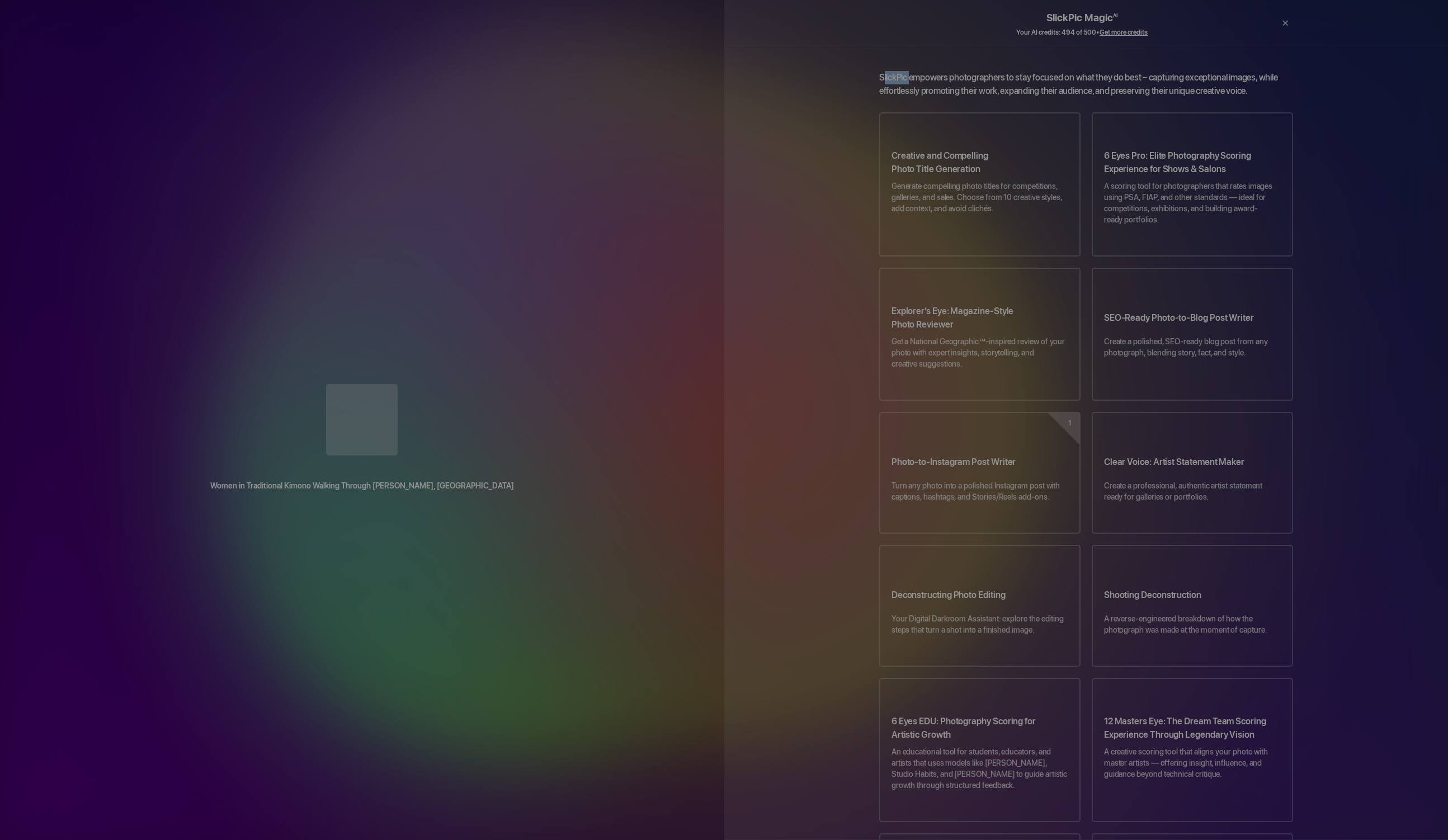
click at [466, 384] on div at bounding box center [362, 420] width 679 height 74
click at [465, 384] on div at bounding box center [362, 420] width 679 height 74
drag, startPoint x: 456, startPoint y: 275, endPoint x: 448, endPoint y: 258, distance: 18.8
click at [448, 384] on div at bounding box center [362, 420] width 679 height 74
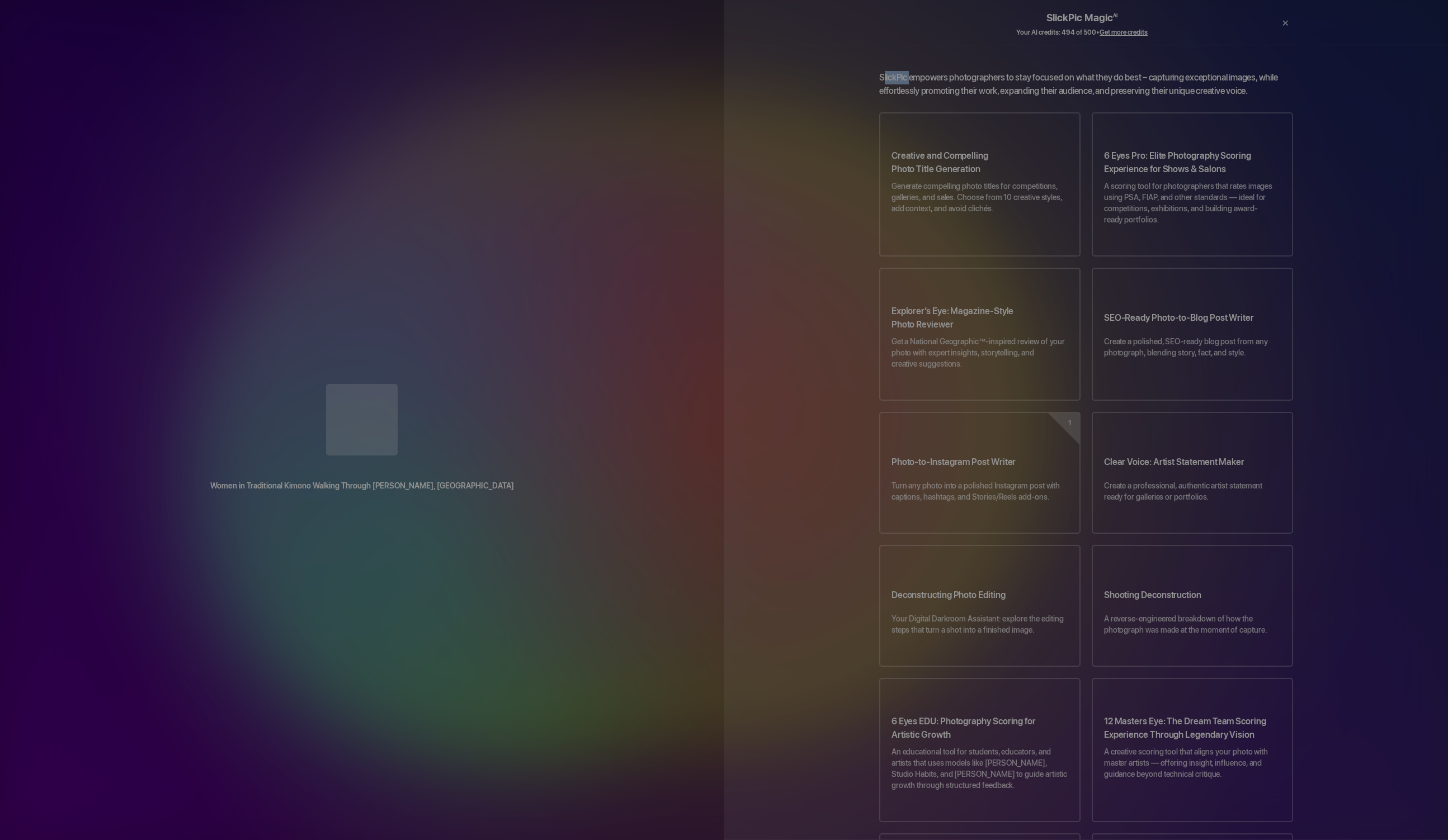
drag, startPoint x: 416, startPoint y: 352, endPoint x: 406, endPoint y: 353, distance: 10.0
click at [417, 384] on div at bounding box center [362, 420] width 679 height 74
click at [410, 384] on div at bounding box center [362, 420] width 679 height 74
drag, startPoint x: 408, startPoint y: 351, endPoint x: 410, endPoint y: 319, distance: 32.1
click at [408, 384] on div at bounding box center [362, 420] width 679 height 74
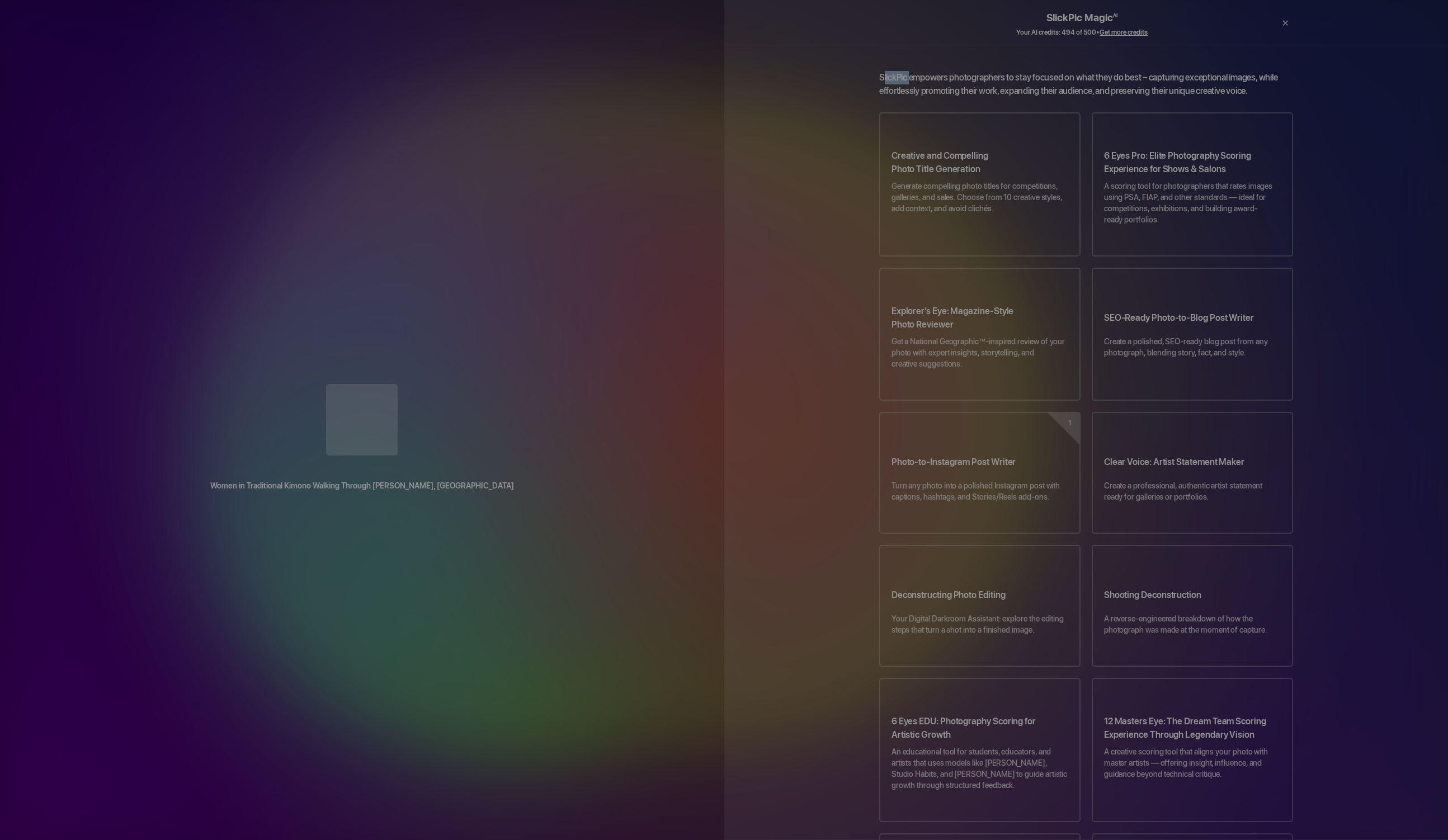
click at [408, 384] on div at bounding box center [362, 420] width 679 height 74
drag, startPoint x: 412, startPoint y: 320, endPoint x: 434, endPoint y: 264, distance: 60.2
click at [435, 384] on div at bounding box center [362, 420] width 679 height 74
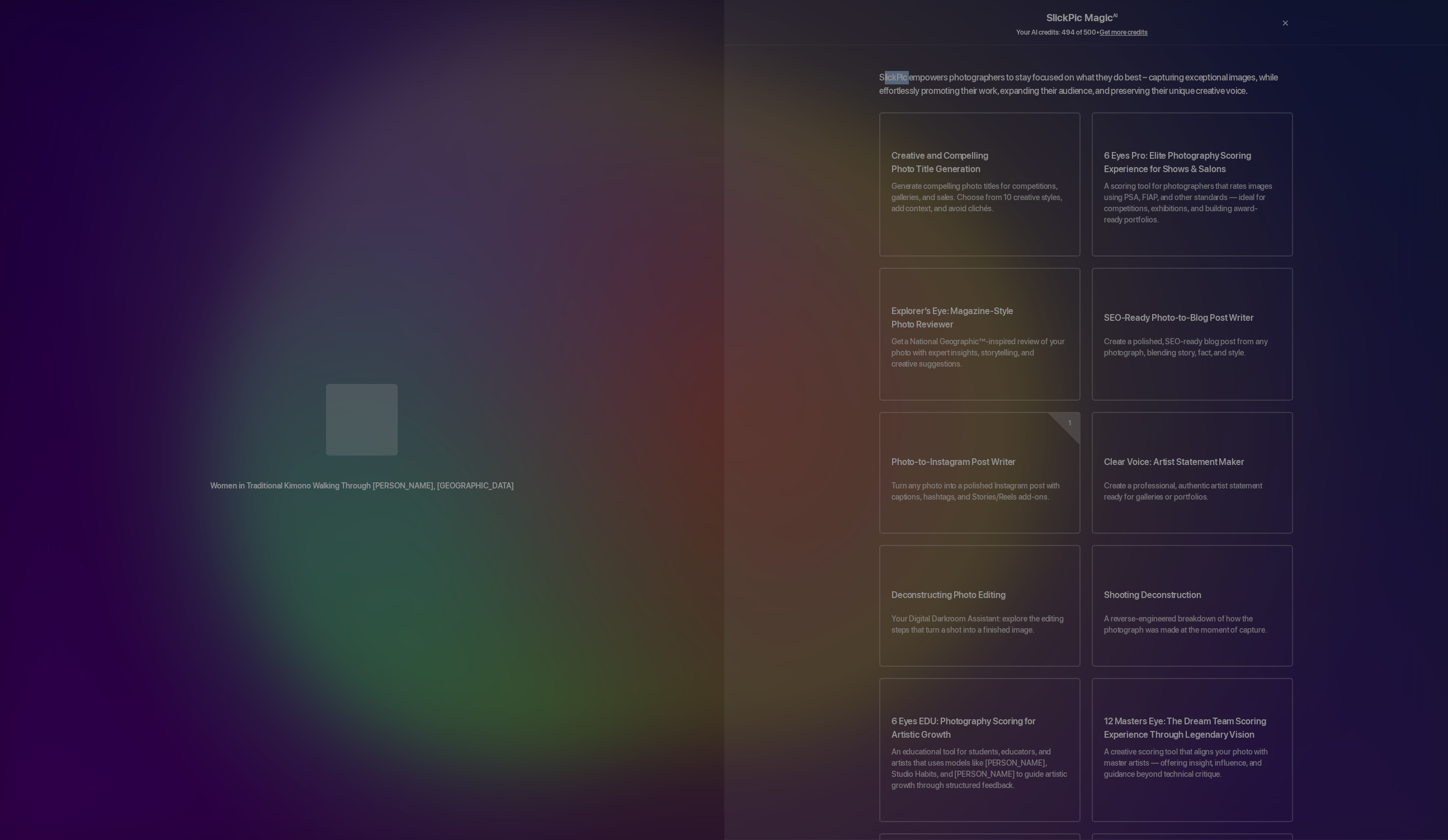
click at [448, 384] on div at bounding box center [362, 420] width 679 height 74
drag, startPoint x: 446, startPoint y: 243, endPoint x: 448, endPoint y: 249, distance: 6.3
click at [448, 384] on div at bounding box center [362, 420] width 679 height 74
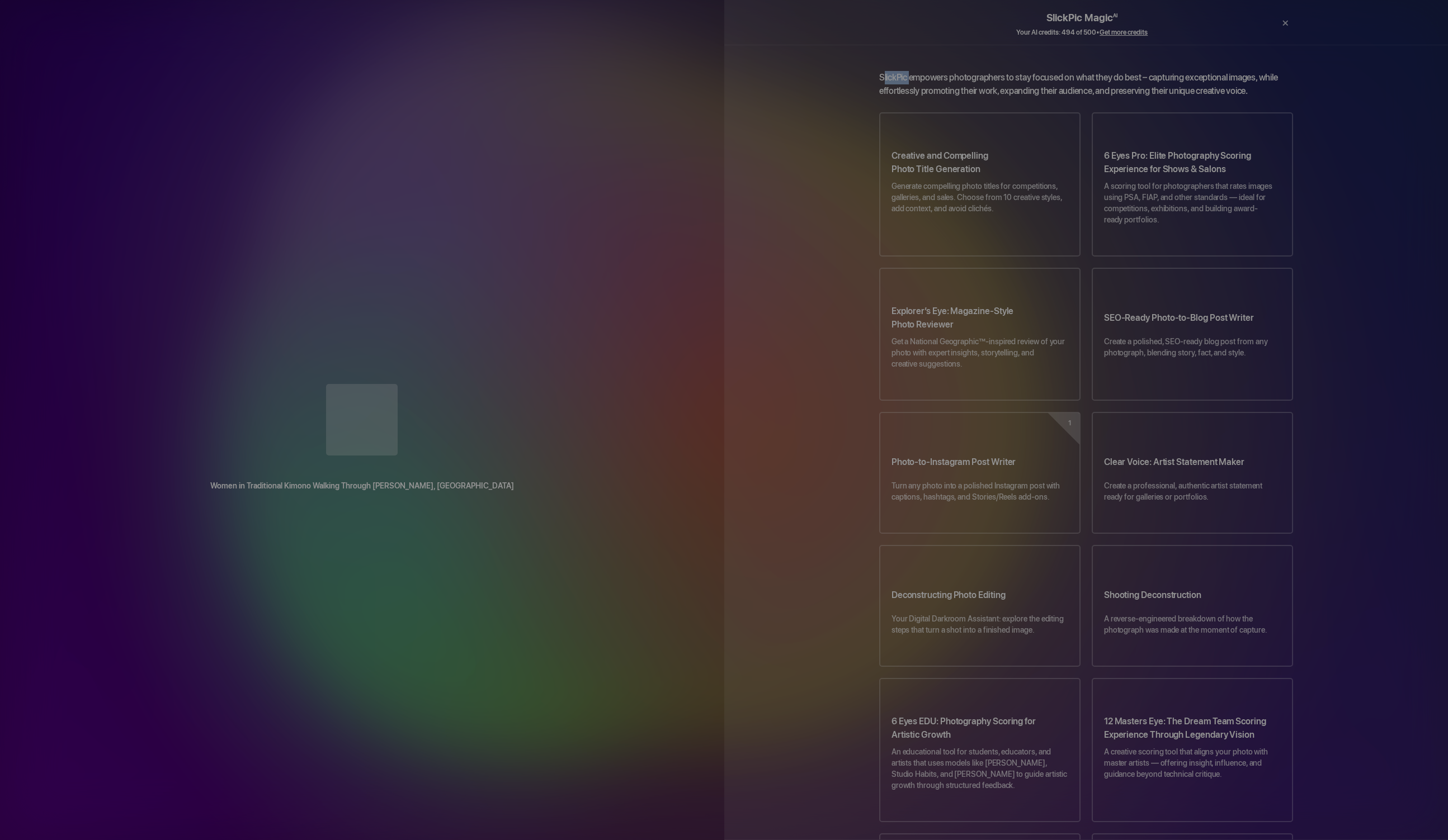
drag, startPoint x: 448, startPoint y: 252, endPoint x: 402, endPoint y: 168, distance: 95.8
click at [403, 175] on div "Women in Traditional Kimono Walking Through [PERSON_NAME], [GEOGRAPHIC_DATA] Dr…" at bounding box center [362, 420] width 724 height 840
click at [413, 373] on div "Women in Traditional Kimono Walking Through [PERSON_NAME], [GEOGRAPHIC_DATA]" at bounding box center [362, 421] width 724 height 96
drag, startPoint x: 423, startPoint y: 189, endPoint x: 426, endPoint y: 197, distance: 8.5
click at [426, 384] on div at bounding box center [362, 420] width 679 height 74
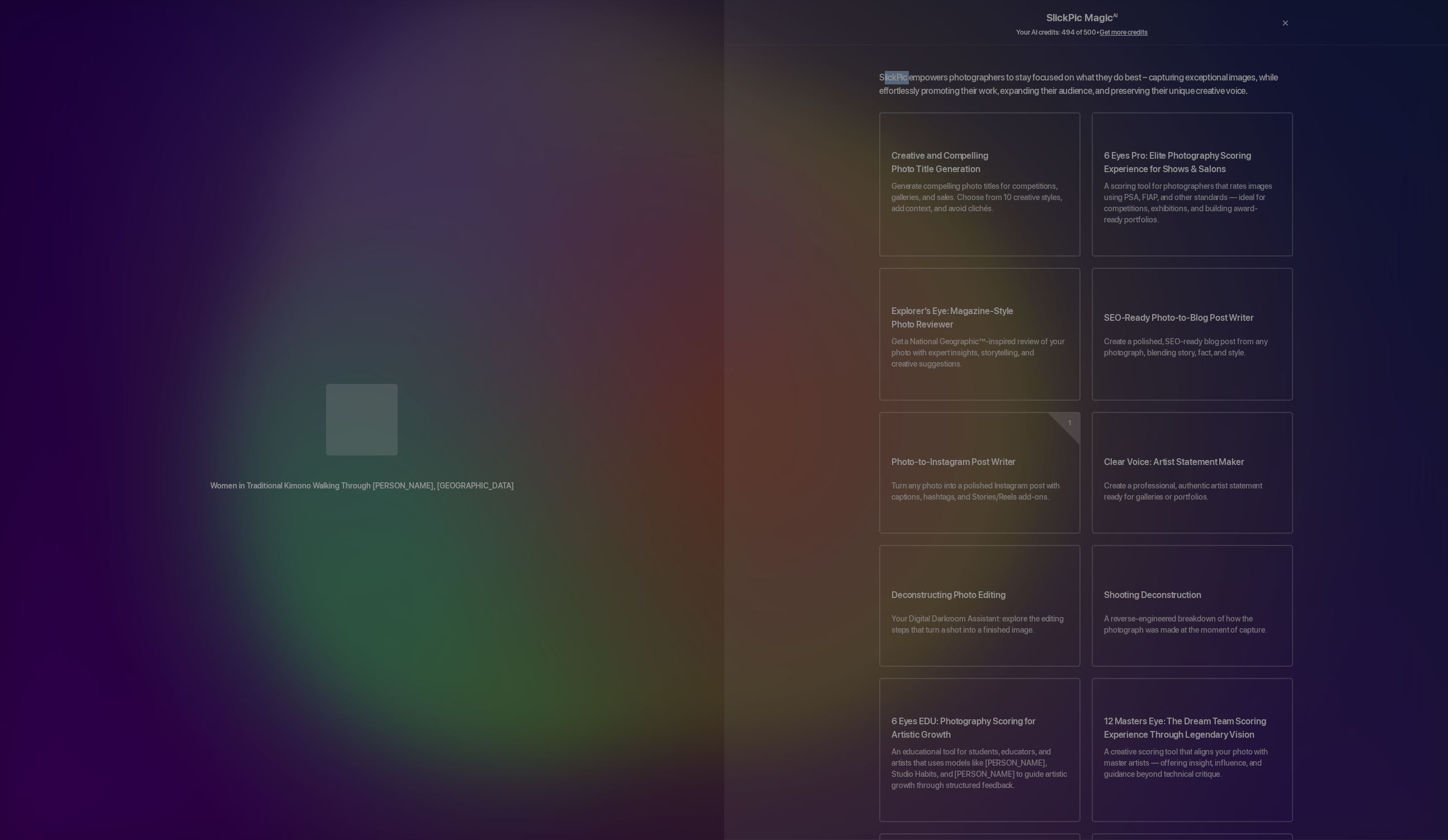
click at [450, 384] on div at bounding box center [362, 420] width 679 height 74
click at [408, 384] on div at bounding box center [362, 420] width 679 height 74
drag, startPoint x: 430, startPoint y: 208, endPoint x: 427, endPoint y: 196, distance: 12.4
click at [428, 384] on div at bounding box center [362, 420] width 679 height 74
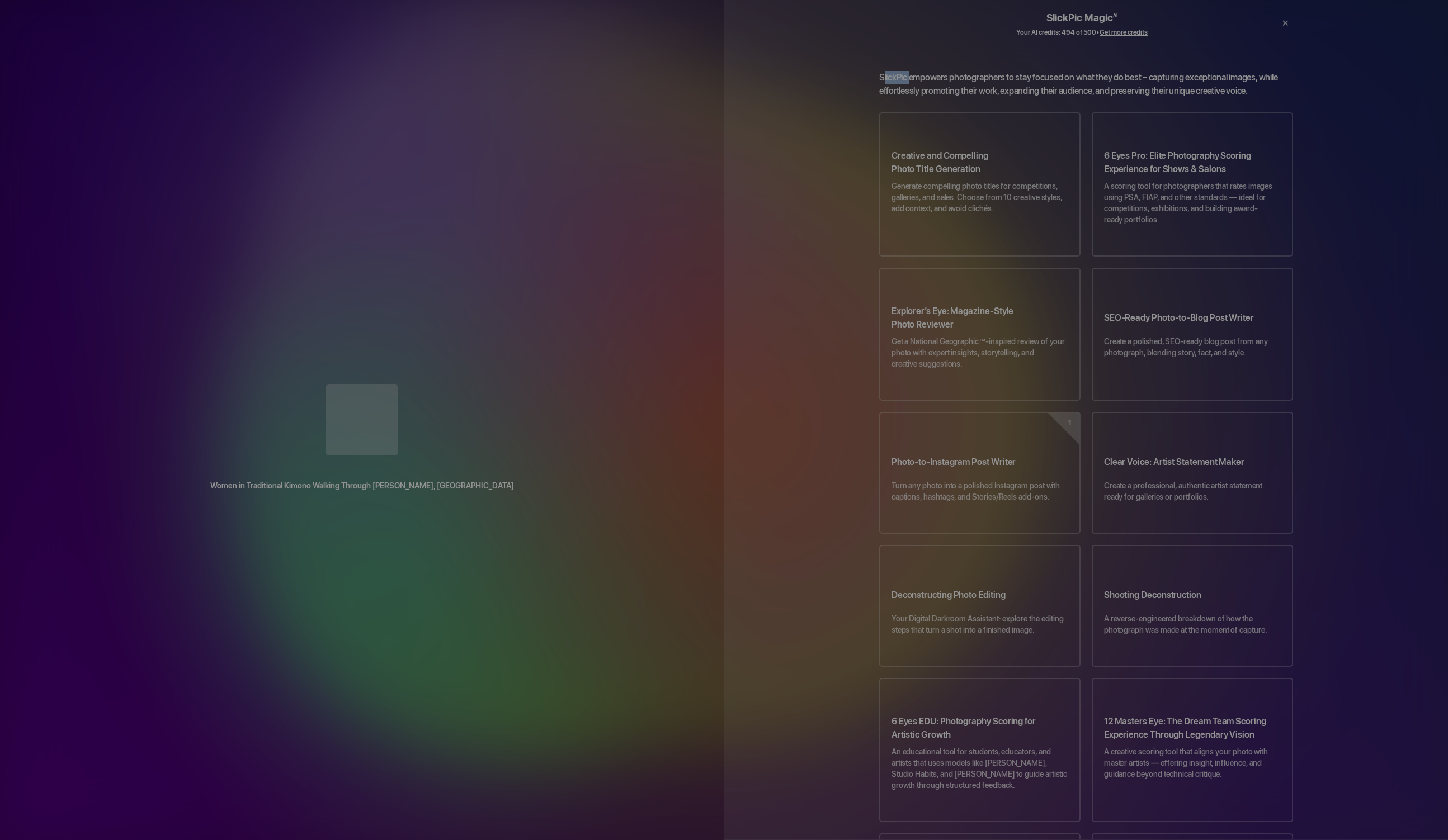
click at [428, 384] on div at bounding box center [362, 420] width 679 height 74
click at [427, 384] on div at bounding box center [362, 420] width 679 height 74
click at [428, 384] on div at bounding box center [362, 420] width 679 height 74
drag, startPoint x: 430, startPoint y: 186, endPoint x: 439, endPoint y: 187, distance: 9.1
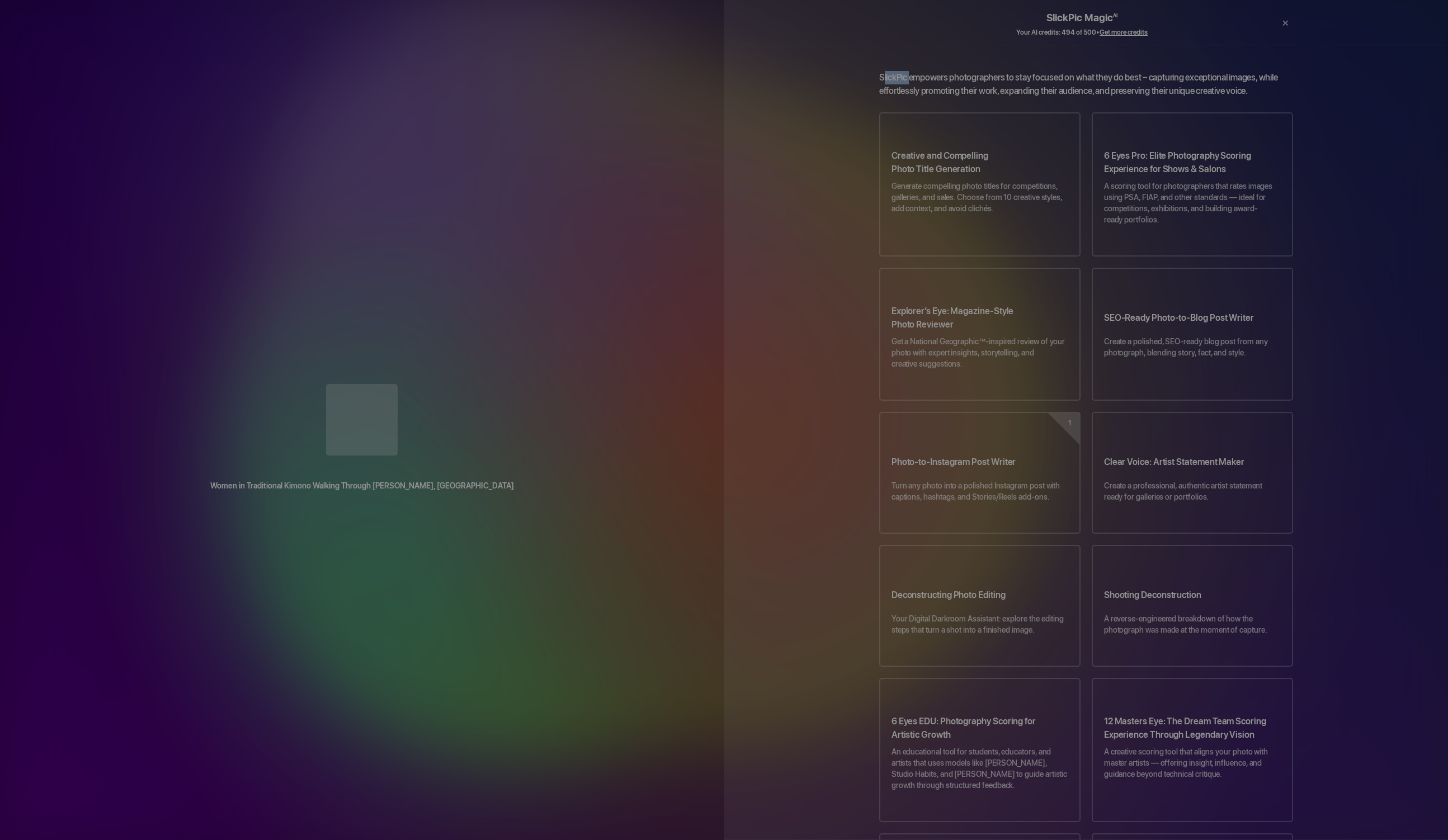
click at [436, 373] on div "Women in Traditional Kimono Walking Through [PERSON_NAME], [GEOGRAPHIC_DATA]" at bounding box center [362, 421] width 724 height 96
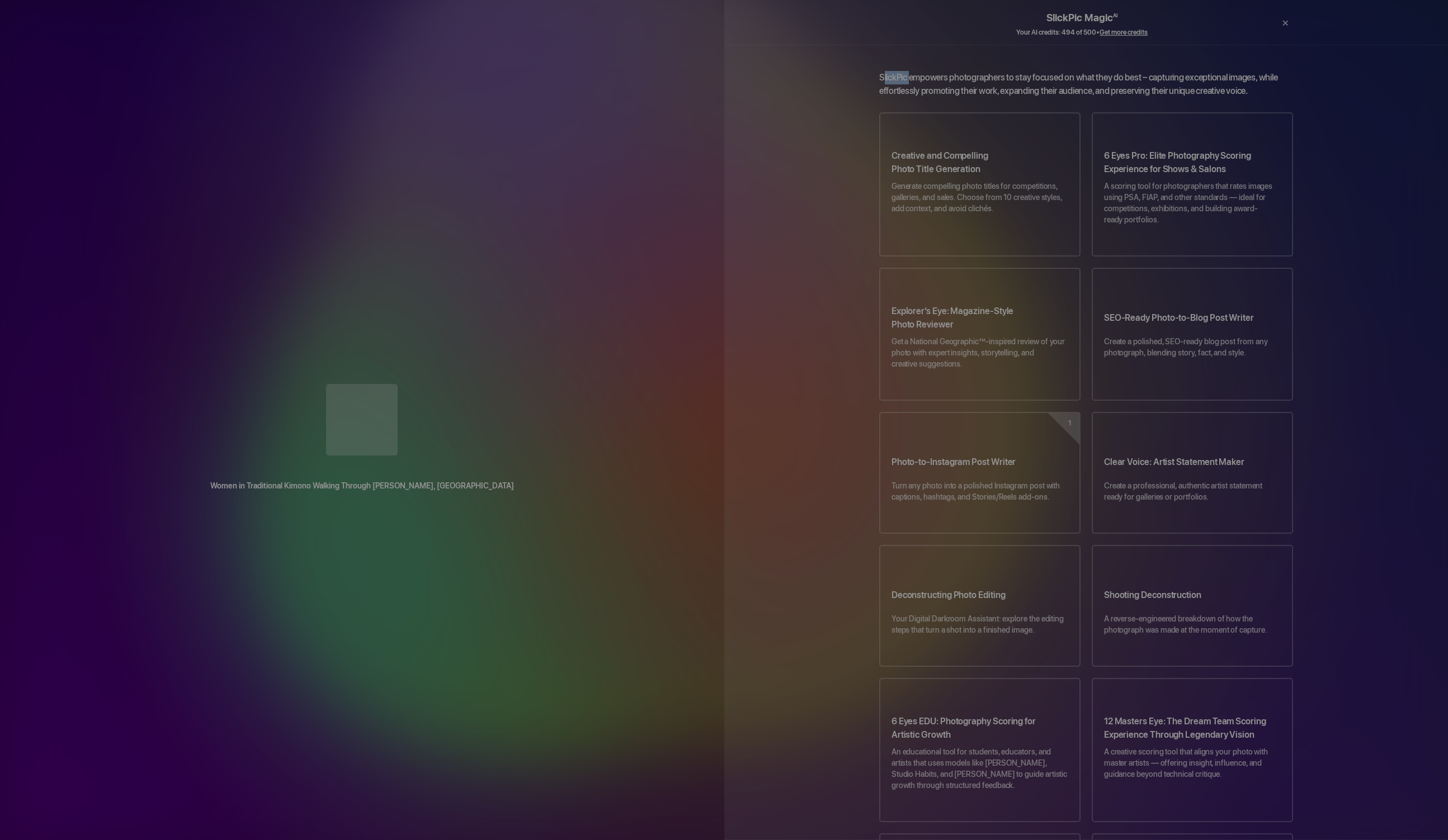
click at [535, 116] on div "Women in Traditional Kimono Walking Through [PERSON_NAME], [GEOGRAPHIC_DATA] Dr…" at bounding box center [362, 420] width 724 height 840
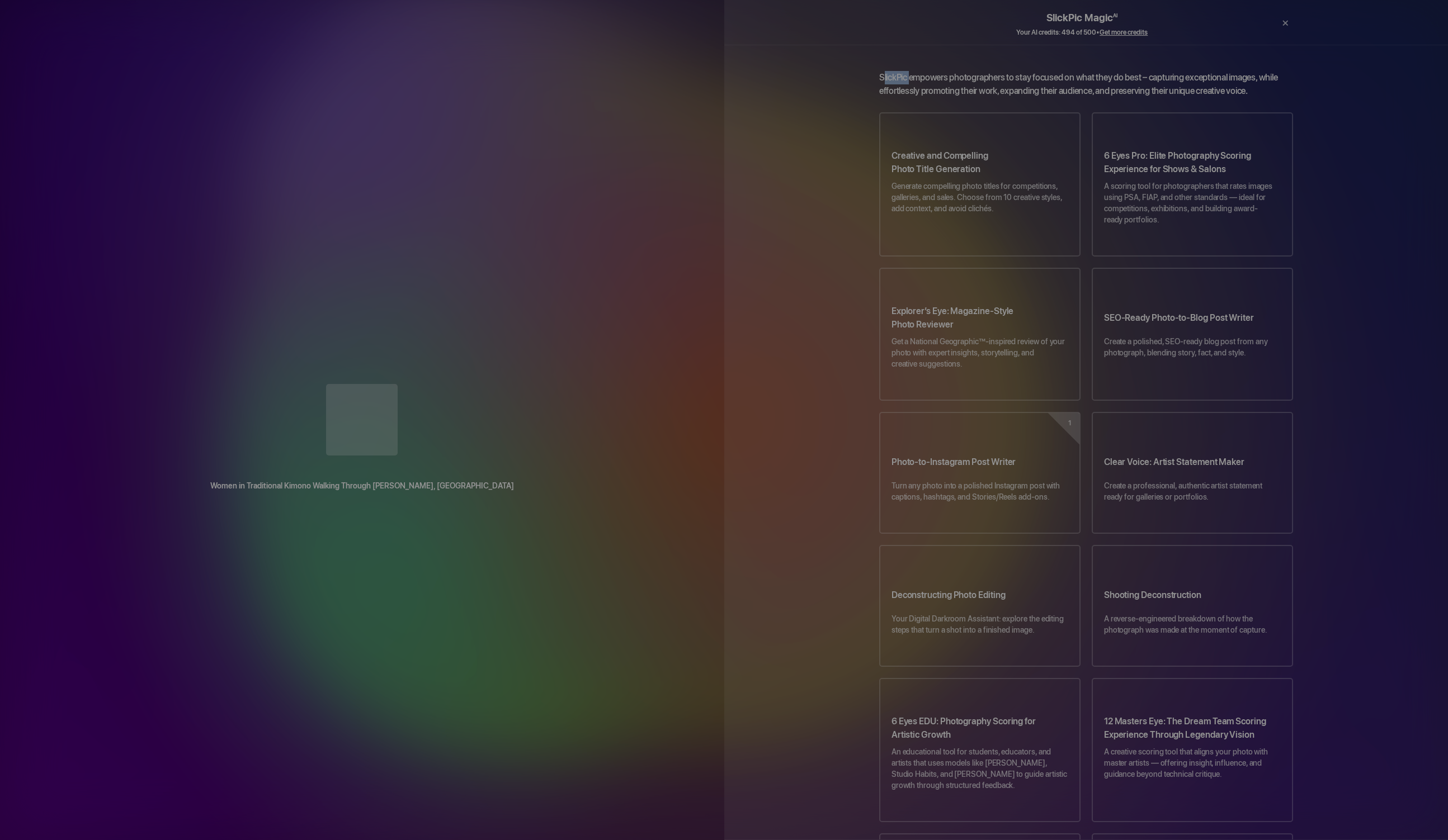
drag, startPoint x: 385, startPoint y: 133, endPoint x: 359, endPoint y: 96, distance: 45.2
click at [365, 107] on div "Women in Traditional Kimono Walking Through [PERSON_NAME], [GEOGRAPHIC_DATA] Dr…" at bounding box center [362, 420] width 724 height 840
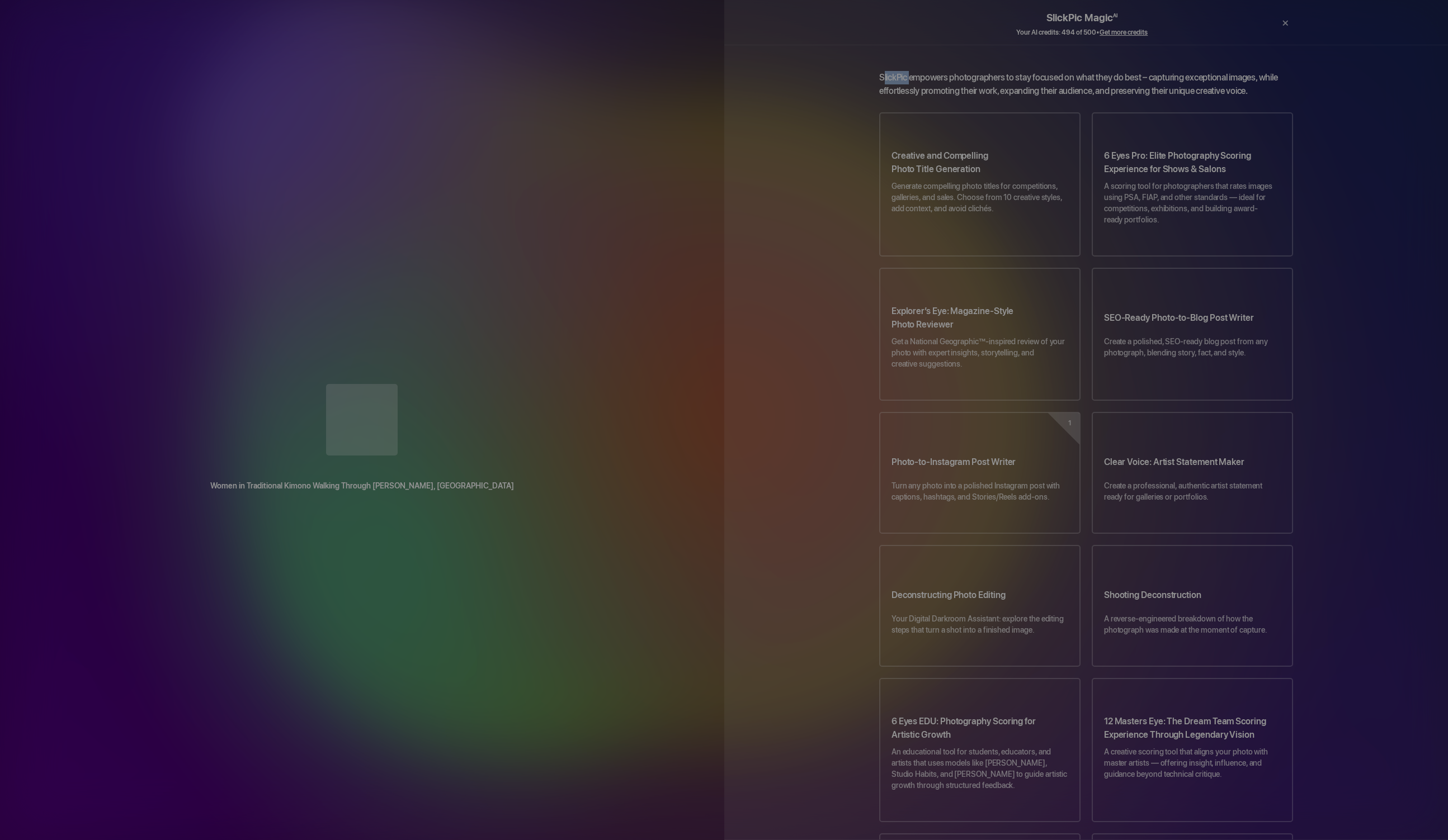
click at [295, 131] on div "Women in Traditional Kimono Walking Through [PERSON_NAME], [GEOGRAPHIC_DATA] Dr…" at bounding box center [362, 420] width 724 height 840
drag, startPoint x: 227, startPoint y: 189, endPoint x: 238, endPoint y: 161, distance: 30.1
click at [238, 171] on div "Women in Traditional Kimono Walking Through [PERSON_NAME], [GEOGRAPHIC_DATA] Dr…" at bounding box center [362, 420] width 724 height 840
click at [266, 151] on div "Women in Traditional Kimono Walking Through [PERSON_NAME], [GEOGRAPHIC_DATA] Dr…" at bounding box center [362, 420] width 724 height 840
click at [270, 146] on div "Women in Traditional Kimono Walking Through [PERSON_NAME], [GEOGRAPHIC_DATA] Dr…" at bounding box center [362, 420] width 724 height 840
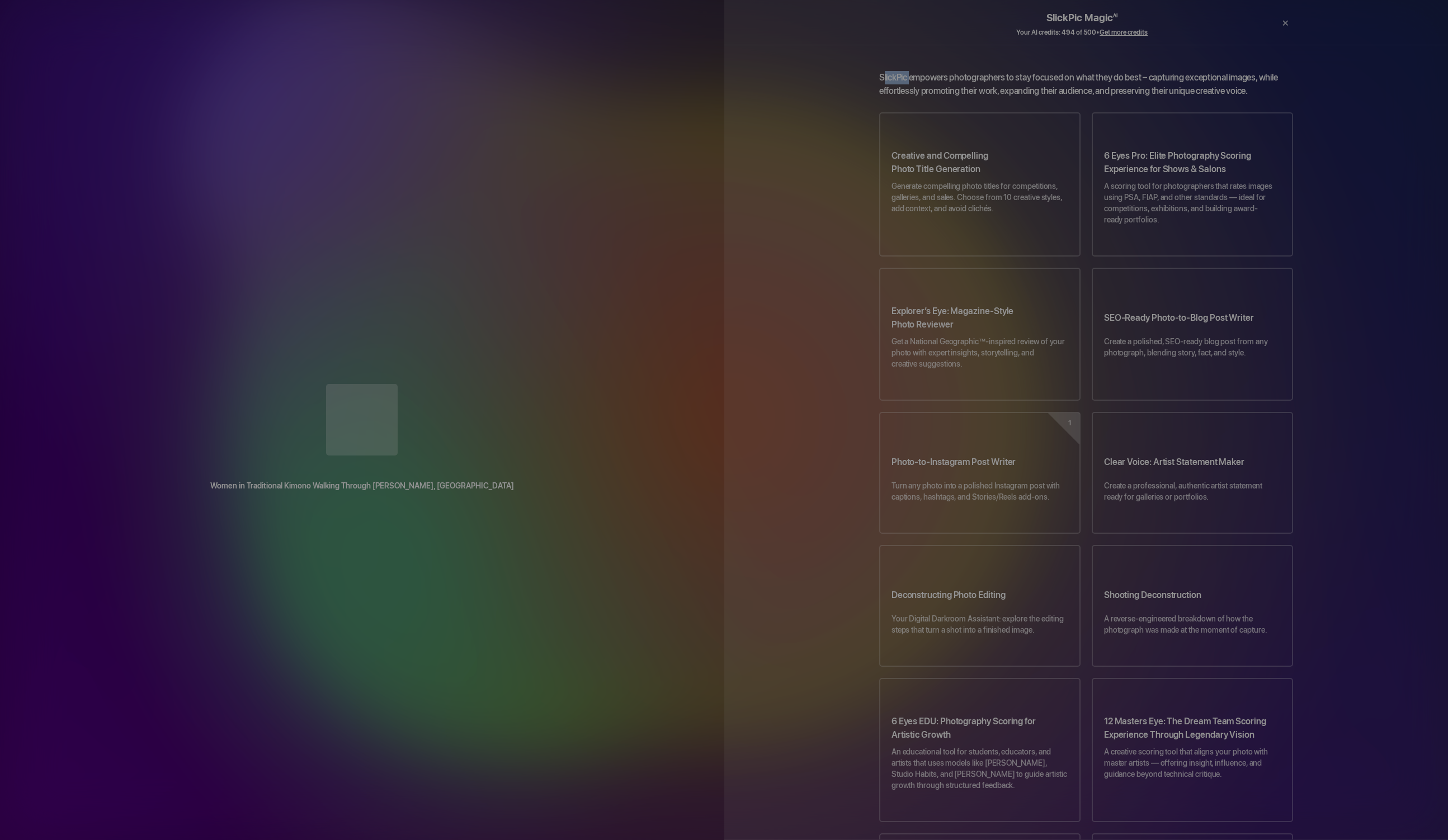
drag, startPoint x: 270, startPoint y: 147, endPoint x: 290, endPoint y: 120, distance: 33.6
click at [292, 127] on div "Women in Traditional Kimono Walking Through [PERSON_NAME], [GEOGRAPHIC_DATA] Dr…" at bounding box center [362, 420] width 724 height 840
click at [292, 128] on div "Women in Traditional Kimono Walking Through [PERSON_NAME], [GEOGRAPHIC_DATA] Dr…" at bounding box center [362, 420] width 724 height 840
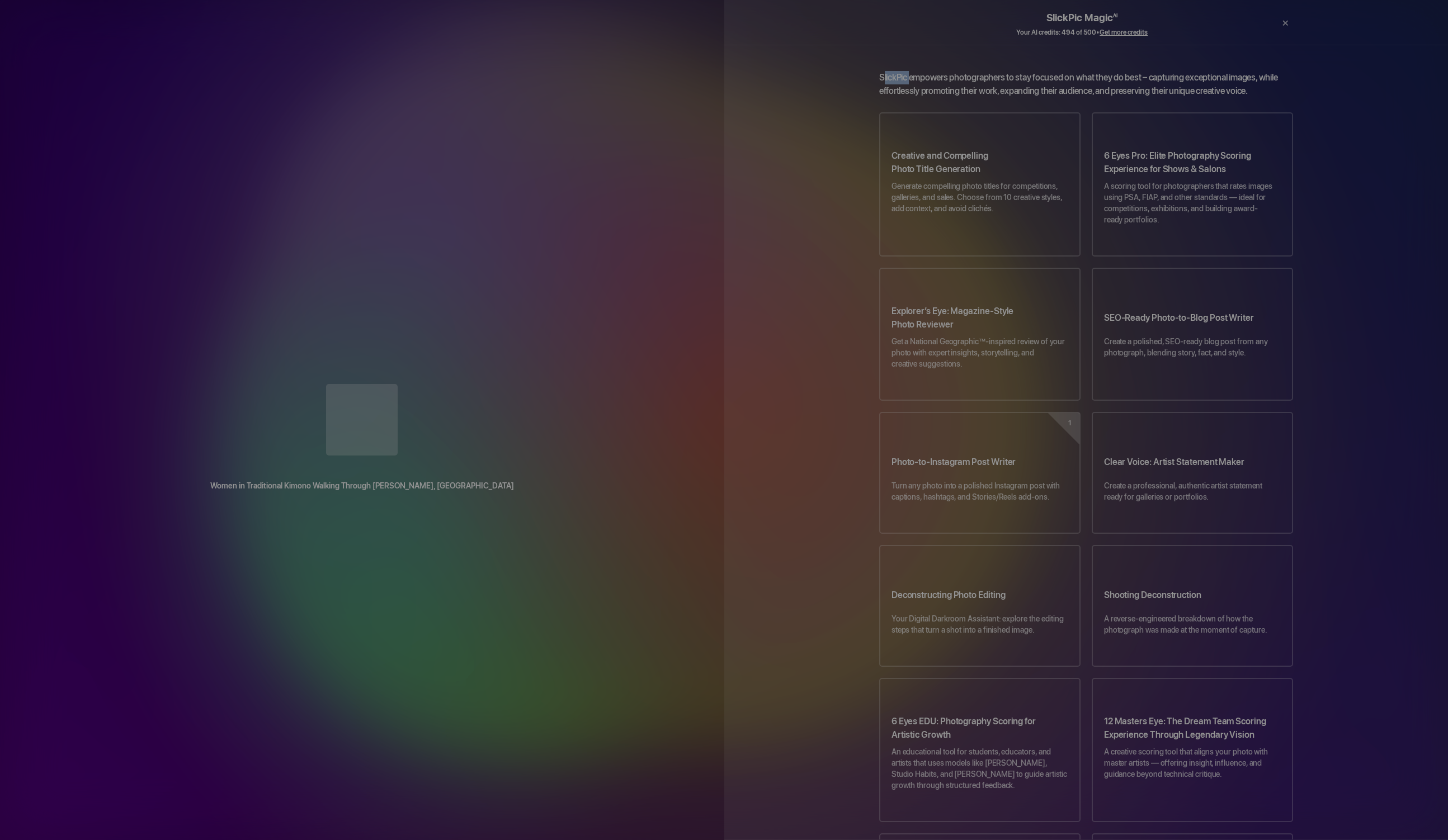
drag, startPoint x: 445, startPoint y: 238, endPoint x: 439, endPoint y: 221, distance: 18.0
click at [440, 384] on div at bounding box center [362, 420] width 679 height 74
